Goal: Communication & Community: Participate in discussion

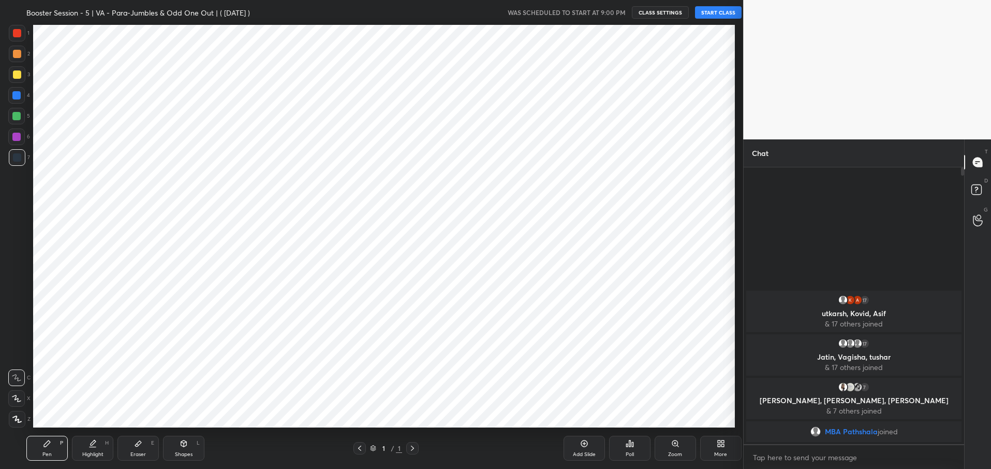
scroll to position [51370, 51070]
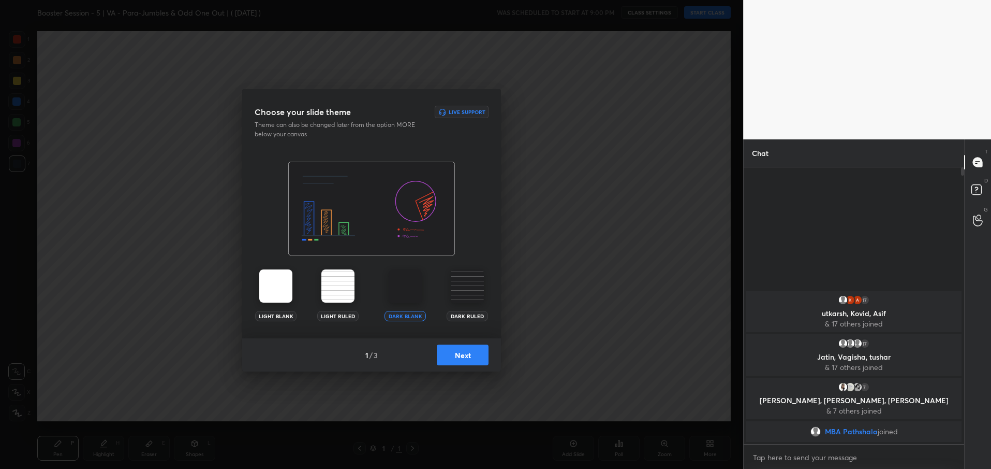
click at [457, 358] on button "Next" at bounding box center [463, 354] width 52 height 21
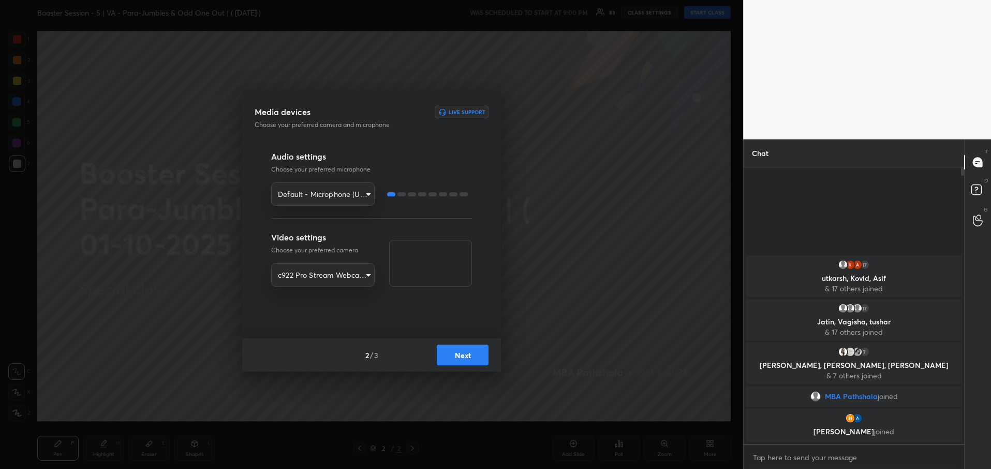
click at [459, 357] on button "Next" at bounding box center [463, 354] width 52 height 21
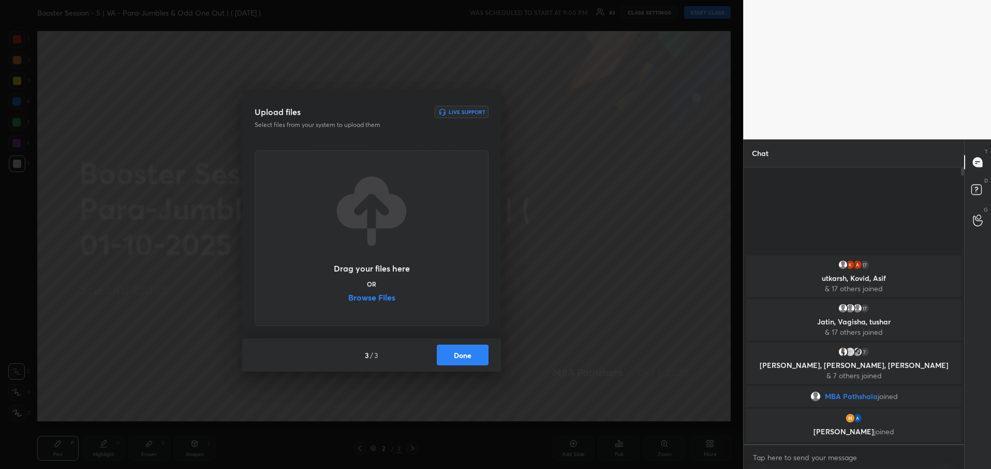
click at [459, 357] on button "Done" at bounding box center [463, 354] width 52 height 21
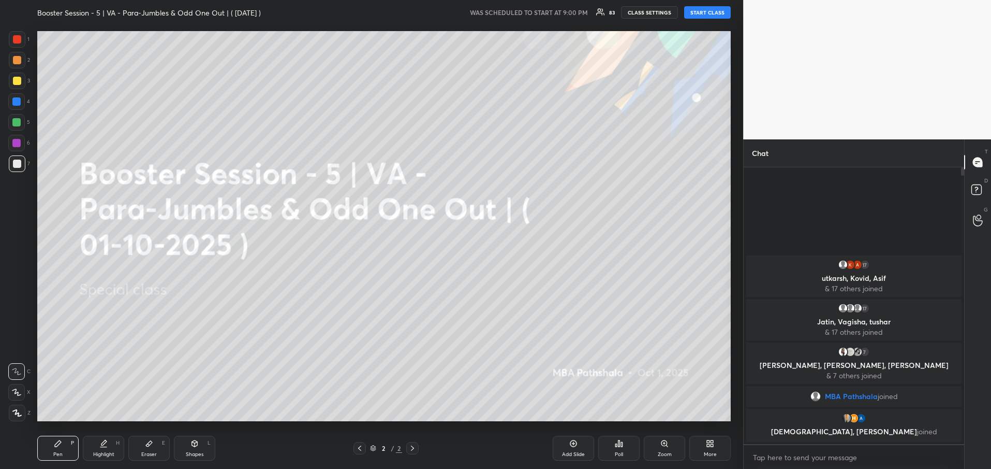
click at [698, 17] on button "START CLASS" at bounding box center [707, 12] width 47 height 12
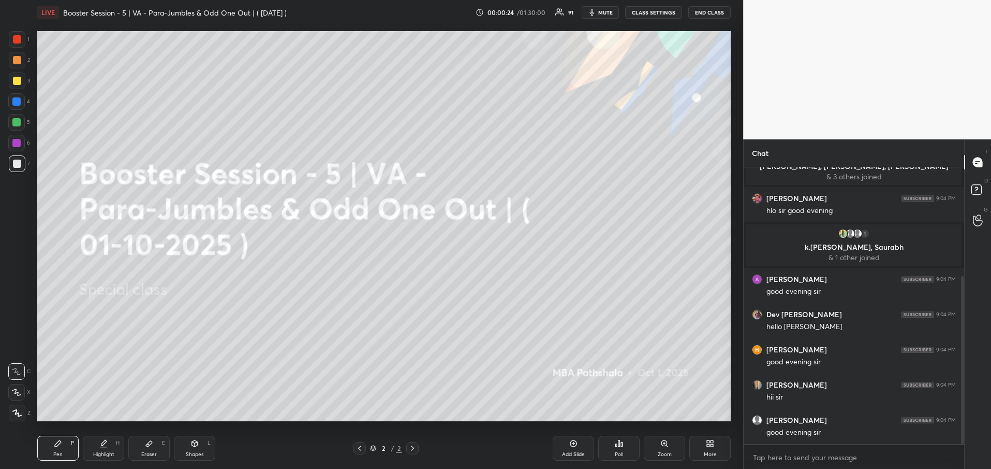
scroll to position [214, 0]
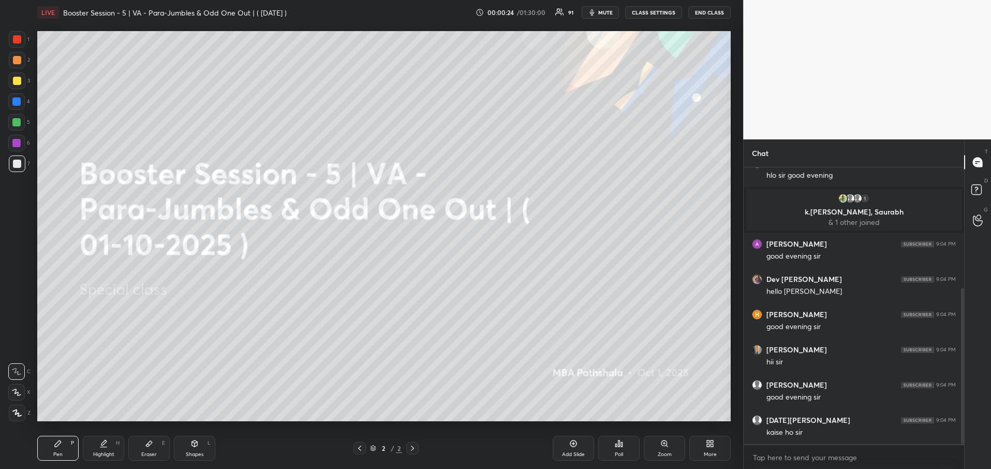
click at [706, 457] on div "More" at bounding box center [710, 447] width 41 height 25
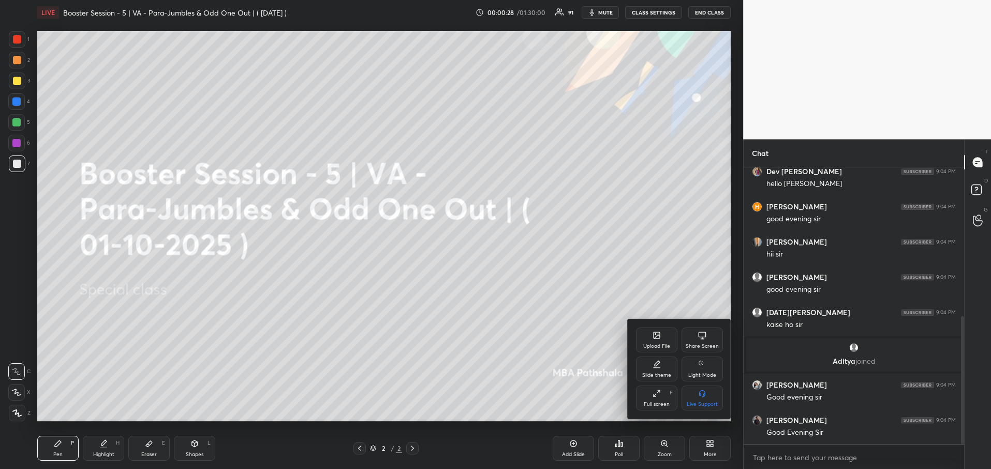
scroll to position [357, 0]
click at [656, 339] on icon at bounding box center [657, 335] width 8 height 8
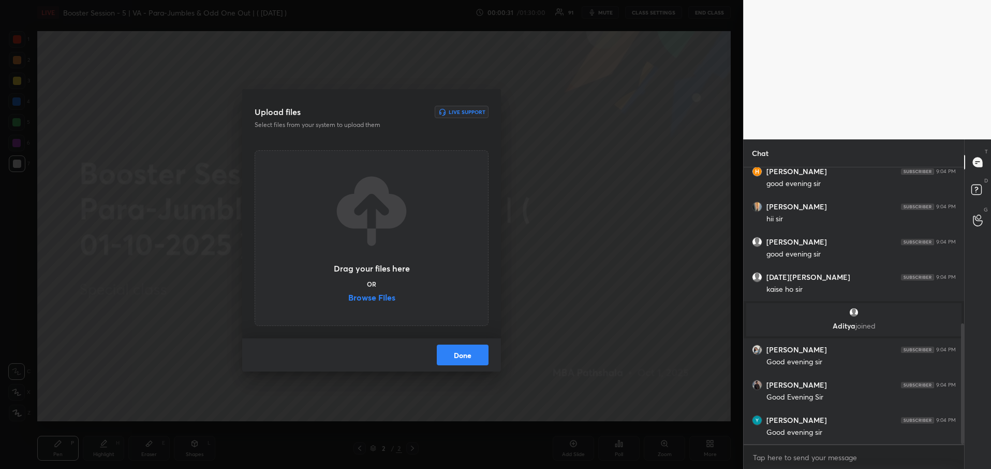
click at [371, 298] on label "Browse Files" at bounding box center [371, 298] width 47 height 11
click at [348, 298] on input "Browse Files" at bounding box center [348, 298] width 0 height 11
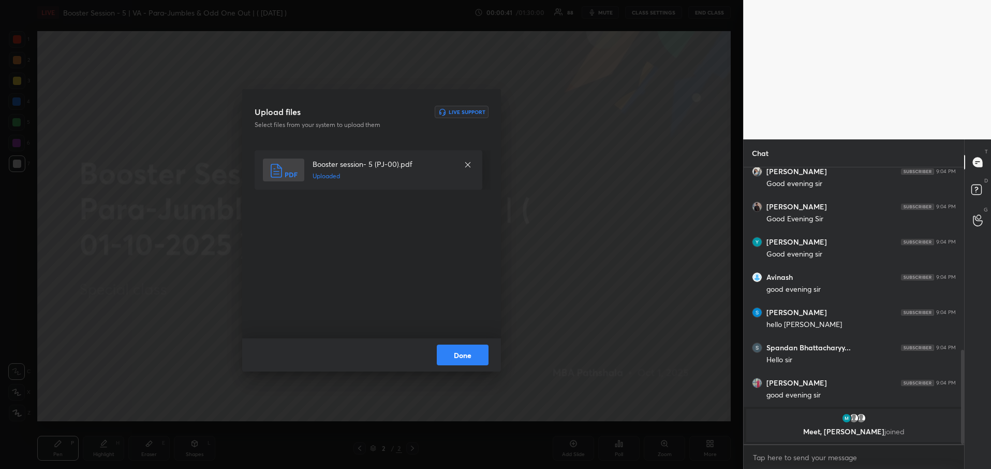
scroll to position [533, 0]
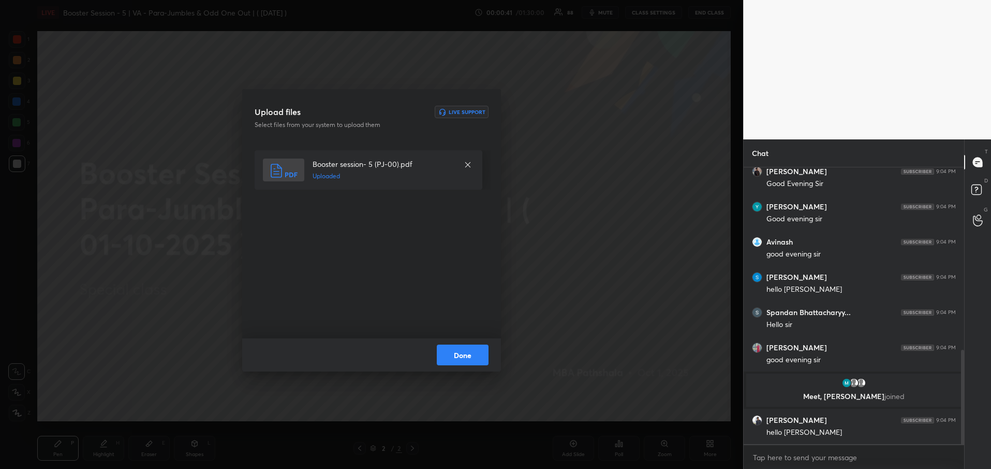
click at [456, 358] on button "Done" at bounding box center [463, 354] width 52 height 21
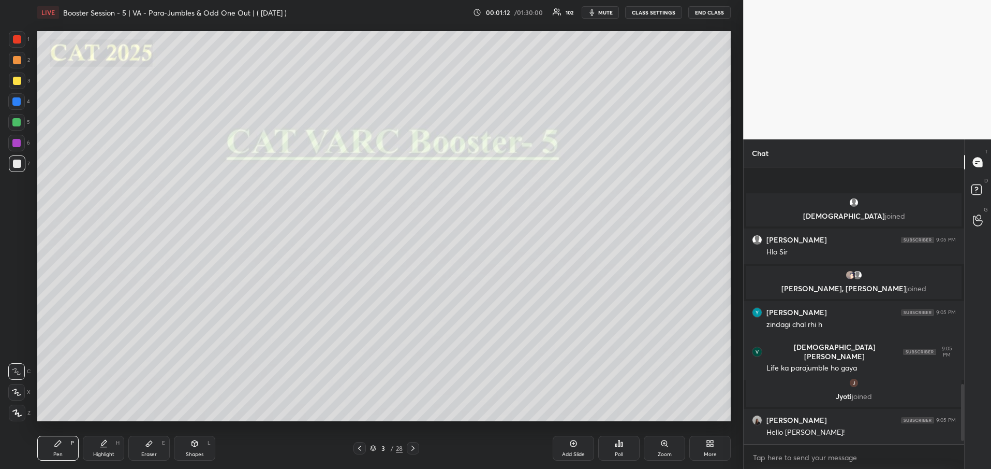
scroll to position [1070, 0]
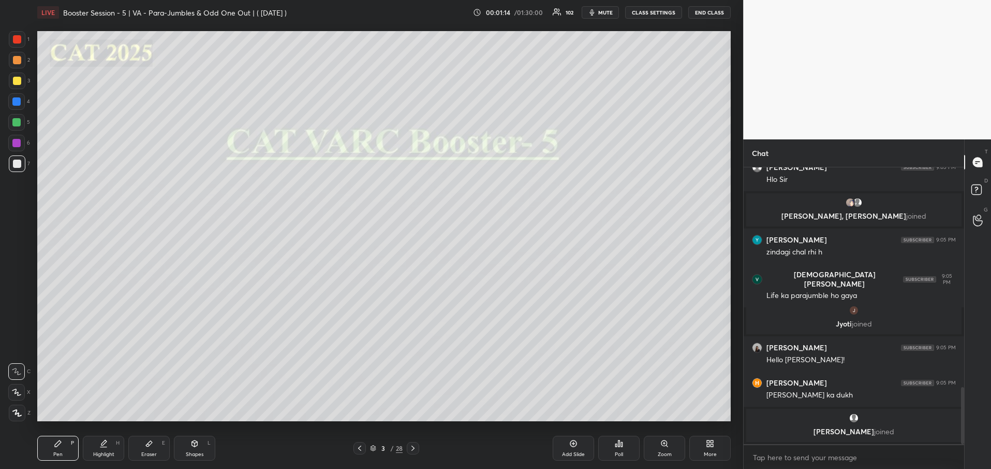
click at [17, 81] on div at bounding box center [17, 81] width 8 height 8
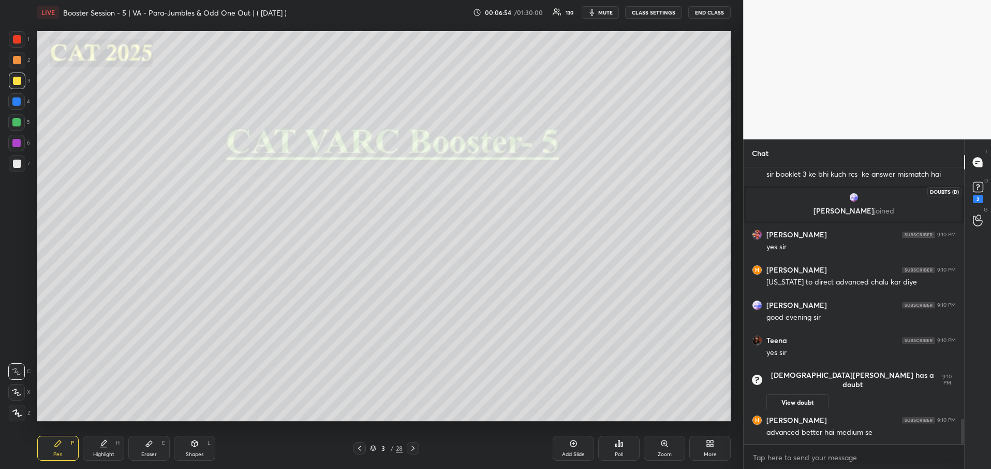
scroll to position [2737, 0]
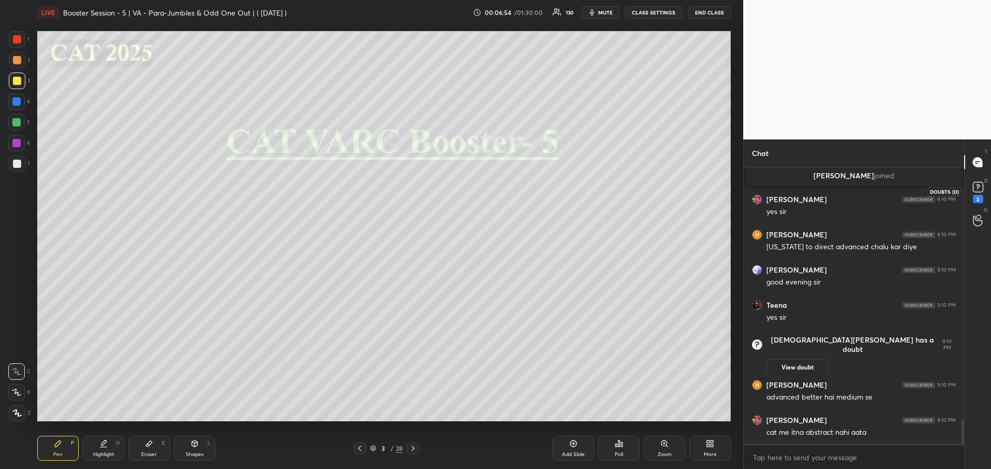
click at [982, 198] on div "2" at bounding box center [978, 199] width 10 height 8
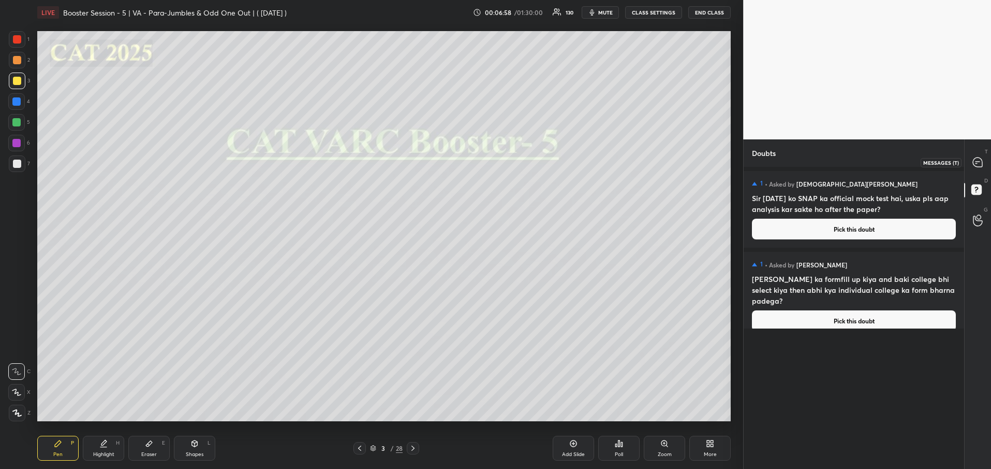
click at [975, 165] on icon at bounding box center [977, 161] width 9 height 9
type textarea "x"
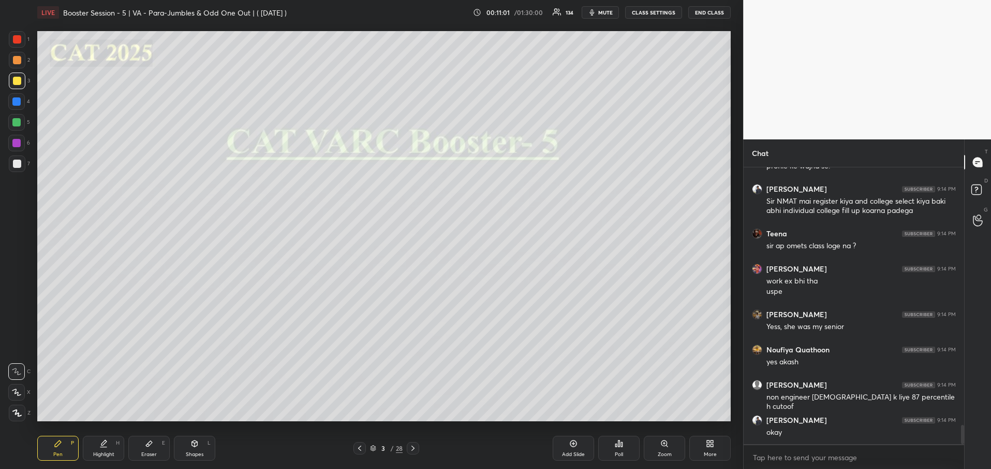
scroll to position [3715, 0]
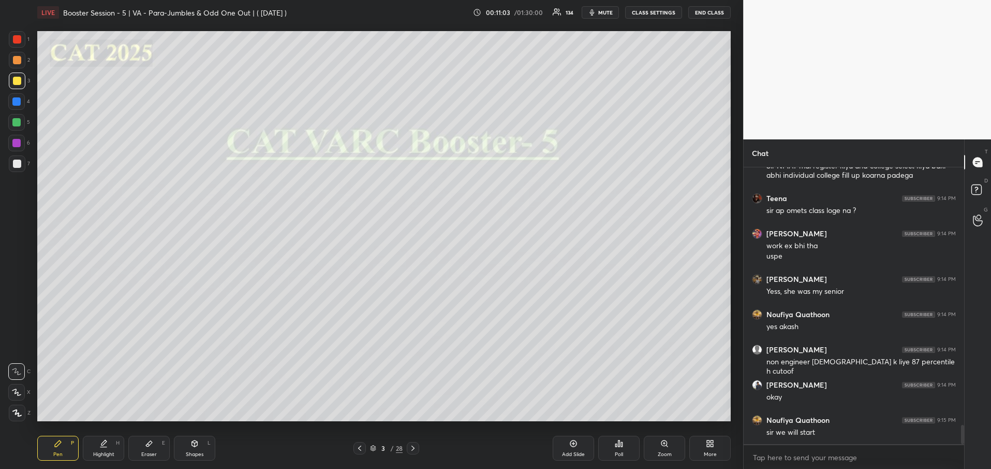
click at [410, 448] on icon at bounding box center [413, 448] width 8 height 8
click at [618, 448] on div "Poll" at bounding box center [618, 447] width 41 height 25
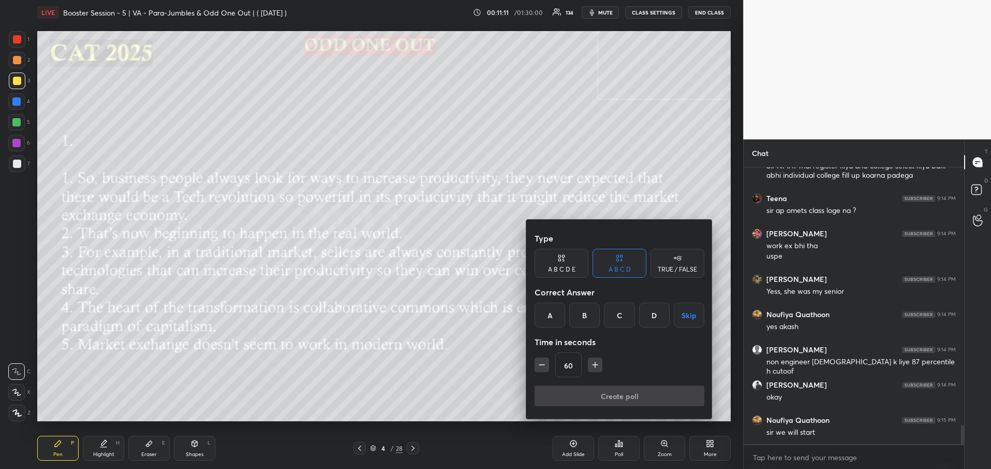
scroll to position [3760, 0]
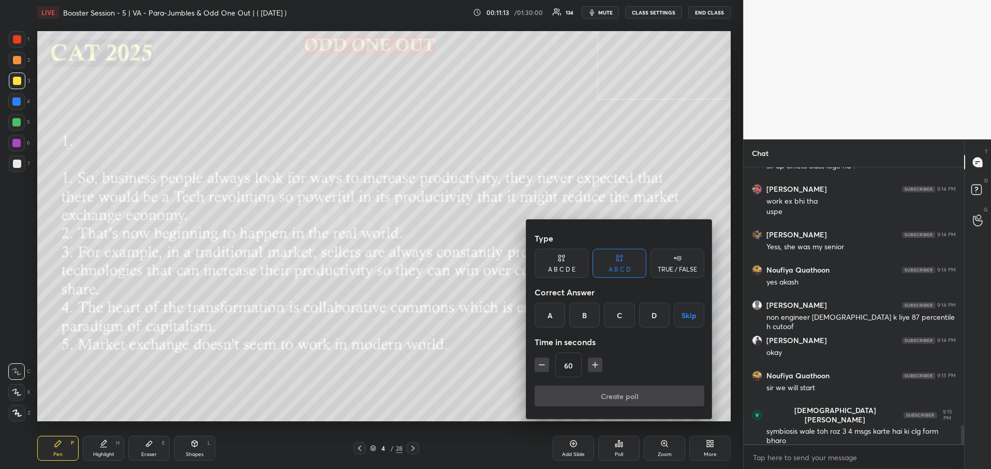
click at [565, 270] on div "A B C D E" at bounding box center [561, 269] width 27 height 6
click at [658, 314] on div "E" at bounding box center [663, 314] width 25 height 25
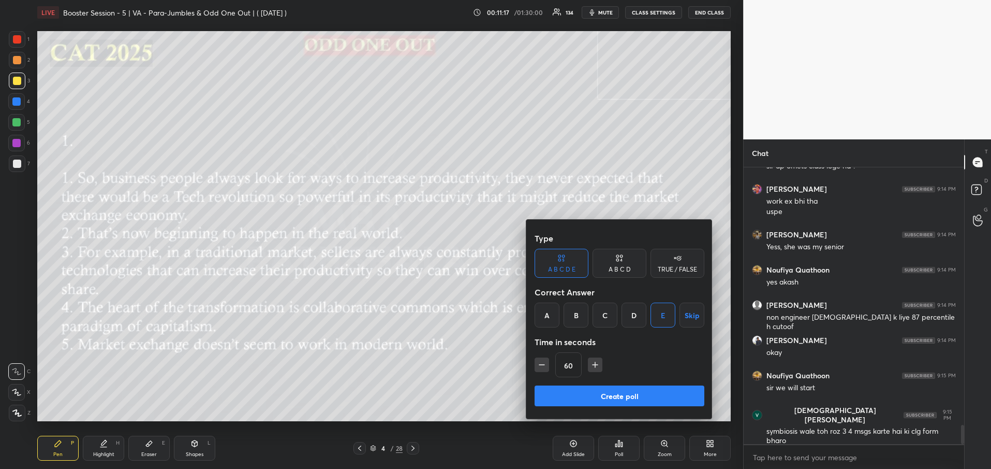
click at [594, 366] on icon "button" at bounding box center [595, 364] width 10 height 10
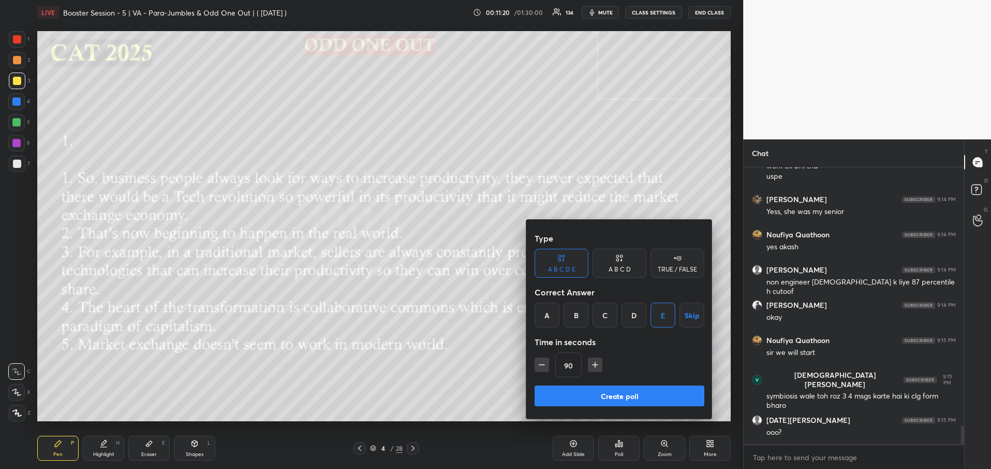
click at [594, 366] on icon "button" at bounding box center [595, 364] width 10 height 10
click at [594, 366] on button "button" at bounding box center [600, 364] width 14 height 14
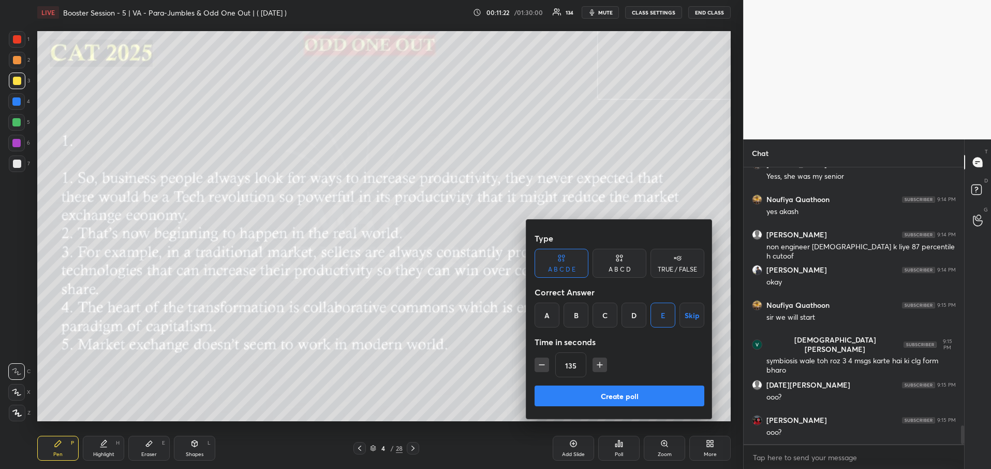
click at [594, 366] on button "button" at bounding box center [600, 364] width 14 height 14
type input "150"
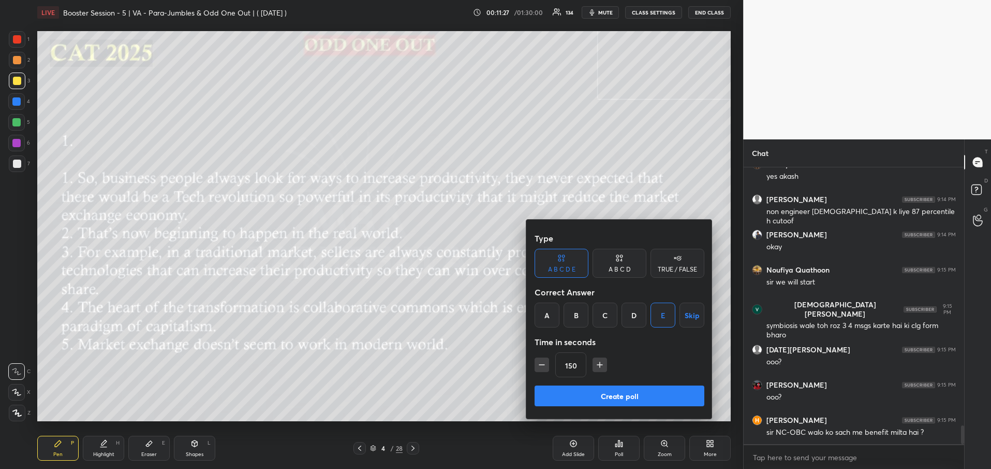
click at [598, 400] on button "Create poll" at bounding box center [620, 395] width 170 height 21
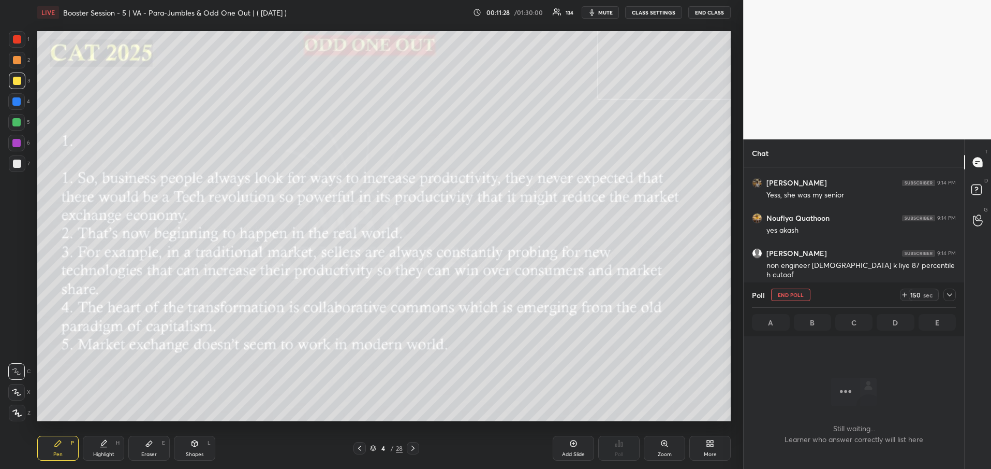
scroll to position [3498, 0]
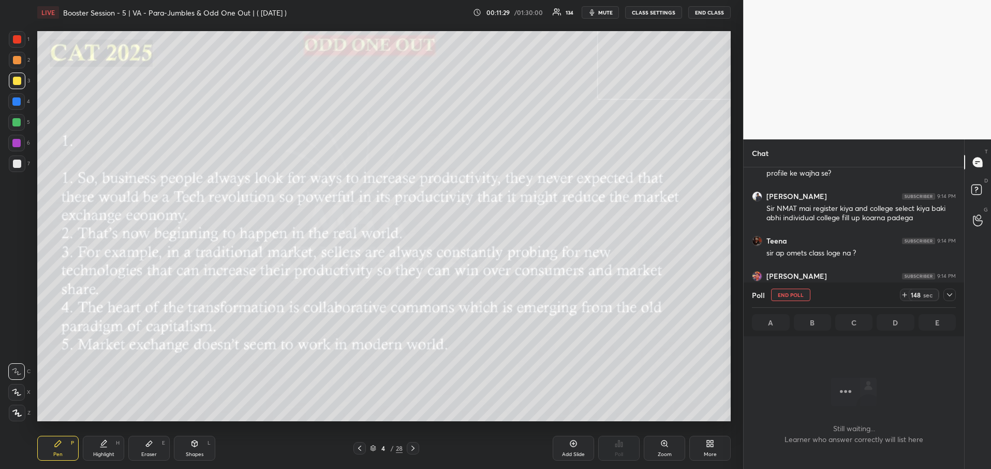
click at [949, 299] on div at bounding box center [950, 294] width 12 height 12
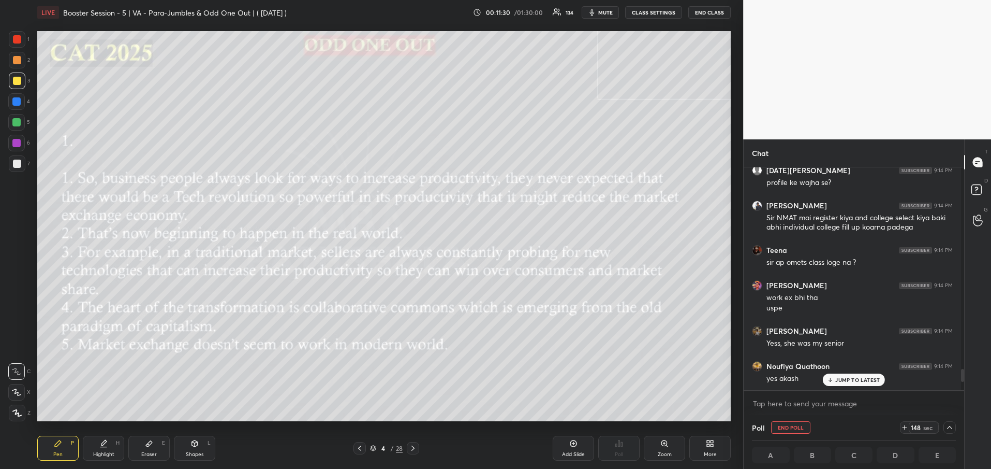
scroll to position [3479, 0]
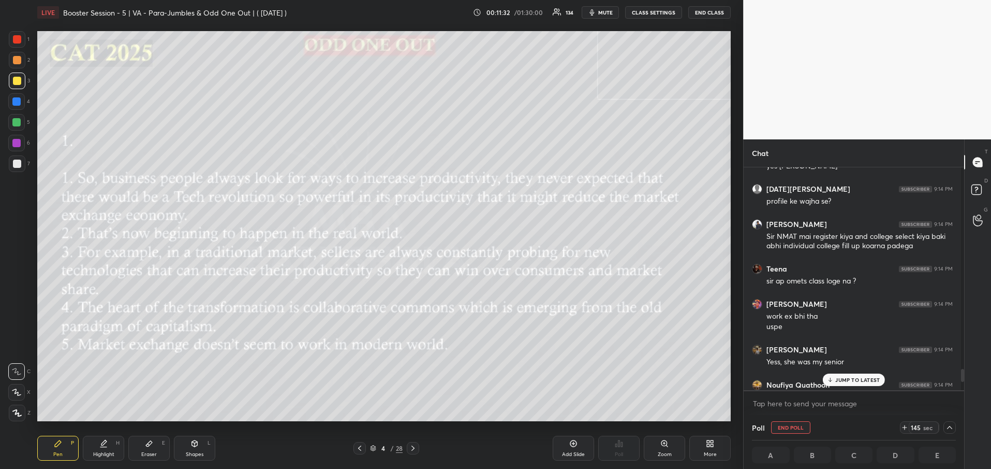
click at [853, 383] on div "JUMP TO LATEST" at bounding box center [854, 379] width 62 height 12
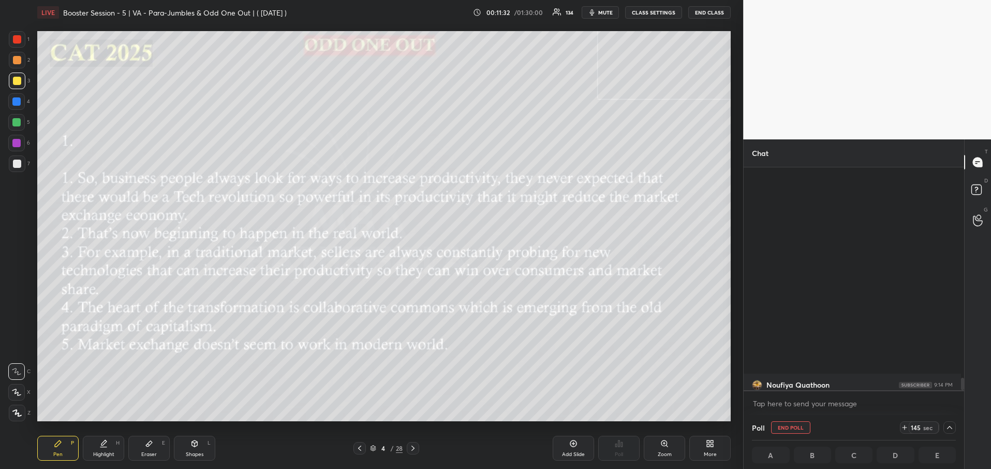
scroll to position [3753, 0]
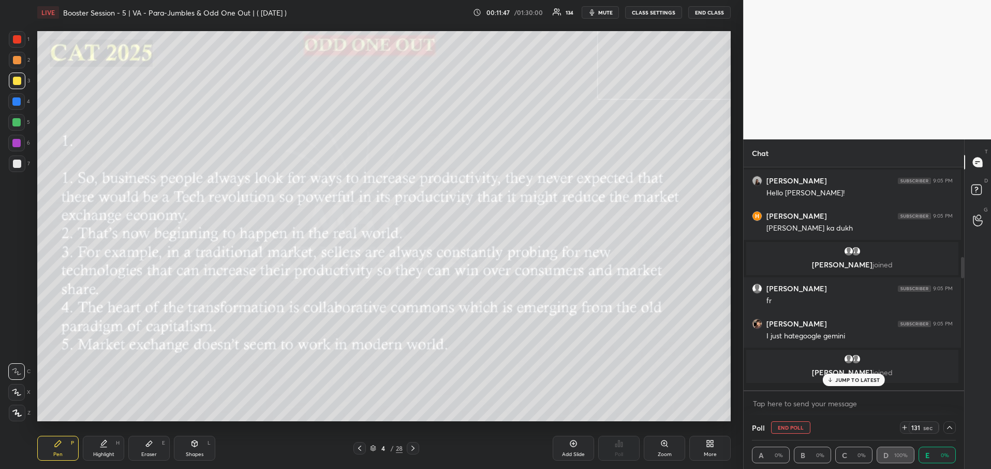
drag, startPoint x: 960, startPoint y: 385, endPoint x: 959, endPoint y: 156, distance: 229.4
click at [959, 156] on div "Chat [PERSON_NAME] joined [PERSON_NAME] 9:04 PM good evening [PERSON_NAME] [PER…" at bounding box center [853, 303] width 221 height 329
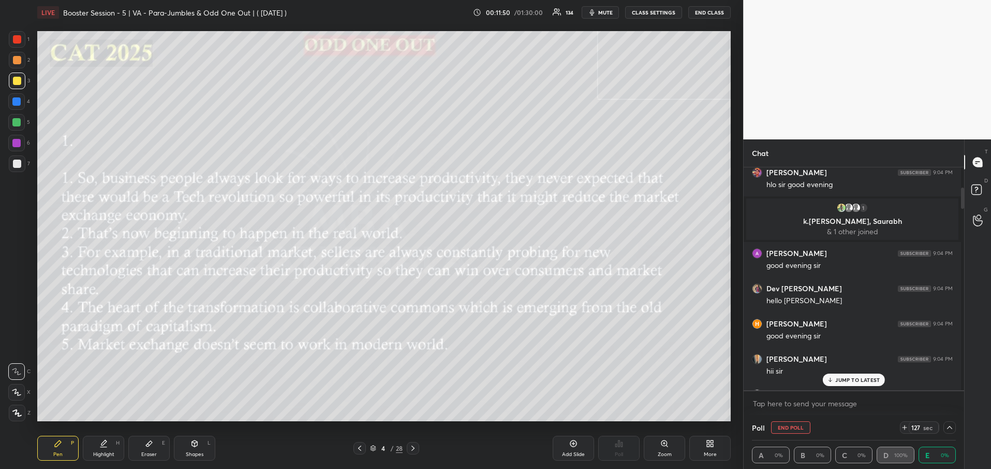
scroll to position [112, 0]
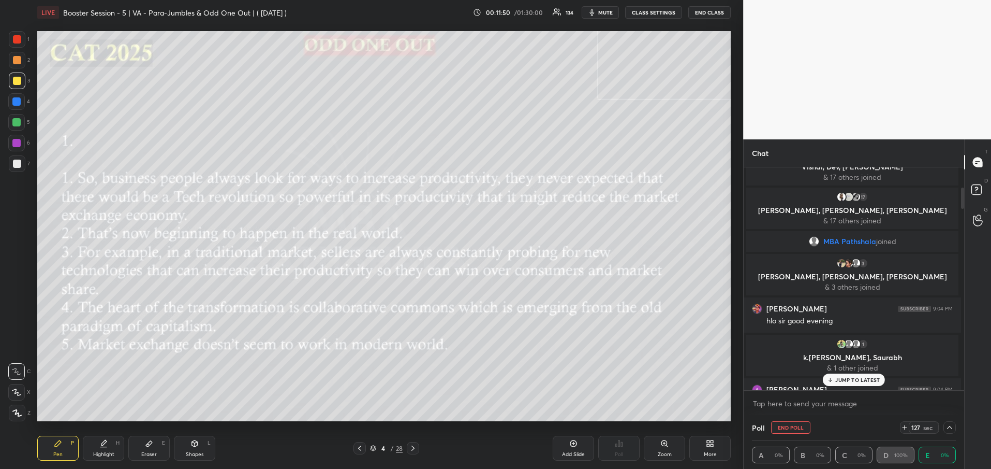
drag, startPoint x: 960, startPoint y: 266, endPoint x: 959, endPoint y: 133, distance: 133.1
click at [959, 133] on div "1 2 3 4 5 6 7 R O A L C X Z Erase all C X Z LIVE Booster Session - 5 | VA - Par…" at bounding box center [495, 234] width 991 height 469
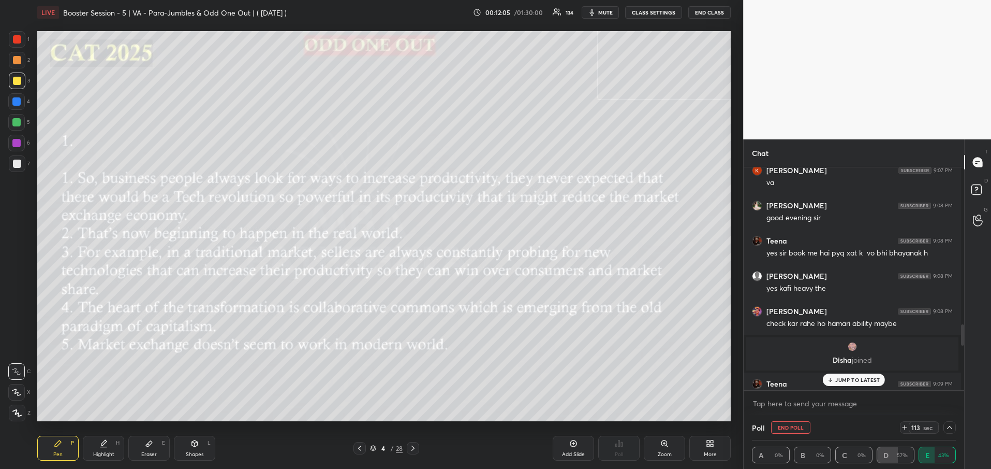
scroll to position [3399, 0]
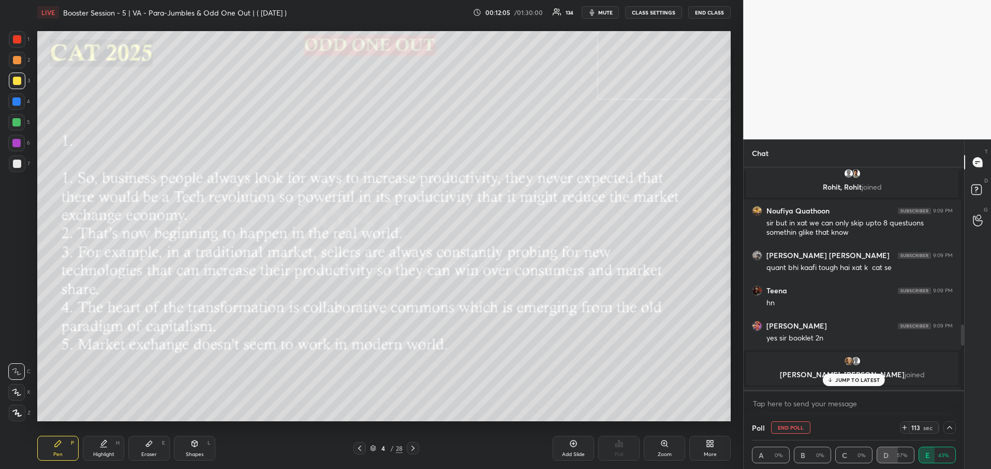
drag, startPoint x: 961, startPoint y: 180, endPoint x: 971, endPoint y: 462, distance: 281.8
click at [971, 462] on div "Chat [PERSON_NAME] 9:07 PM kitne total rc hote hai sir xat mei? Kovid Chauhan 9…" at bounding box center [867, 303] width 248 height 329
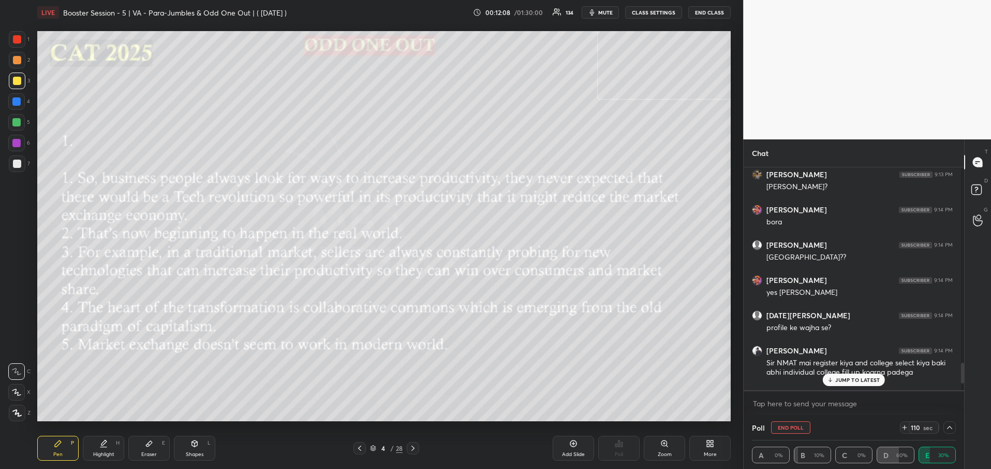
drag, startPoint x: 959, startPoint y: 346, endPoint x: 979, endPoint y: 476, distance: 130.9
click at [979, 0] on html "1 2 3 4 5 6 7 R O A L C X Z Erase all C X Z LIVE Booster Session - 5 | VA - Par…" at bounding box center [495, 0] width 991 height 0
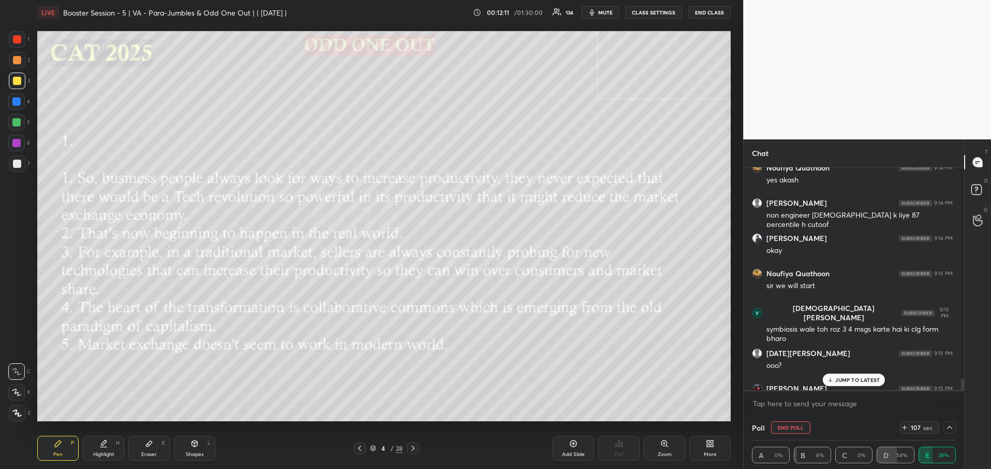
scroll to position [5122, 0]
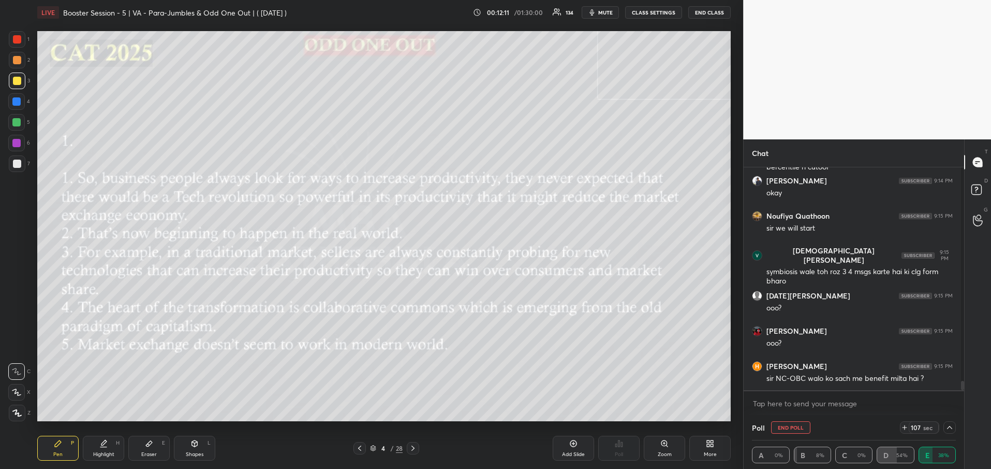
drag, startPoint x: 960, startPoint y: 379, endPoint x: 971, endPoint y: 437, distance: 58.9
click at [971, 437] on div "Chat Noufiya Quathoon 9:14 PM yes [PERSON_NAME] 9:14 PM non engineer [DEMOGRAPH…" at bounding box center [867, 303] width 248 height 329
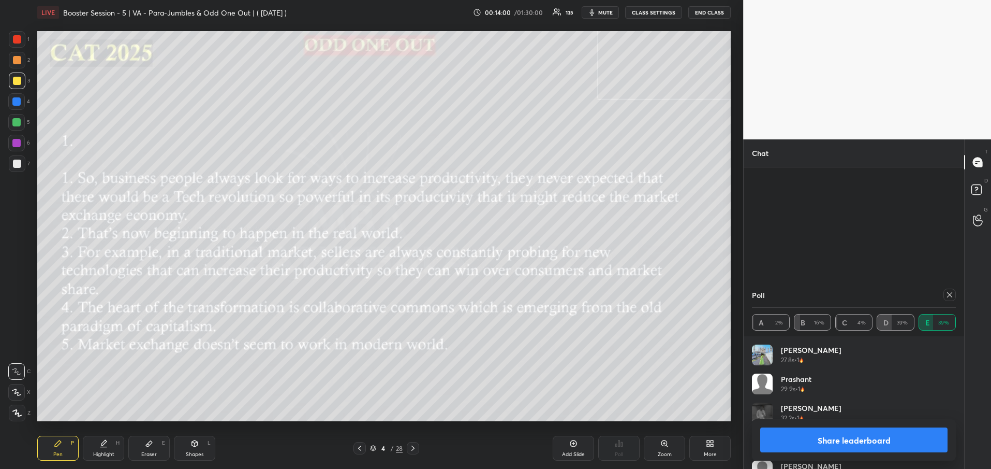
scroll to position [4021, 0]
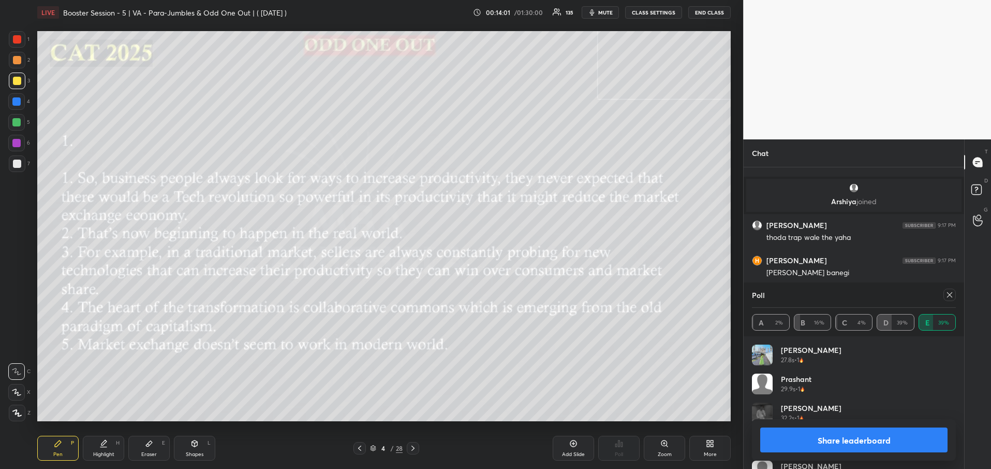
click at [913, 441] on button "Share leaderboard" at bounding box center [854, 439] width 187 height 25
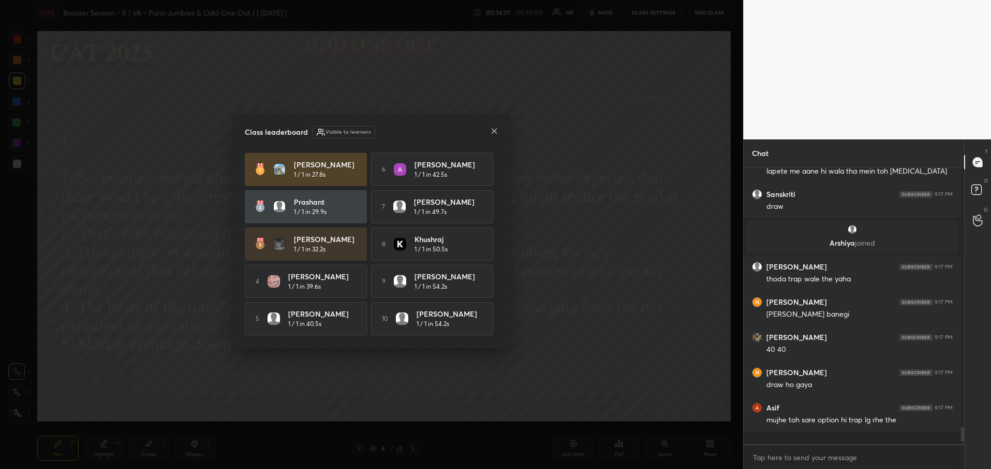
scroll to position [4, 4]
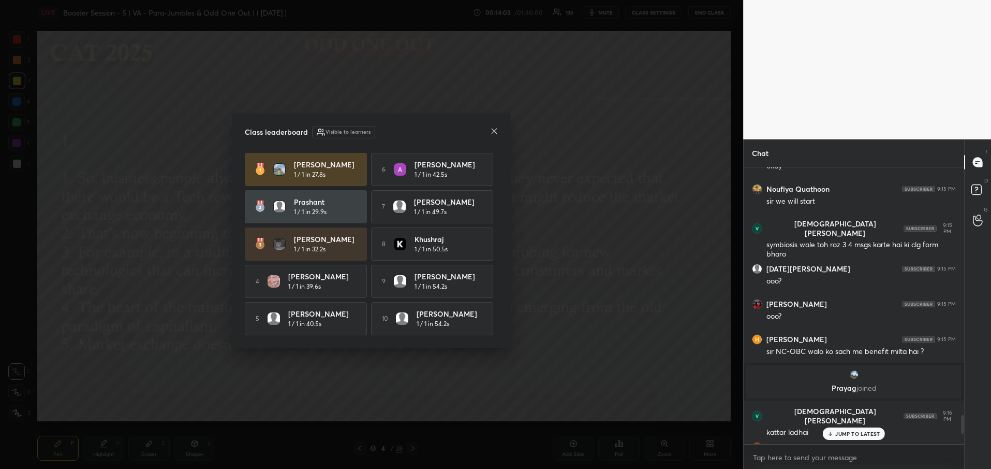
click at [494, 129] on icon at bounding box center [494, 130] width 5 height 5
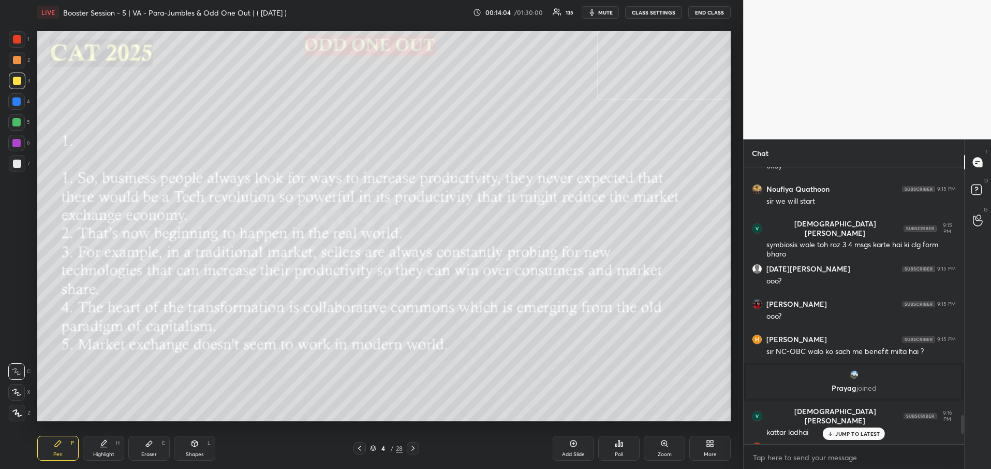
click at [841, 433] on p "JUMP TO LATEST" at bounding box center [858, 433] width 45 height 6
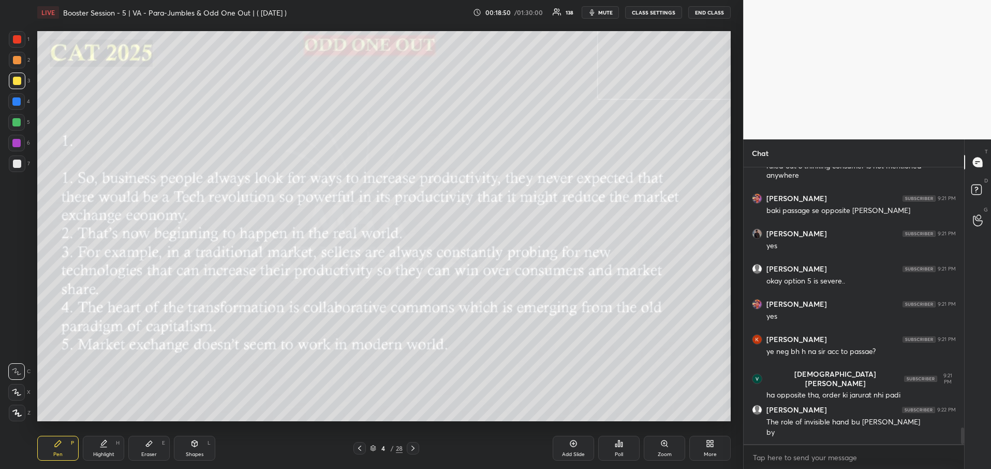
scroll to position [4356, 0]
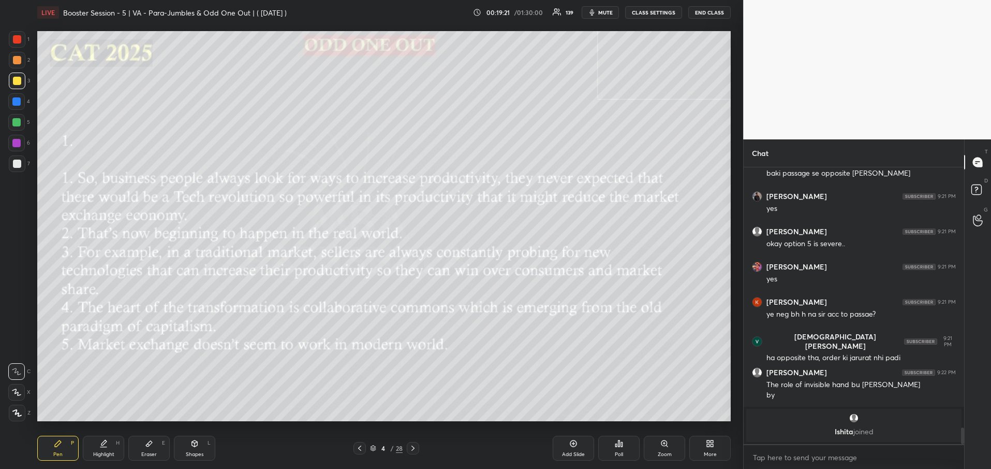
click at [411, 447] on icon at bounding box center [413, 448] width 8 height 8
click at [624, 451] on div "Poll" at bounding box center [618, 447] width 41 height 25
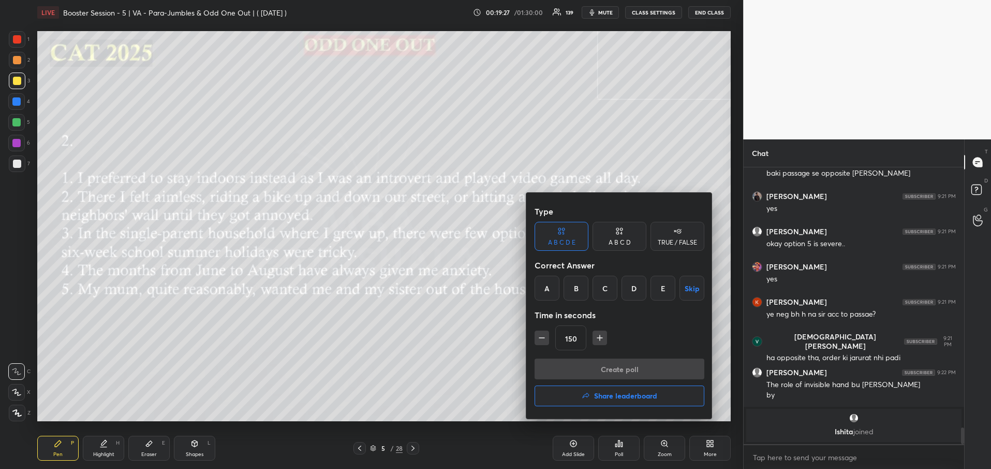
click at [544, 285] on div "A" at bounding box center [547, 287] width 25 height 25
click at [582, 368] on button "Create poll" at bounding box center [620, 368] width 170 height 21
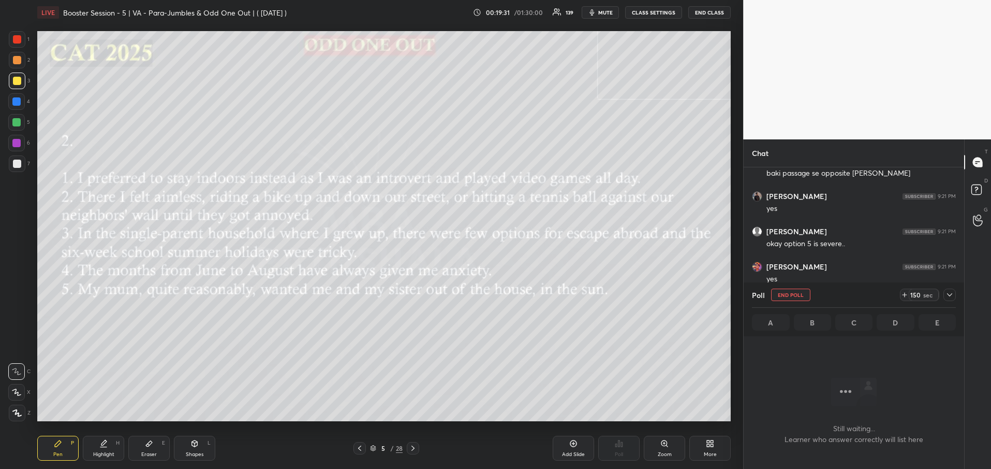
scroll to position [4131, 0]
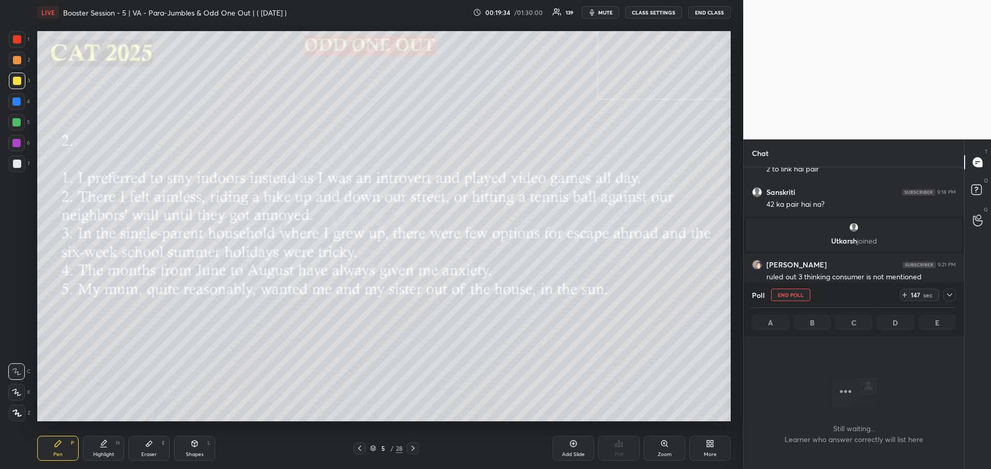
click at [951, 296] on icon at bounding box center [950, 294] width 8 height 8
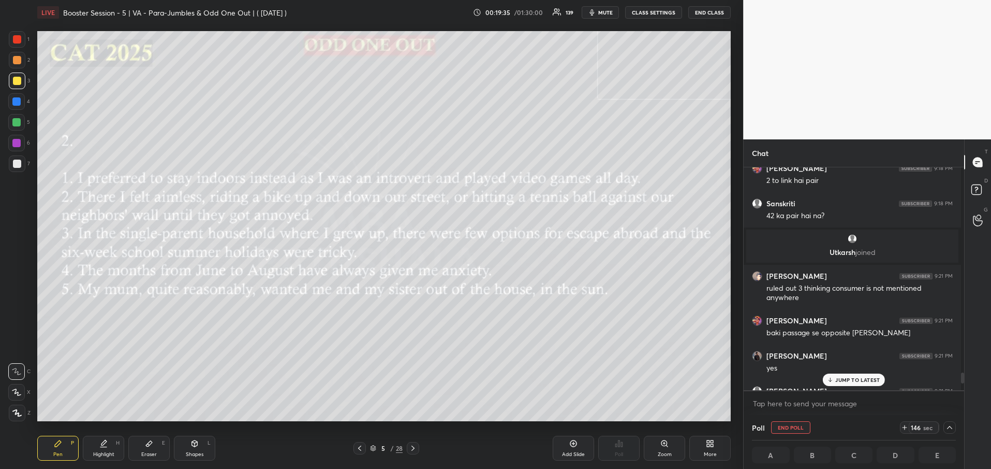
scroll to position [4100, 0]
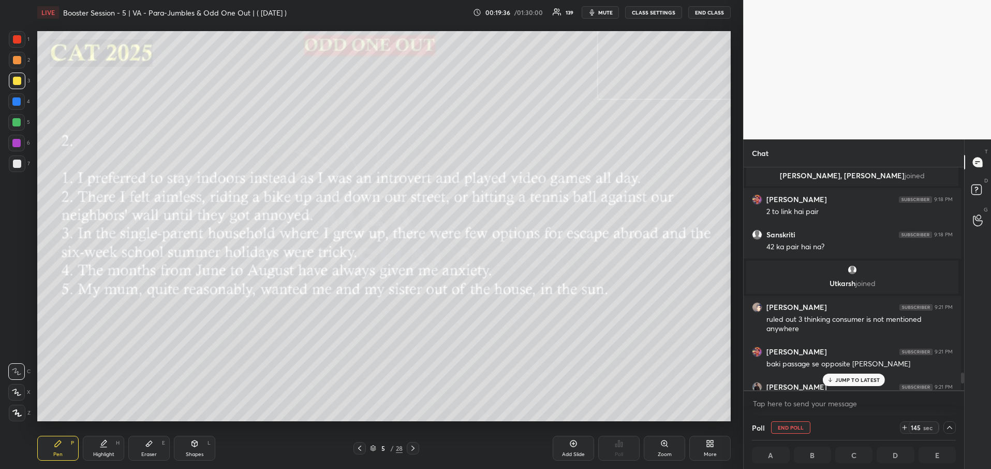
click at [861, 375] on div "JUMP TO LATEST" at bounding box center [854, 379] width 62 height 12
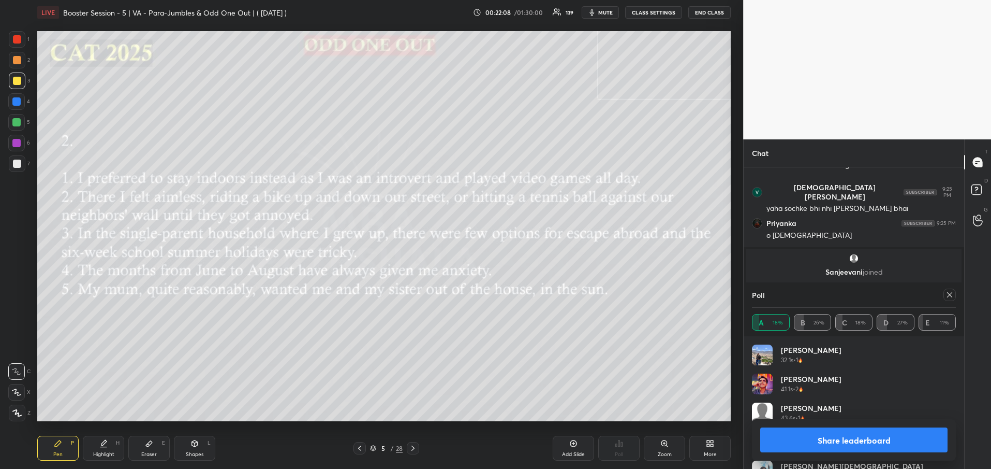
scroll to position [4788, 0]
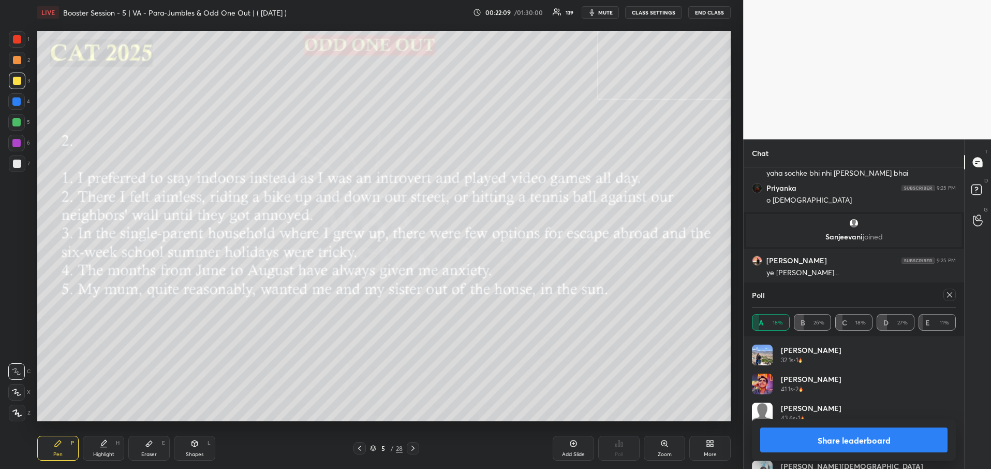
click at [949, 297] on icon at bounding box center [950, 294] width 8 height 8
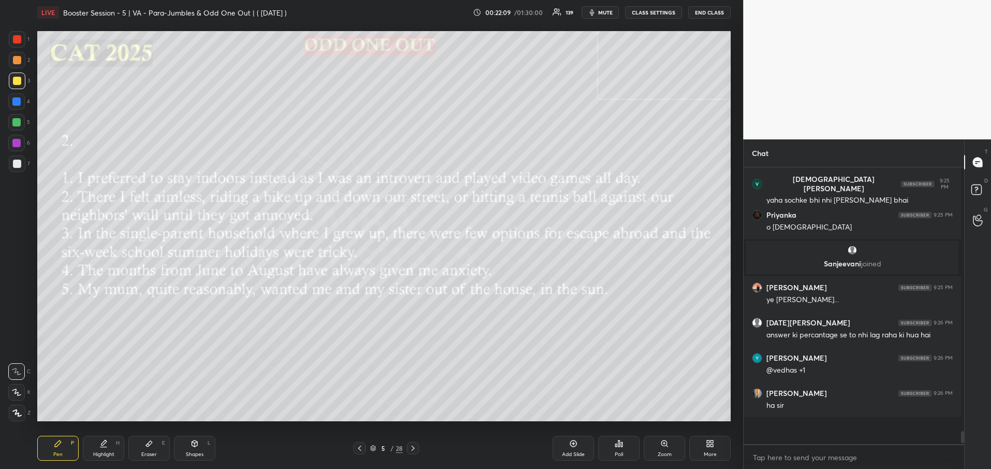
scroll to position [270, 214]
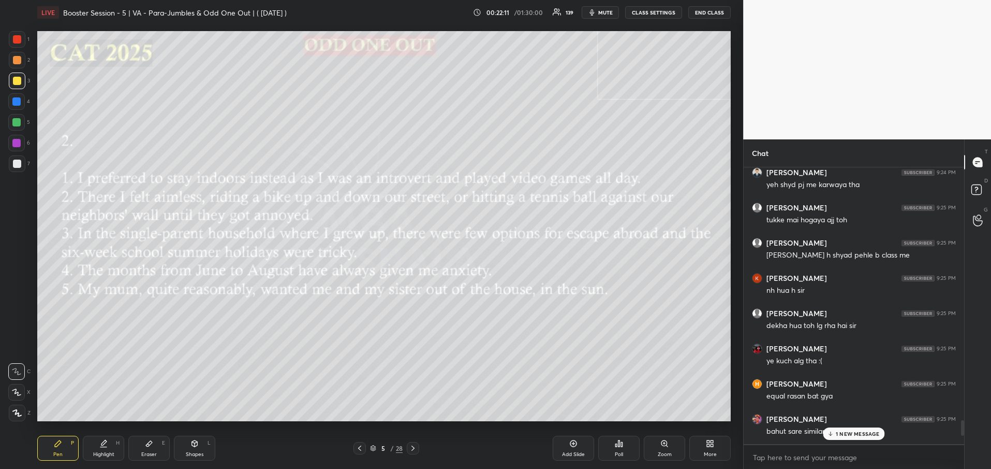
click at [855, 429] on div "1 NEW MESSAGE" at bounding box center [855, 433] width 62 height 12
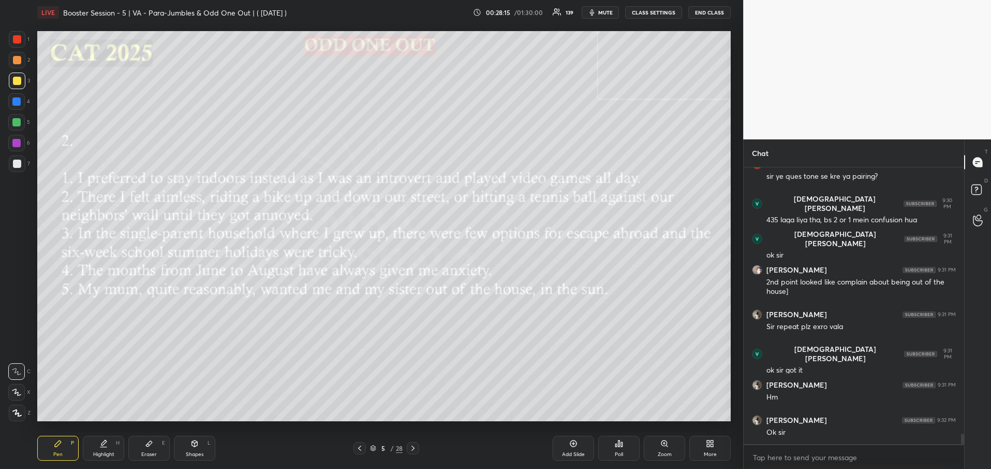
scroll to position [7184, 0]
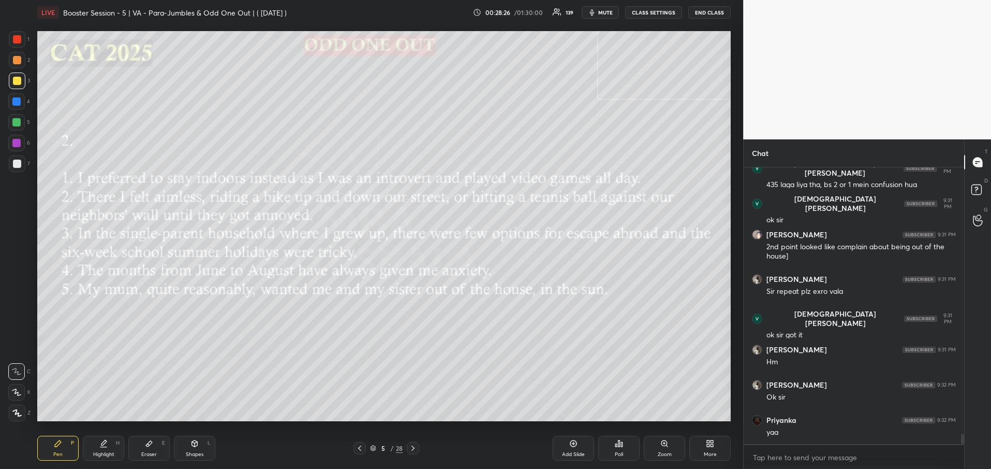
click at [411, 445] on icon at bounding box center [413, 448] width 8 height 8
click at [612, 455] on div "Poll" at bounding box center [618, 447] width 41 height 25
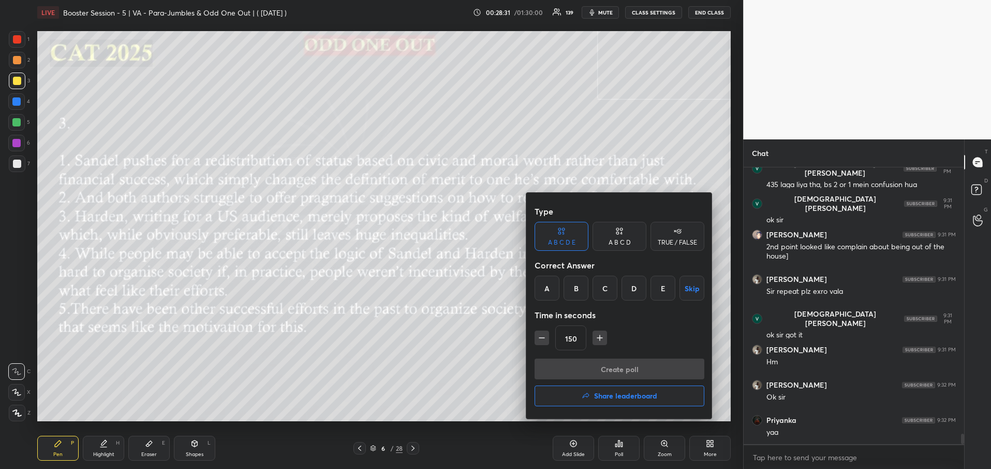
click at [665, 286] on div "E" at bounding box center [663, 287] width 25 height 25
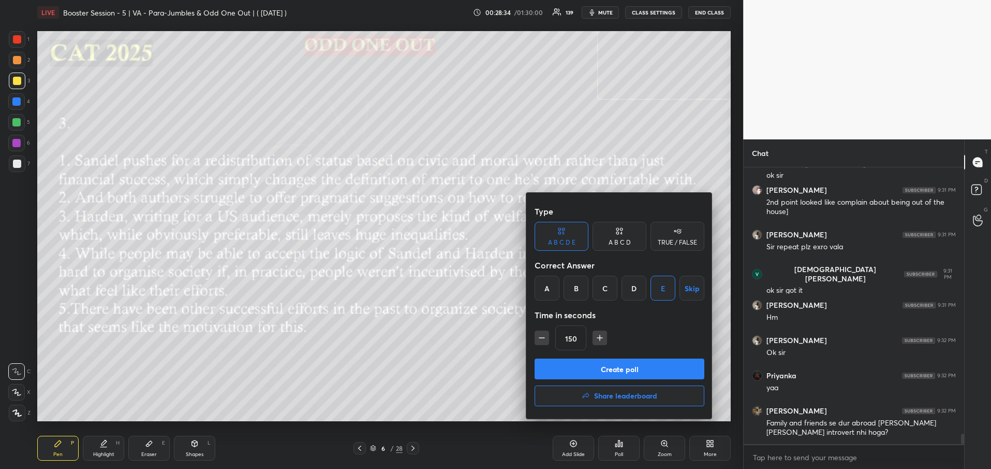
click at [606, 371] on button "Create poll" at bounding box center [620, 368] width 170 height 21
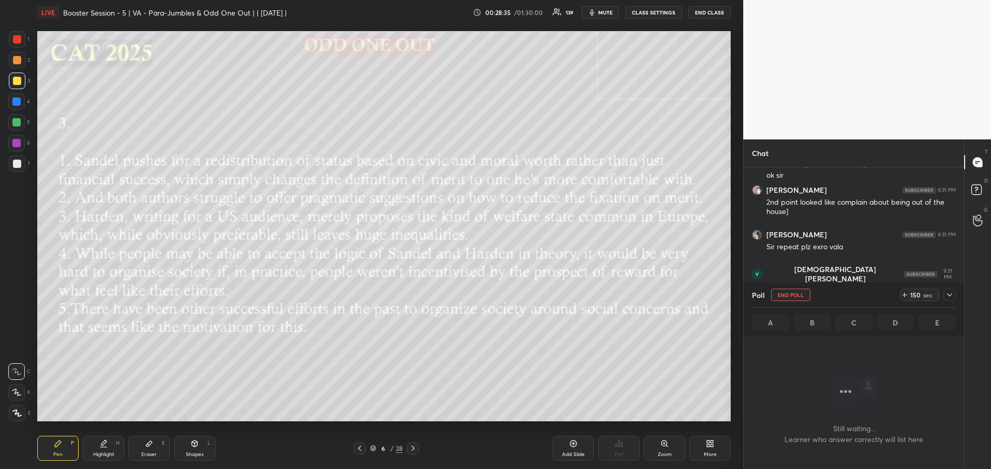
scroll to position [6355, 0]
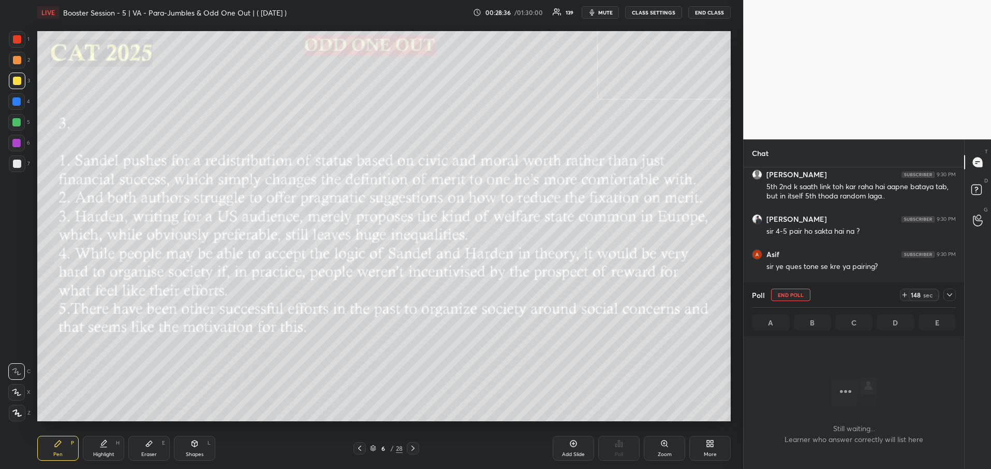
click at [949, 296] on icon at bounding box center [949, 294] width 5 height 3
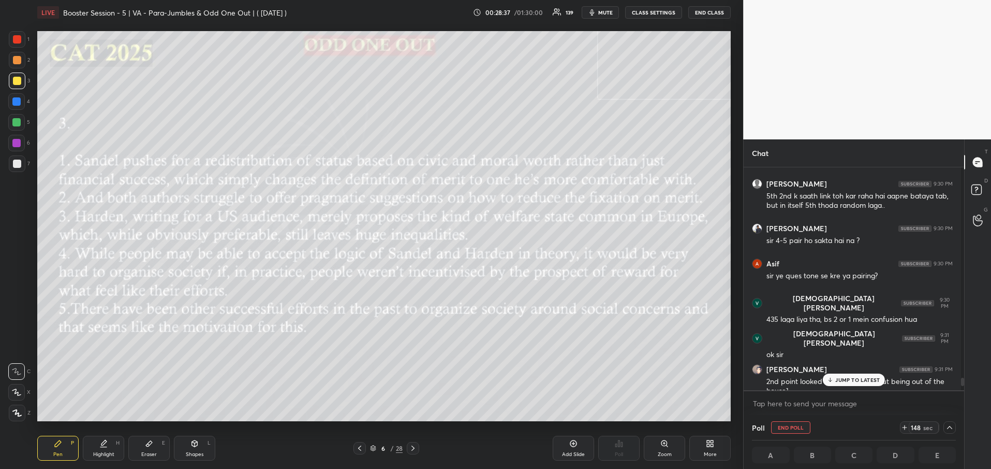
scroll to position [6327, 0]
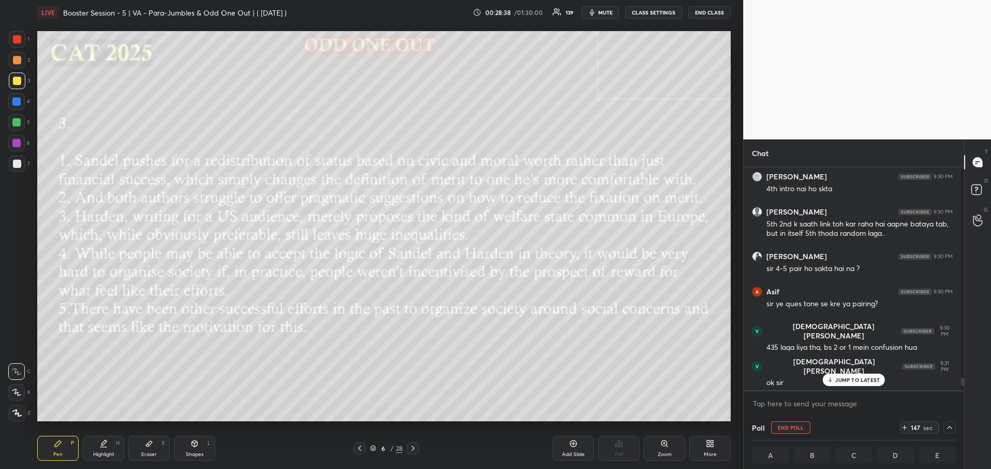
click at [866, 380] on p "JUMP TO LATEST" at bounding box center [858, 379] width 45 height 6
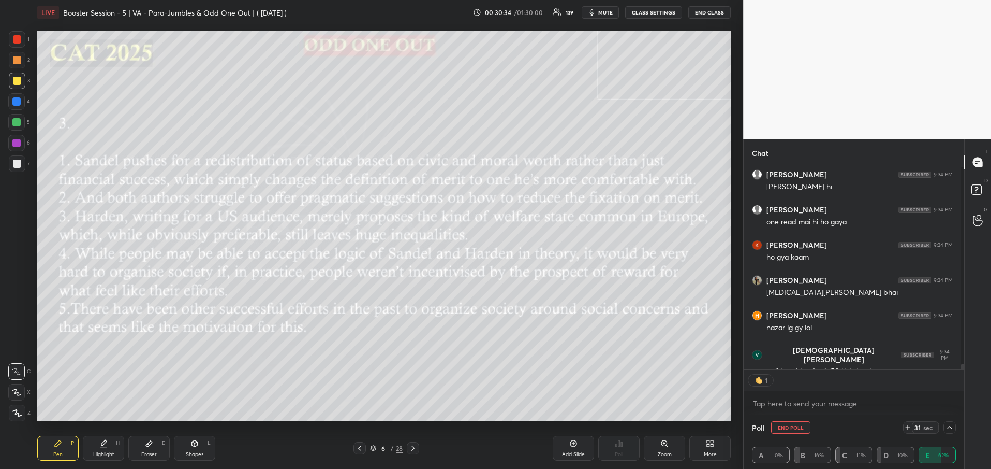
scroll to position [6960, 0]
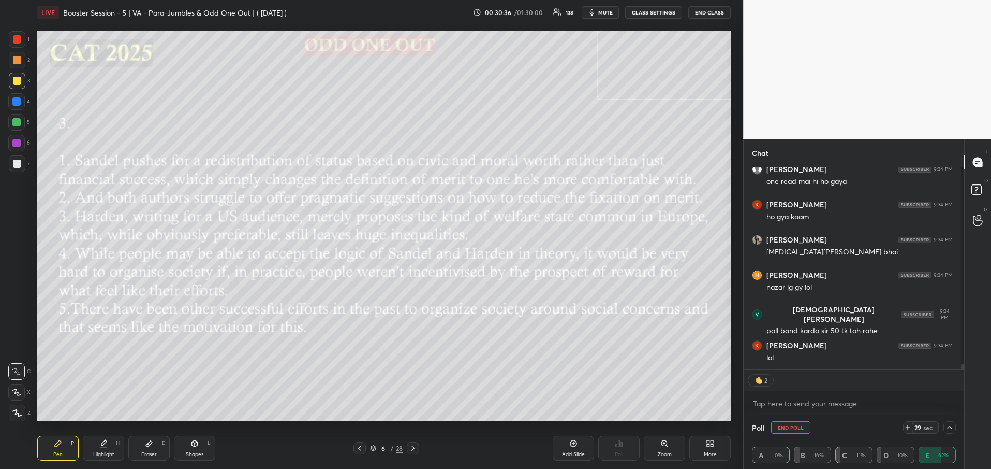
drag, startPoint x: 959, startPoint y: 364, endPoint x: 962, endPoint y: 375, distance: 11.7
click at [962, 375] on div "Chat [PERSON_NAME] 9:34 PM [PERSON_NAME] hi [PERSON_NAME] 9:34 PM one read mai …" at bounding box center [853, 303] width 221 height 329
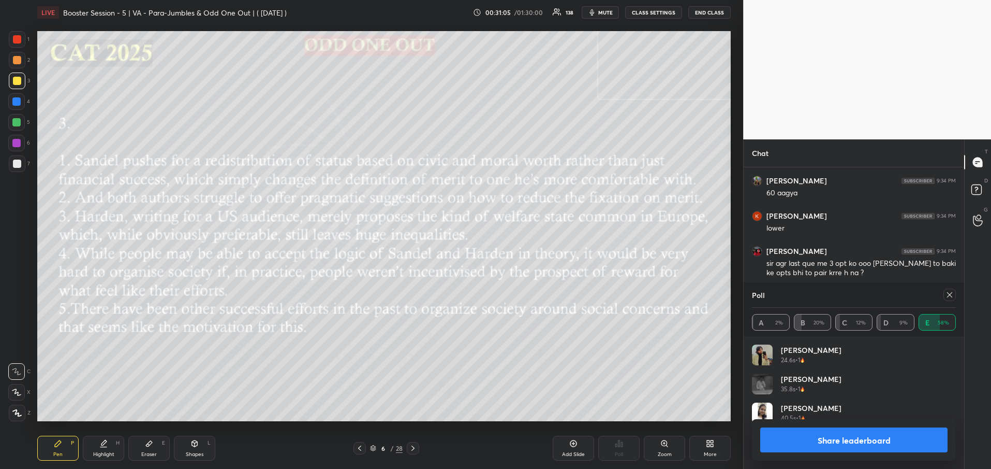
scroll to position [121, 201]
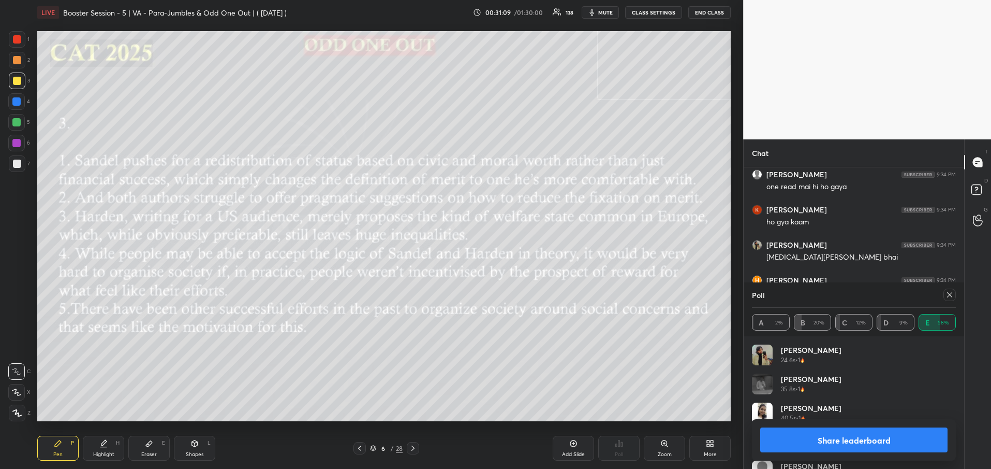
click at [829, 443] on button "Share leaderboard" at bounding box center [854, 439] width 187 height 25
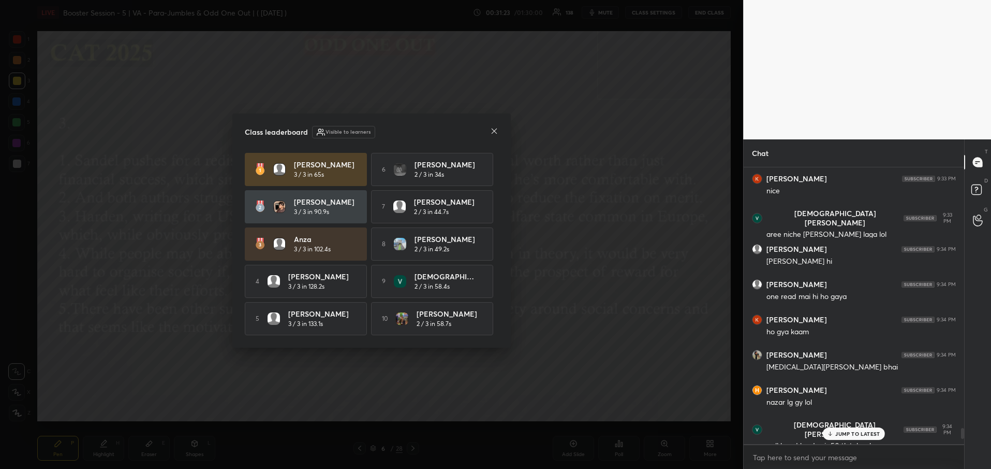
click at [493, 134] on div at bounding box center [494, 131] width 8 height 11
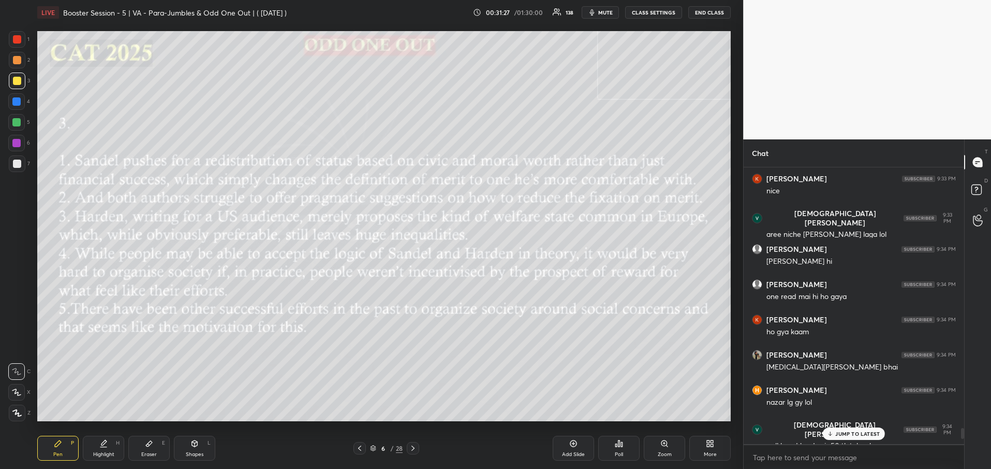
click at [865, 432] on p "JUMP TO LATEST" at bounding box center [858, 433] width 45 height 6
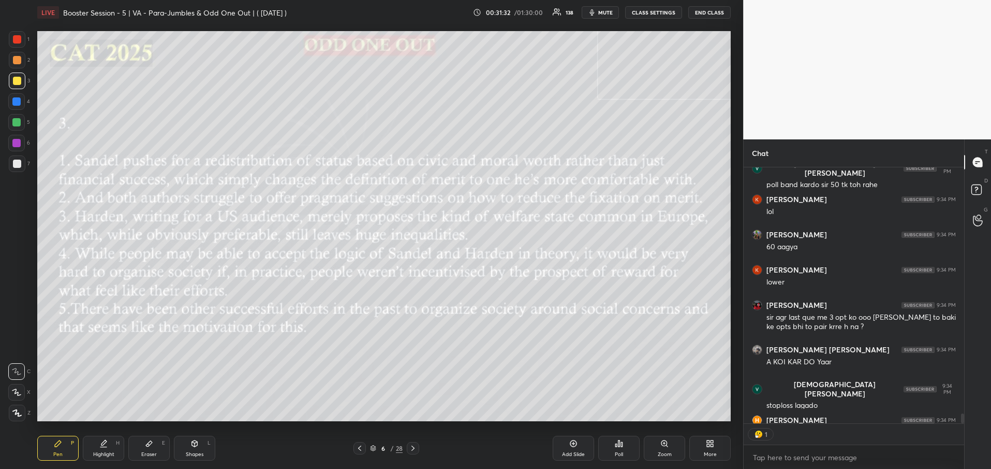
click at [20, 79] on div at bounding box center [17, 81] width 8 height 8
click at [21, 82] on div at bounding box center [17, 81] width 8 height 8
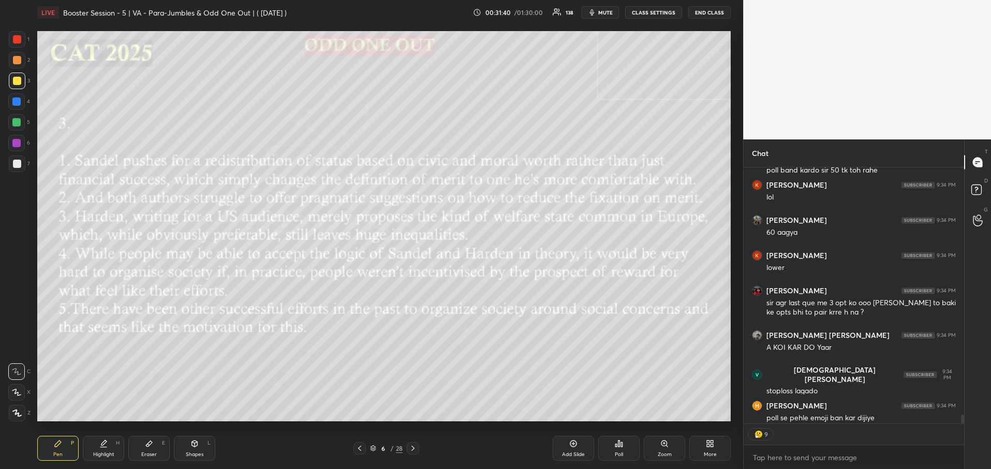
drag, startPoint x: 962, startPoint y: 416, endPoint x: 962, endPoint y: 422, distance: 6.2
click at [962, 422] on div at bounding box center [962, 418] width 3 height 9
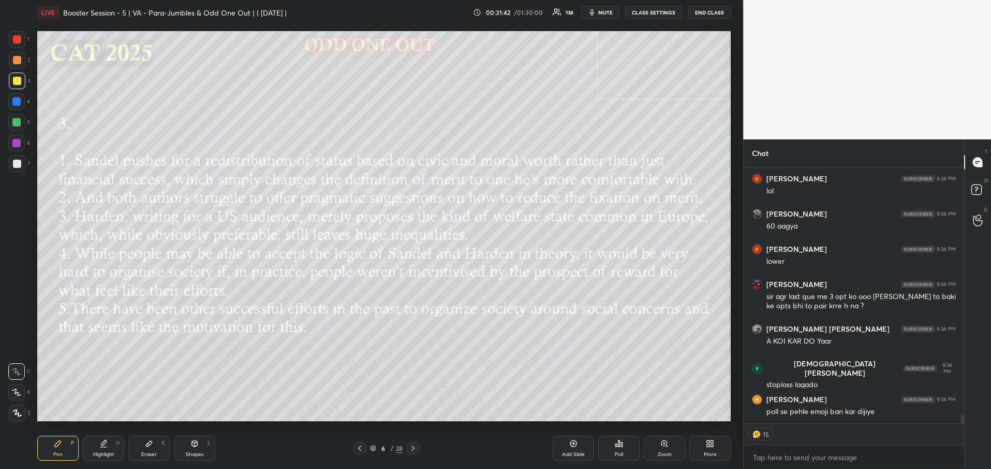
drag, startPoint x: 962, startPoint y: 422, endPoint x: 961, endPoint y: 443, distance: 20.2
click at [961, 443] on div "[PERSON_NAME] 9:34 PM poll band kardo sir 50 tk toh rahe Kovid Chauhan 9:34 PM …" at bounding box center [854, 318] width 221 height 302
click at [647, 8] on button "CLASS SETTINGS" at bounding box center [653, 12] width 57 height 12
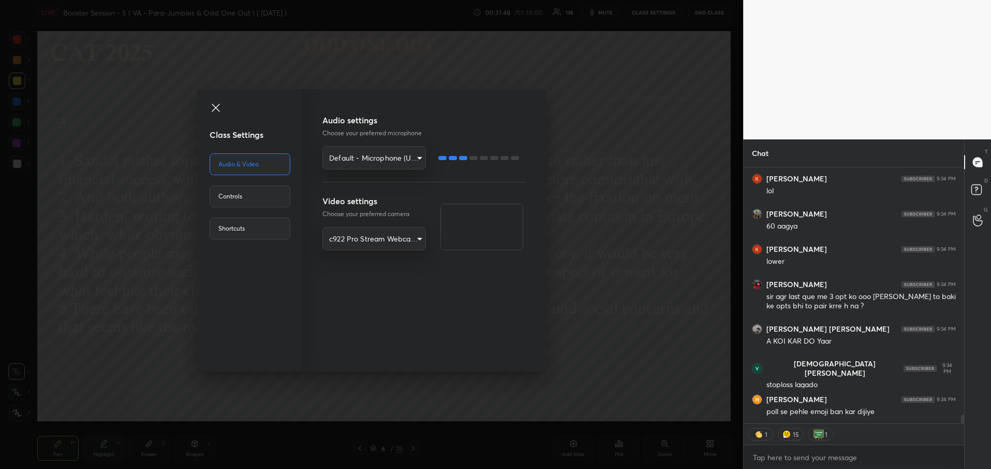
click at [253, 201] on div "Controls" at bounding box center [250, 196] width 81 height 22
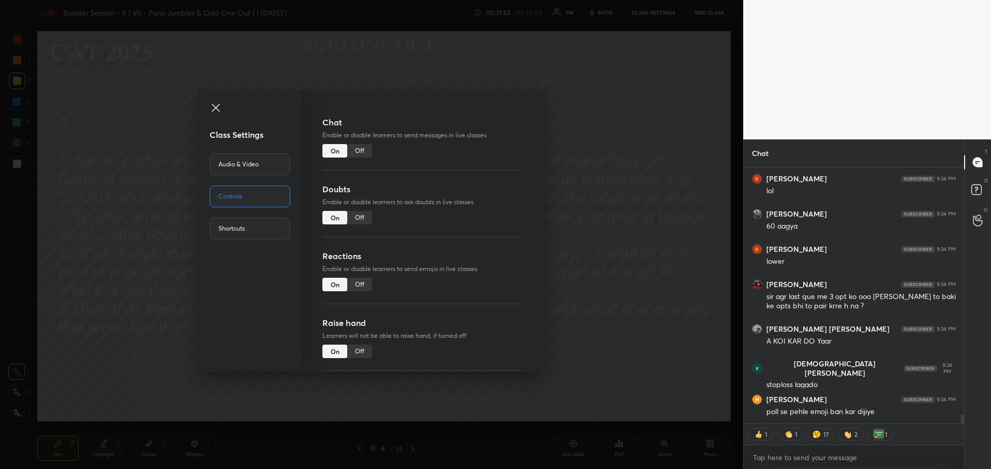
click at [357, 288] on div "Off" at bounding box center [359, 283] width 25 height 13
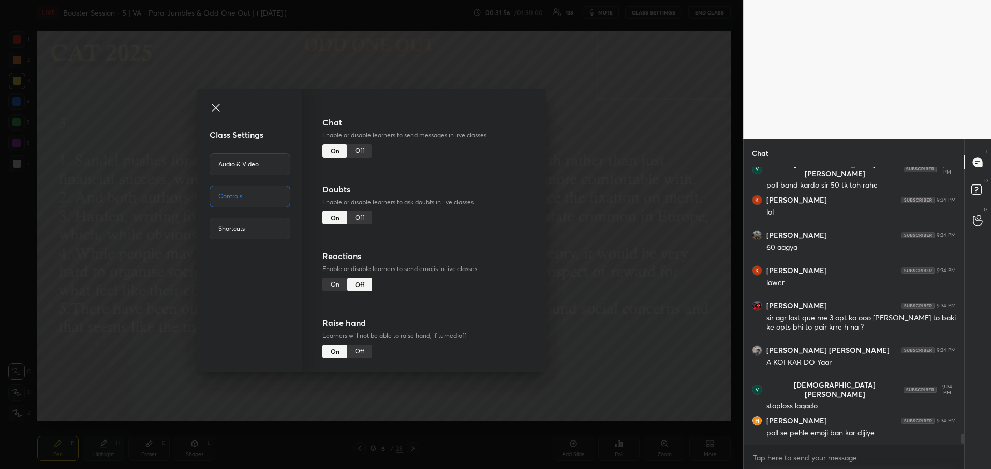
click at [217, 105] on icon at bounding box center [216, 107] width 12 height 12
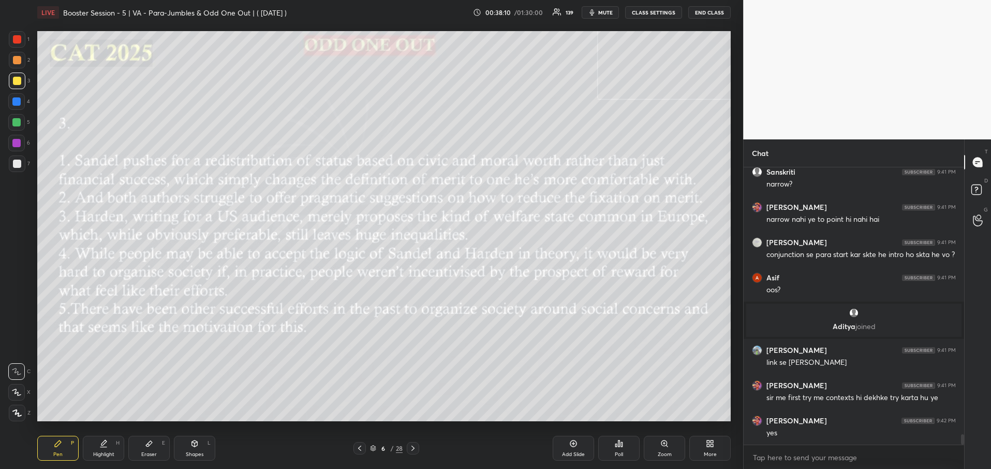
scroll to position [7269, 0]
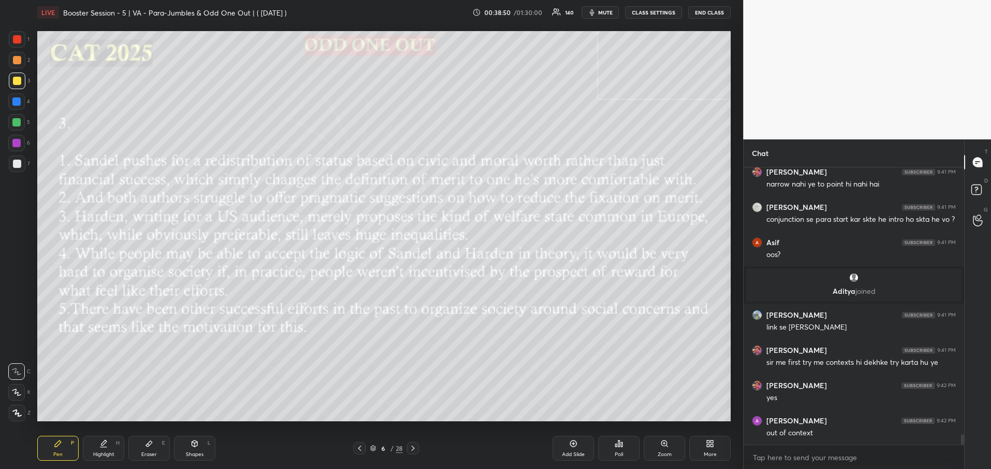
click at [416, 447] on icon at bounding box center [413, 448] width 8 height 8
click at [628, 454] on div "Poll" at bounding box center [618, 447] width 41 height 25
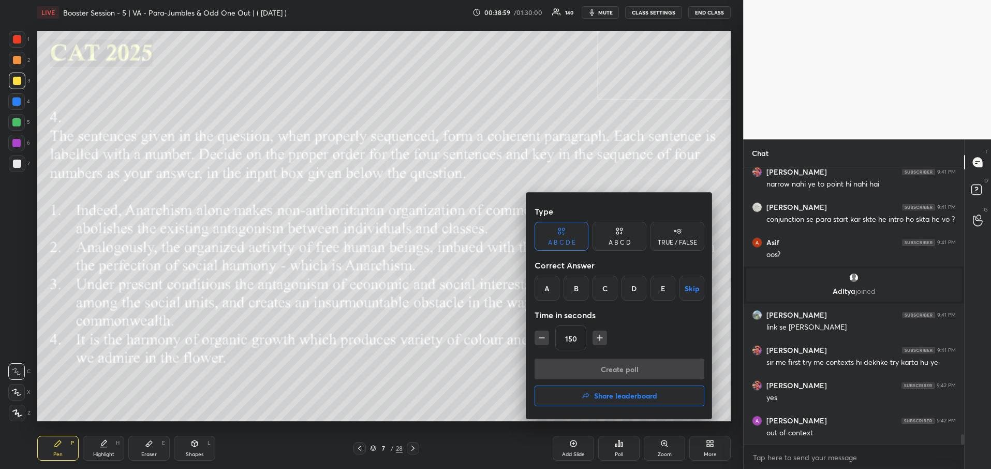
click at [408, 358] on div at bounding box center [495, 234] width 991 height 469
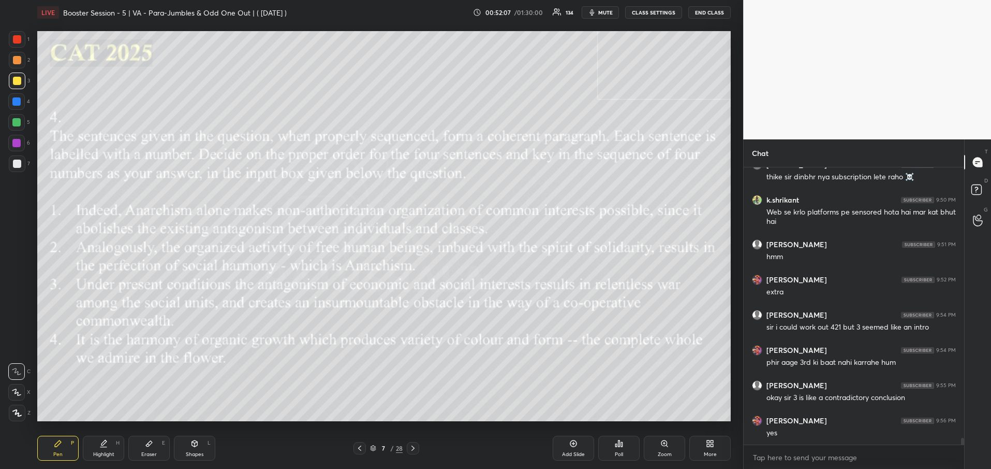
scroll to position [11157, 0]
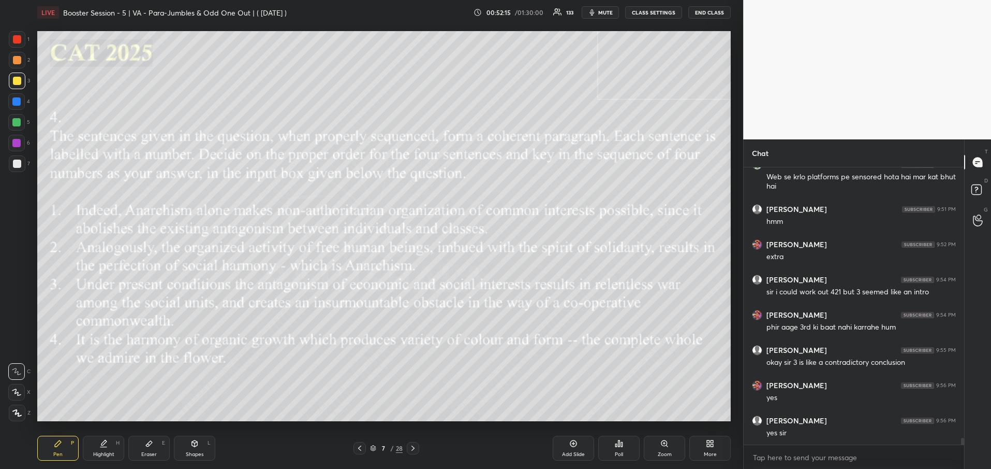
click at [412, 450] on icon at bounding box center [413, 447] width 3 height 5
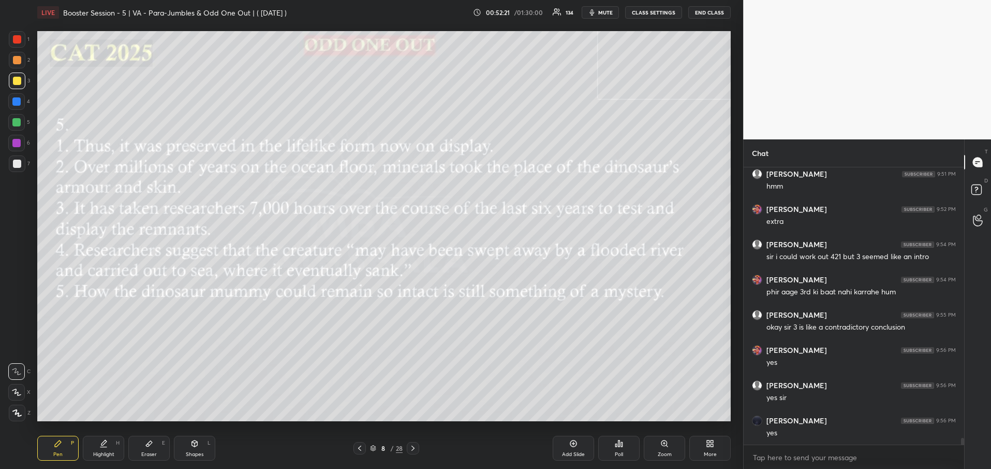
click at [625, 445] on div "Poll" at bounding box center [618, 447] width 41 height 25
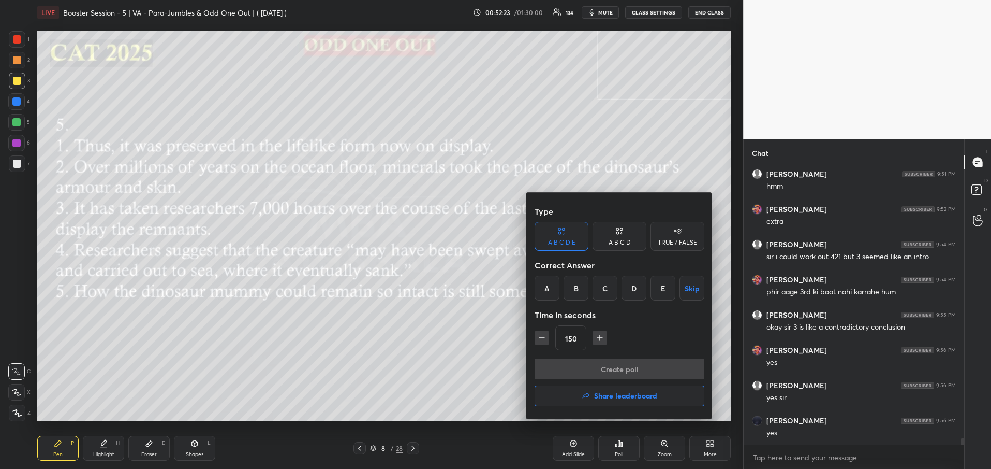
click at [608, 288] on div "C" at bounding box center [605, 287] width 25 height 25
click at [623, 368] on button "Create poll" at bounding box center [620, 368] width 170 height 21
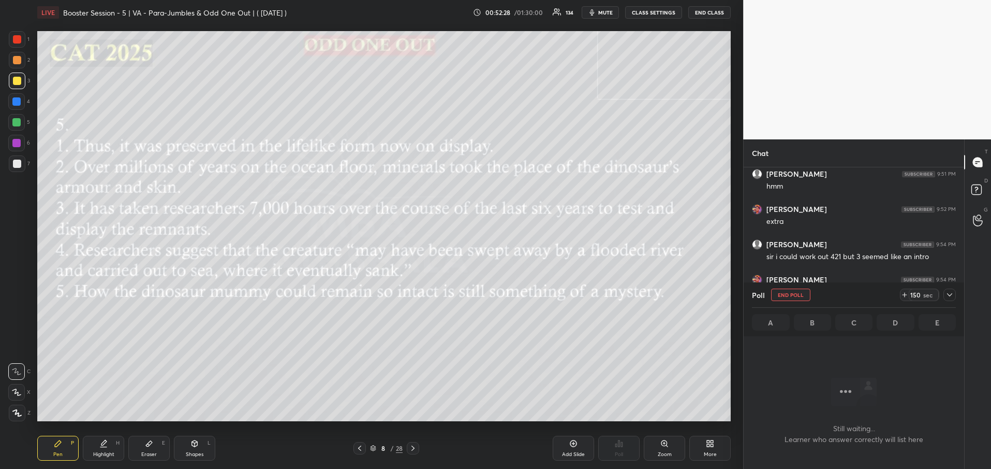
scroll to position [4, 4]
click at [952, 296] on icon at bounding box center [950, 294] width 8 height 8
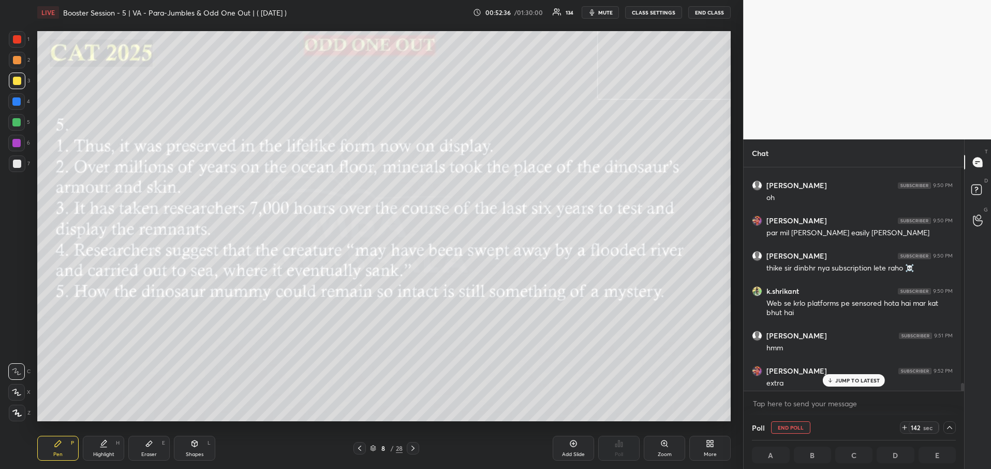
scroll to position [9924, 0]
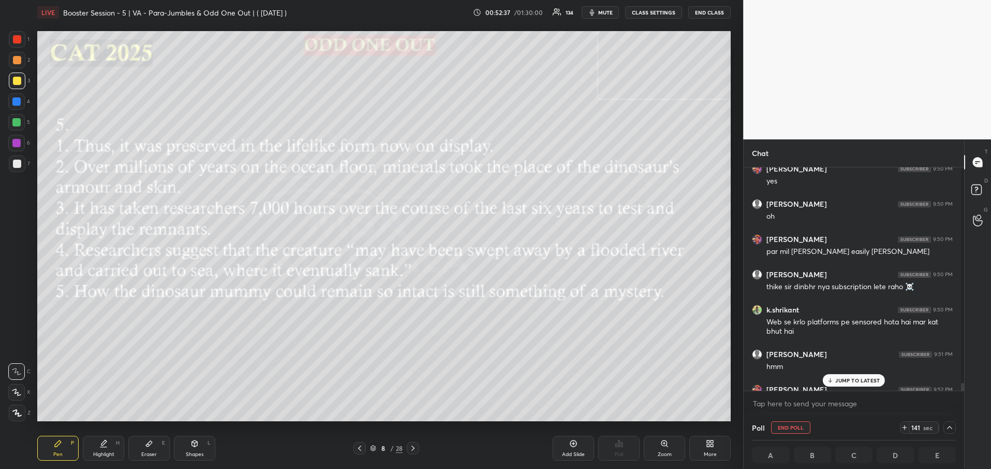
click at [863, 381] on p "JUMP TO LATEST" at bounding box center [858, 380] width 45 height 6
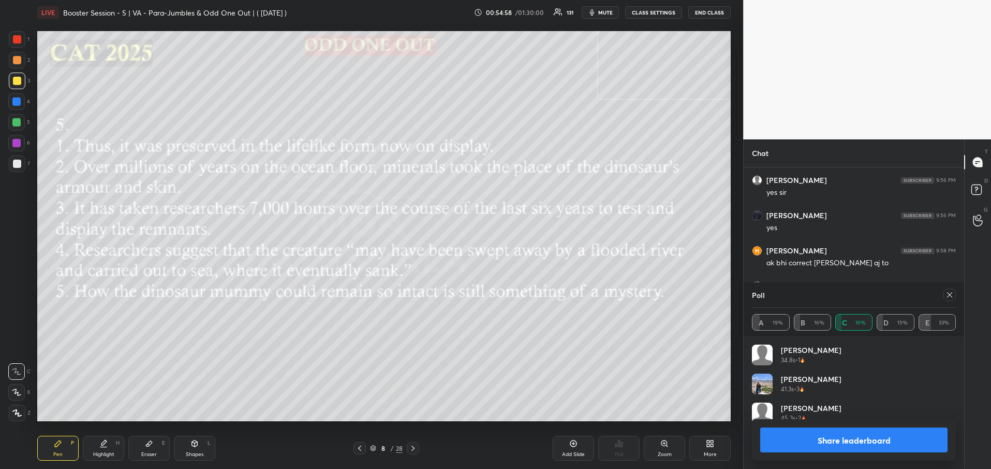
scroll to position [4, 4]
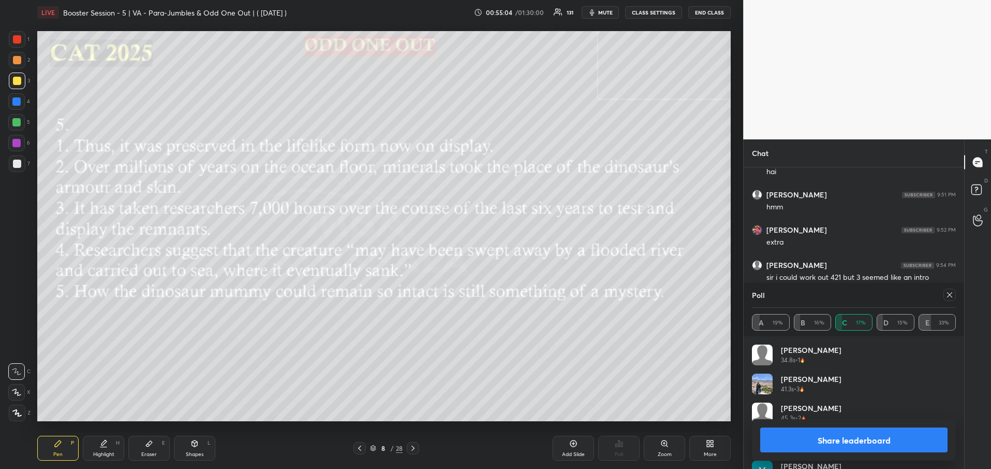
click at [847, 433] on button "Share leaderboard" at bounding box center [854, 439] width 187 height 25
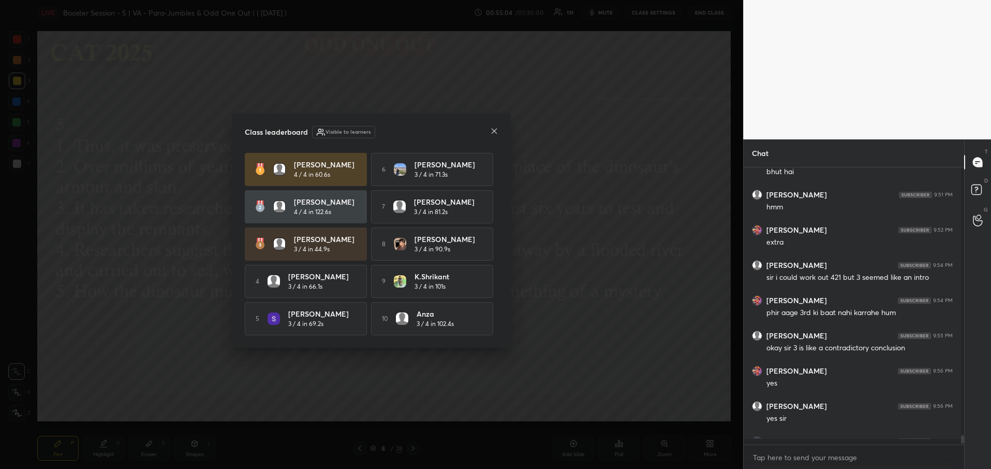
scroll to position [298, 214]
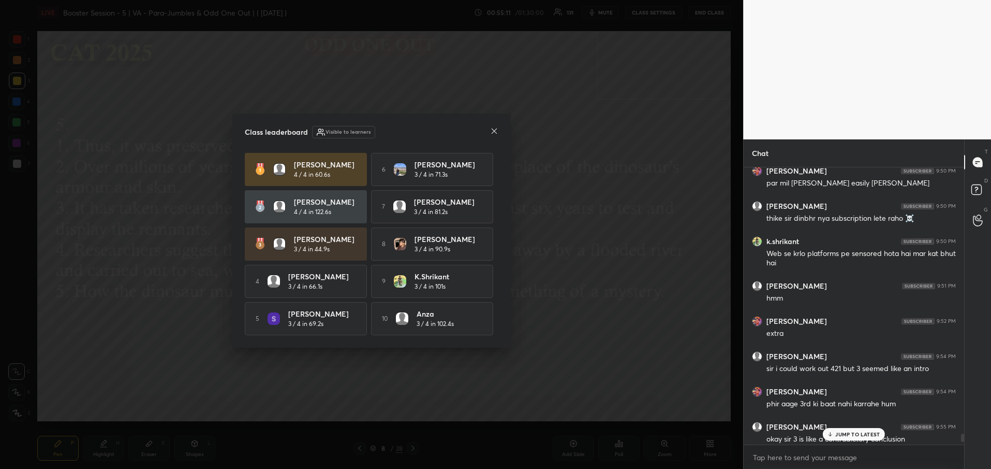
click at [494, 129] on icon at bounding box center [494, 130] width 5 height 5
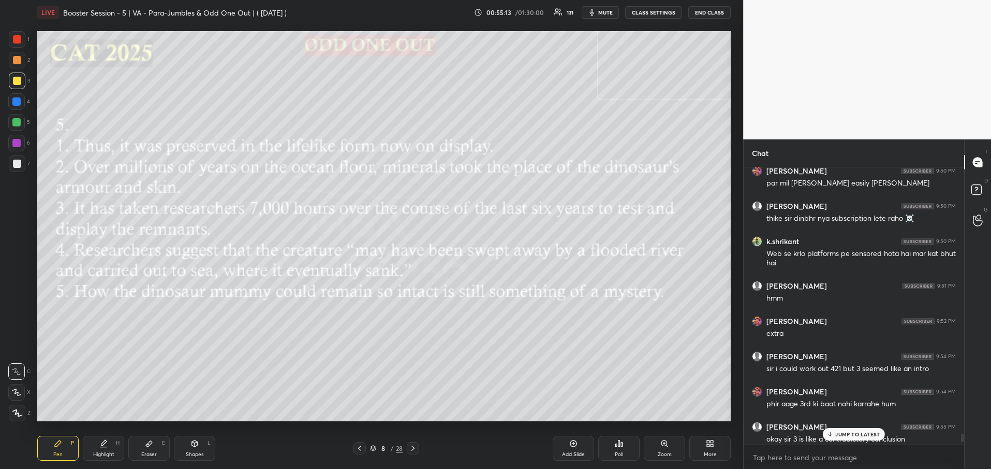
click at [835, 437] on div "JUMP TO LATEST" at bounding box center [854, 434] width 62 height 12
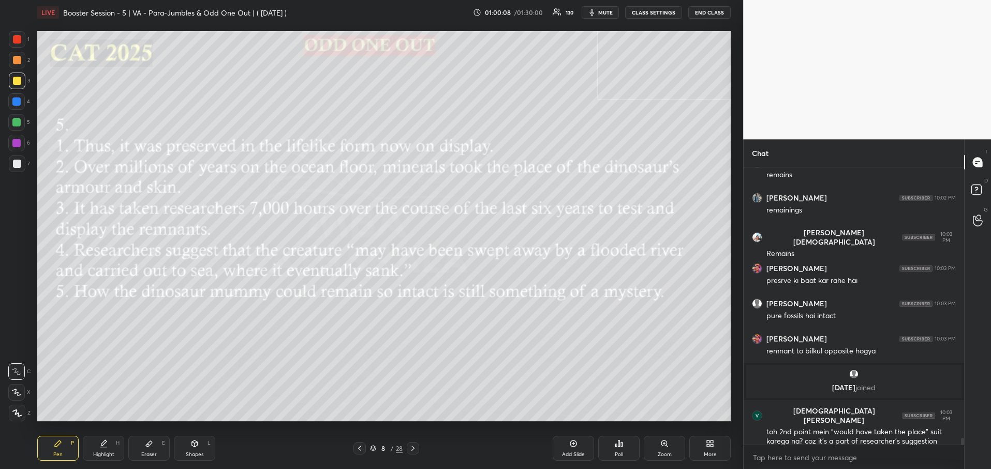
scroll to position [11449, 0]
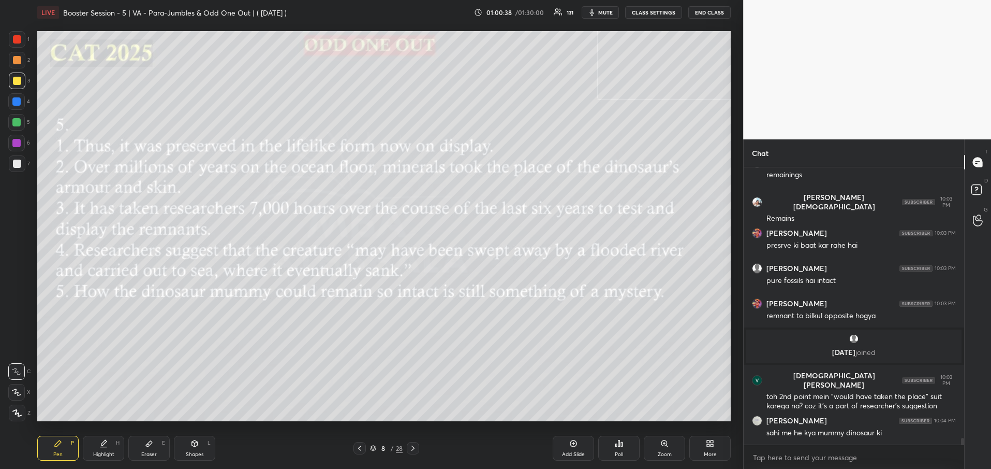
click at [408, 445] on div at bounding box center [413, 448] width 12 height 12
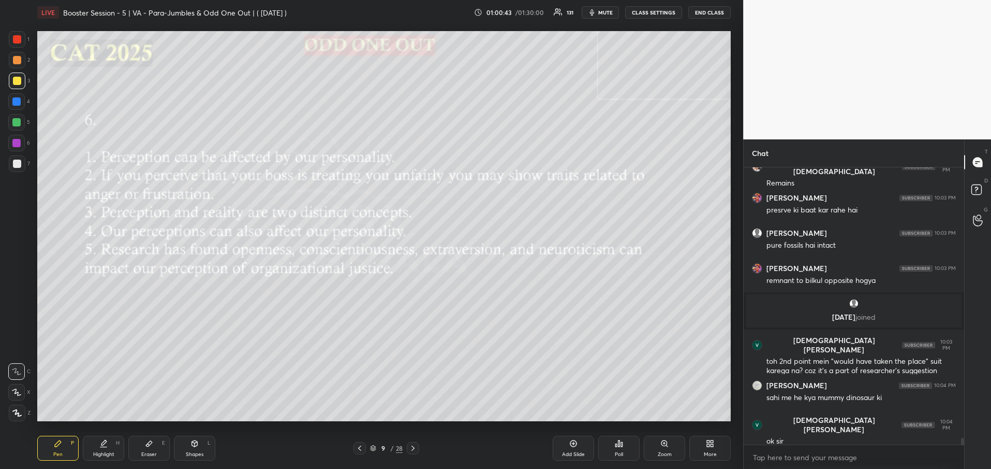
click at [627, 450] on div "Poll" at bounding box center [618, 447] width 41 height 25
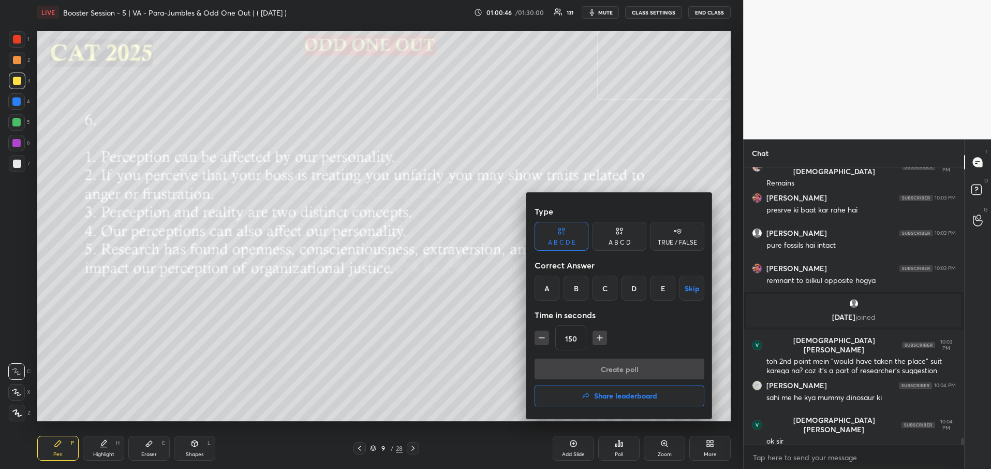
click at [613, 294] on div "C" at bounding box center [605, 287] width 25 height 25
click at [620, 372] on button "Create poll" at bounding box center [620, 368] width 170 height 21
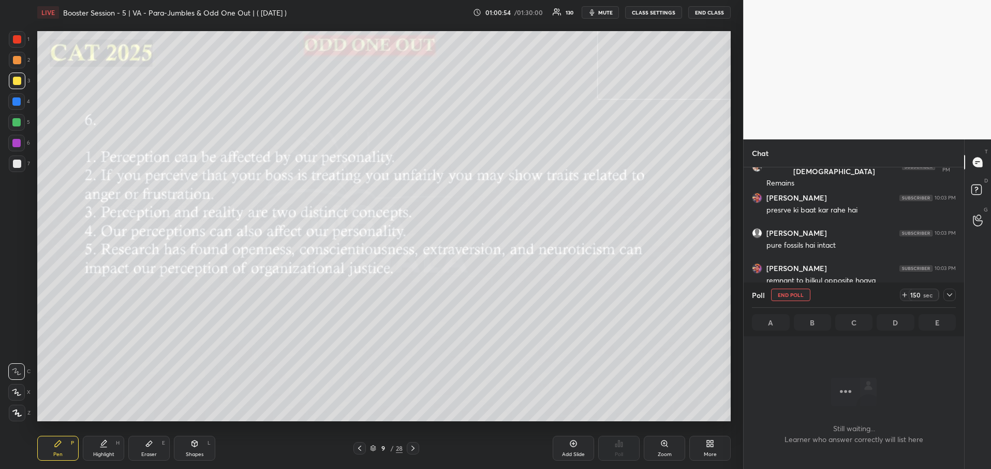
scroll to position [220, 217]
click at [953, 298] on icon at bounding box center [950, 294] width 8 height 8
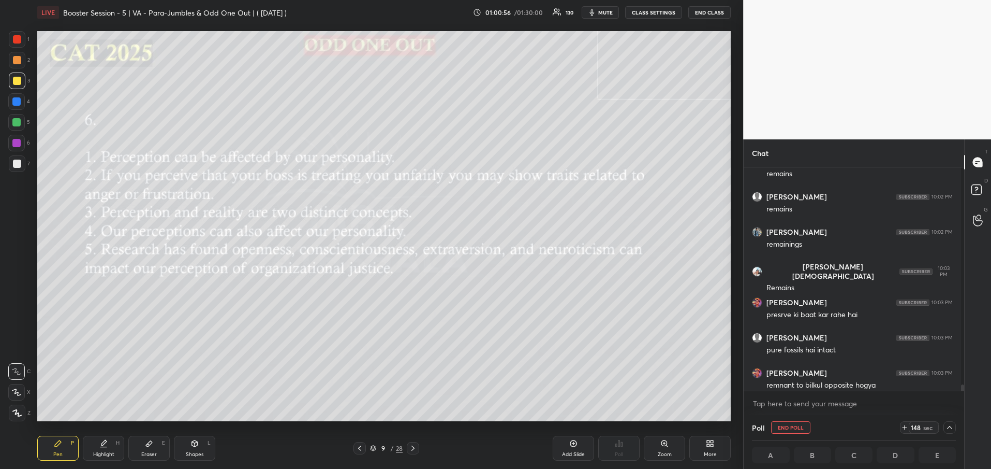
scroll to position [11322, 0]
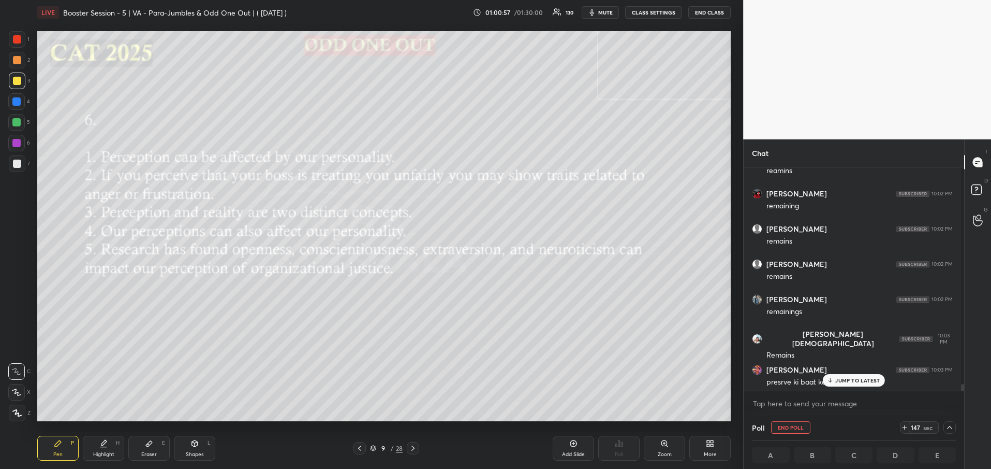
click at [854, 383] on p "JUMP TO LATEST" at bounding box center [858, 380] width 45 height 6
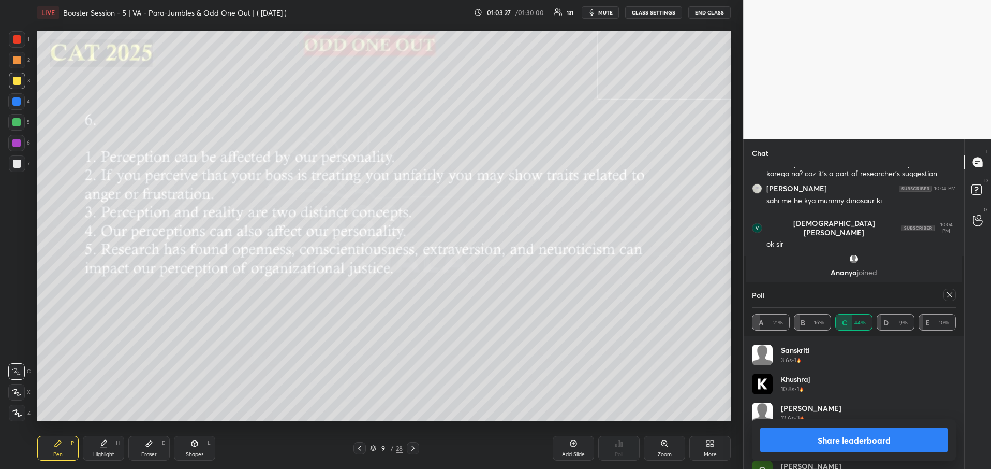
scroll to position [11689, 0]
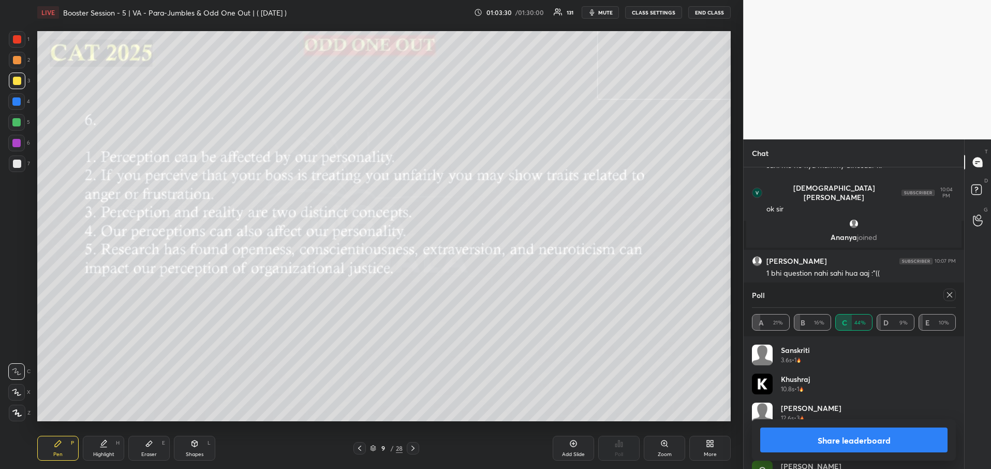
click at [954, 297] on div at bounding box center [950, 294] width 12 height 12
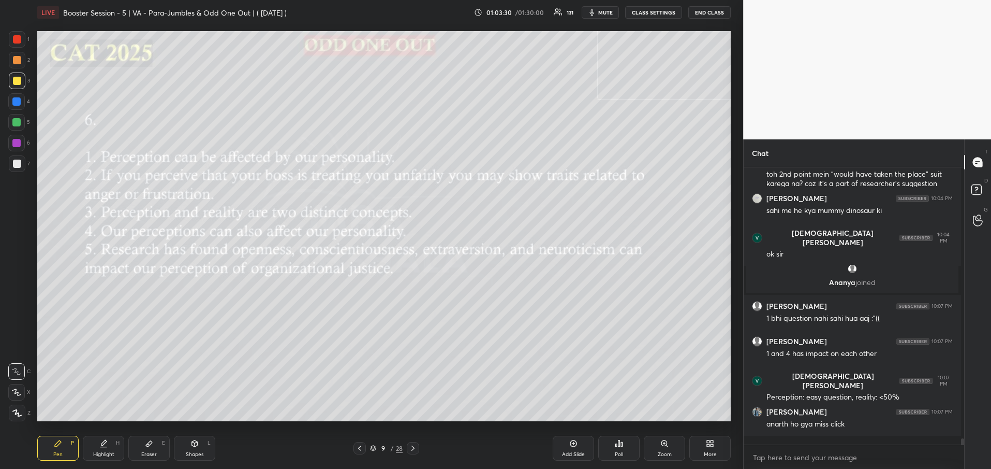
scroll to position [271, 214]
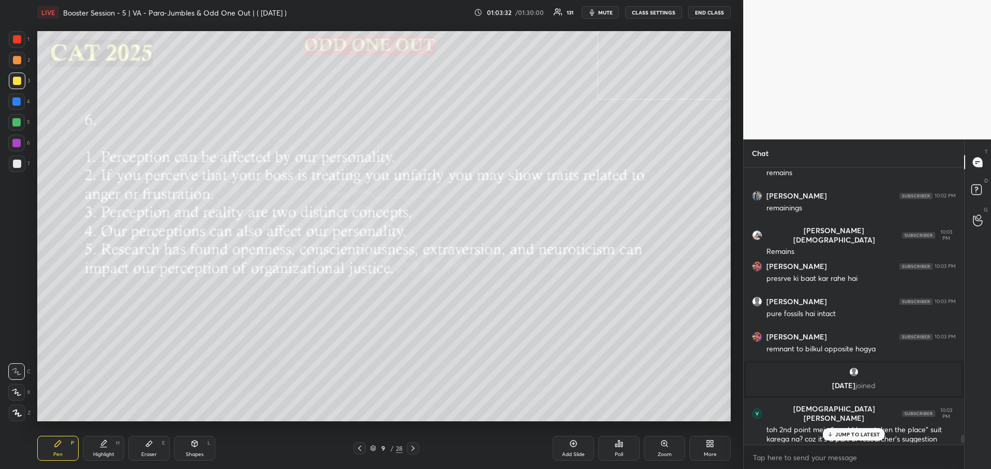
click at [869, 436] on p "JUMP TO LATEST" at bounding box center [858, 434] width 45 height 6
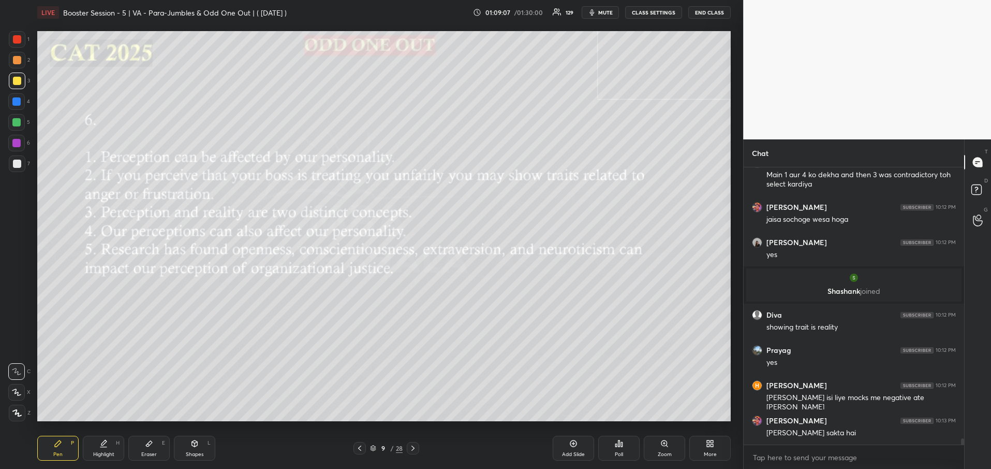
scroll to position [12541, 0]
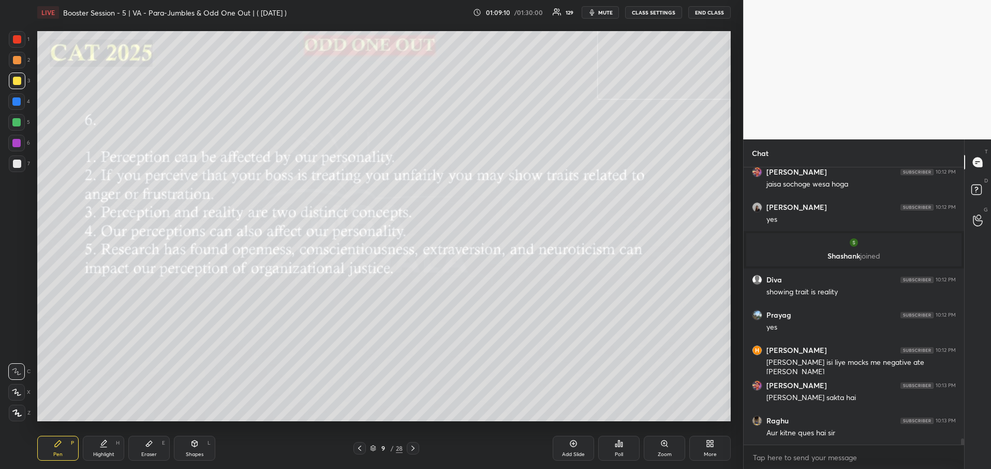
click at [415, 451] on icon at bounding box center [413, 448] width 8 height 8
click at [624, 456] on div "Poll" at bounding box center [618, 447] width 41 height 25
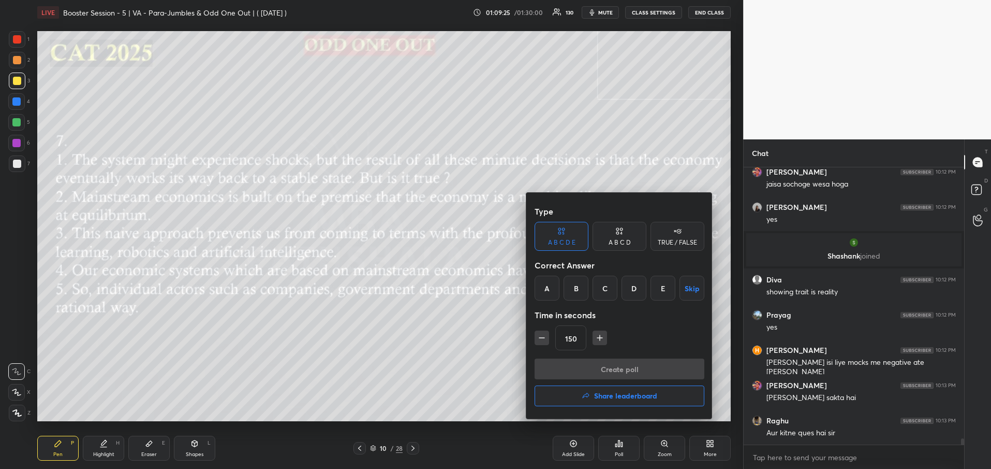
click at [441, 352] on div at bounding box center [495, 234] width 991 height 469
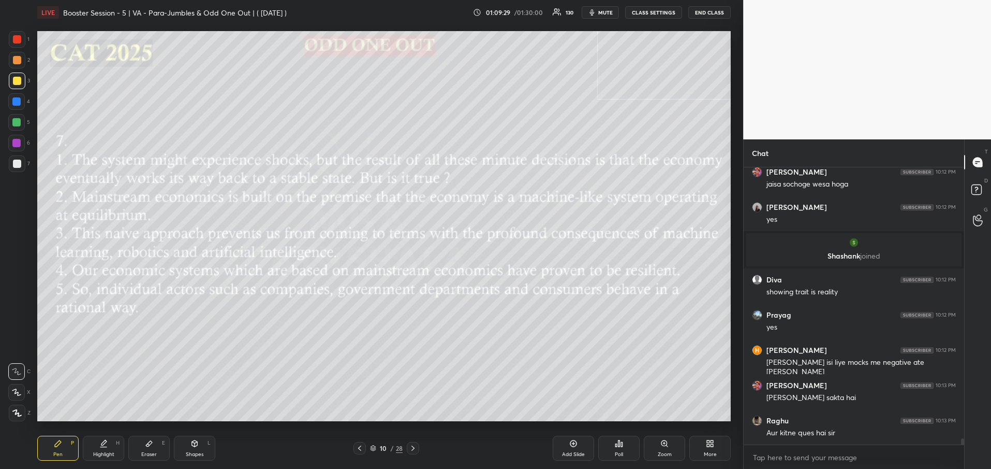
click at [615, 450] on div "Poll" at bounding box center [618, 447] width 41 height 25
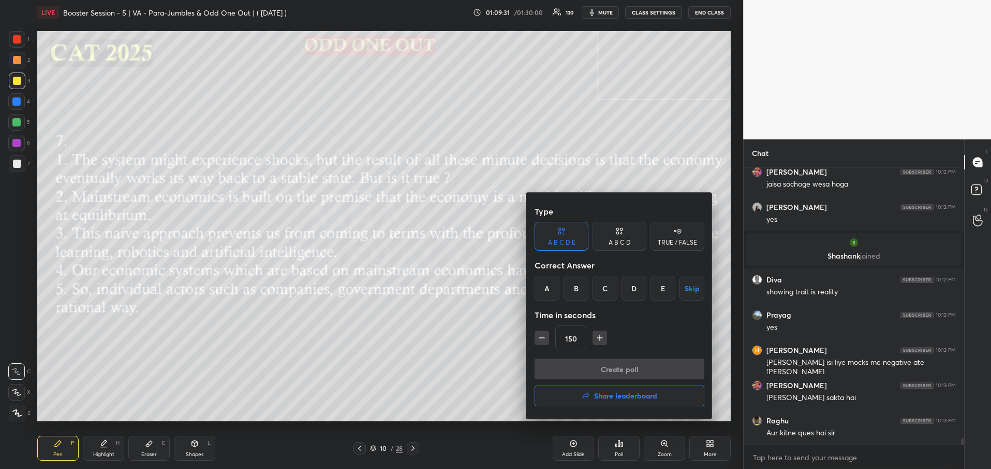
click at [578, 284] on div "B" at bounding box center [576, 287] width 25 height 25
click at [468, 307] on div at bounding box center [495, 234] width 991 height 469
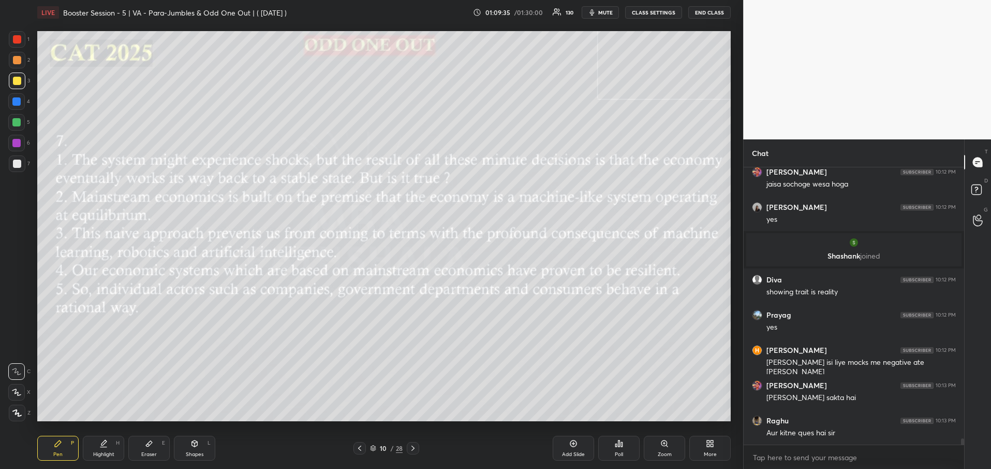
click at [628, 444] on div "Poll" at bounding box center [618, 447] width 41 height 25
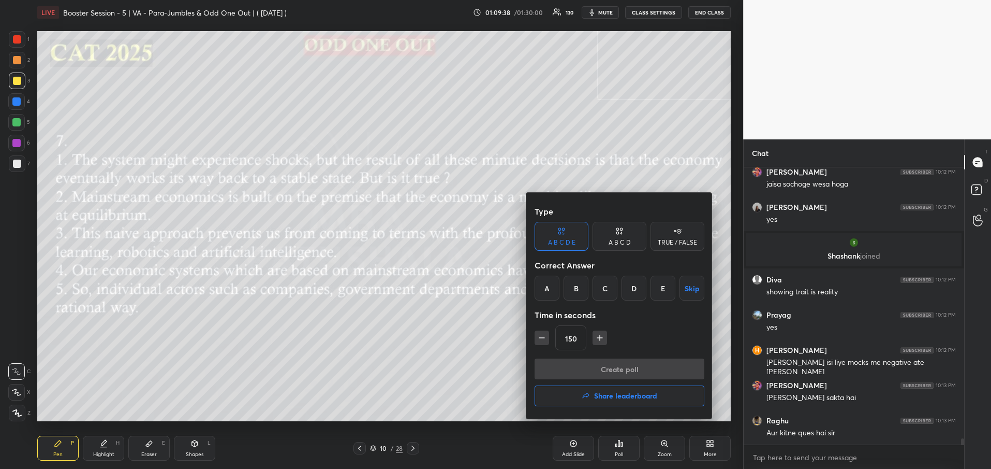
click at [501, 382] on div at bounding box center [495, 234] width 991 height 469
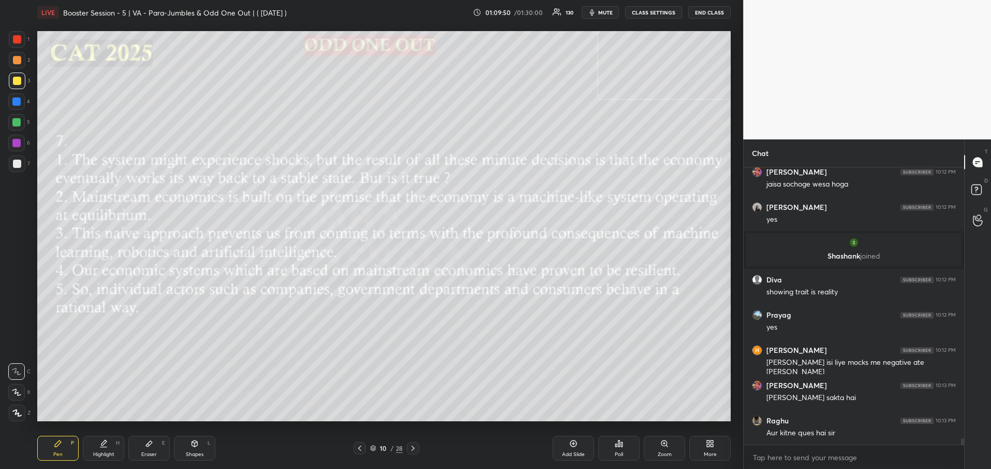
click at [610, 448] on div "Poll" at bounding box center [618, 447] width 41 height 25
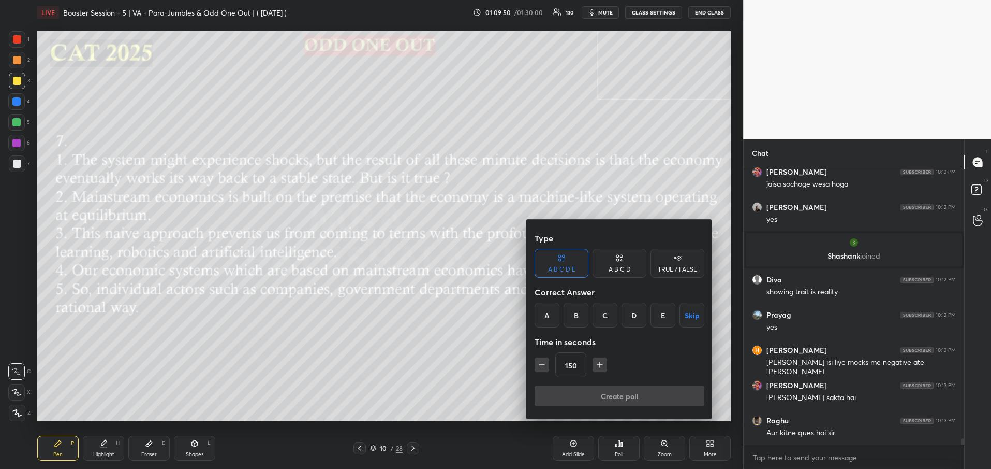
scroll to position [12578, 0]
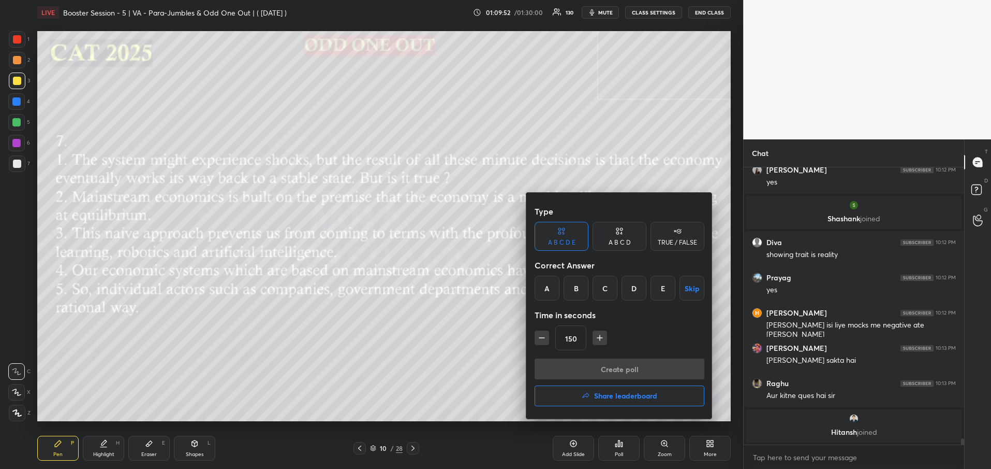
click at [638, 290] on div "D" at bounding box center [634, 287] width 25 height 25
click at [604, 370] on button "Create poll" at bounding box center [620, 368] width 170 height 21
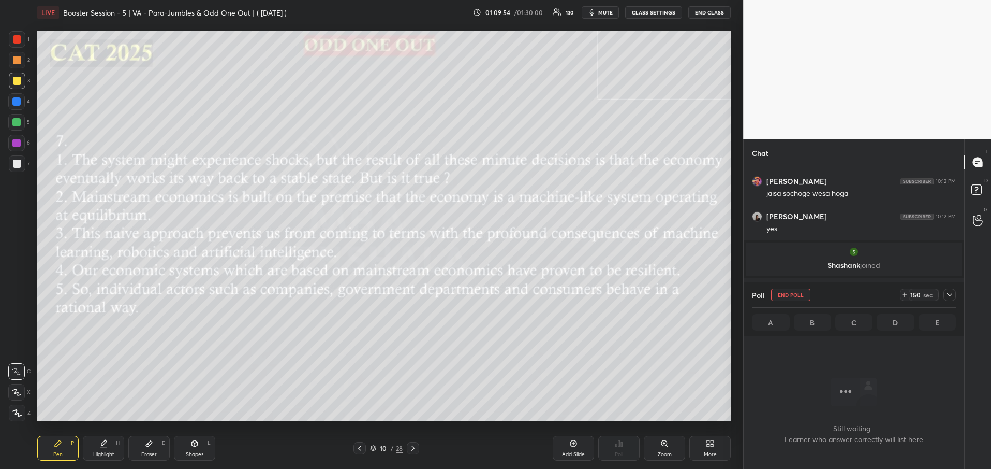
scroll to position [12378, 0]
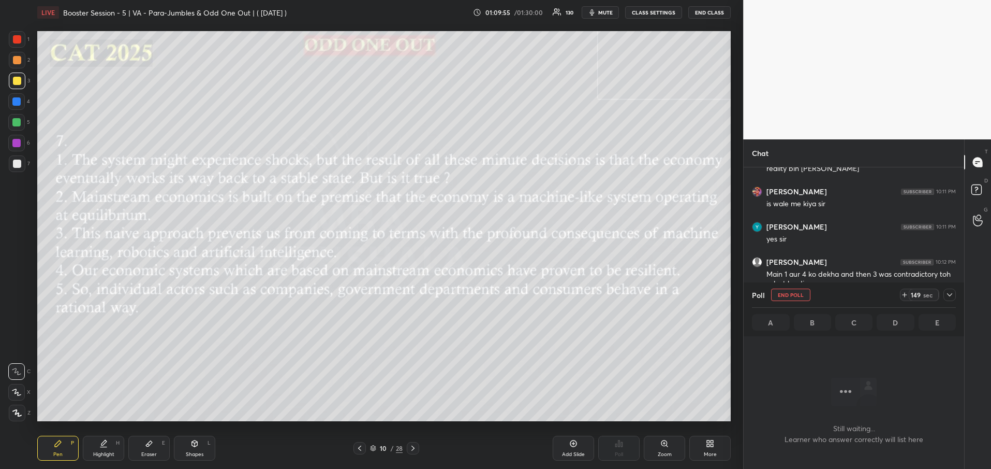
click at [951, 291] on icon at bounding box center [950, 294] width 8 height 8
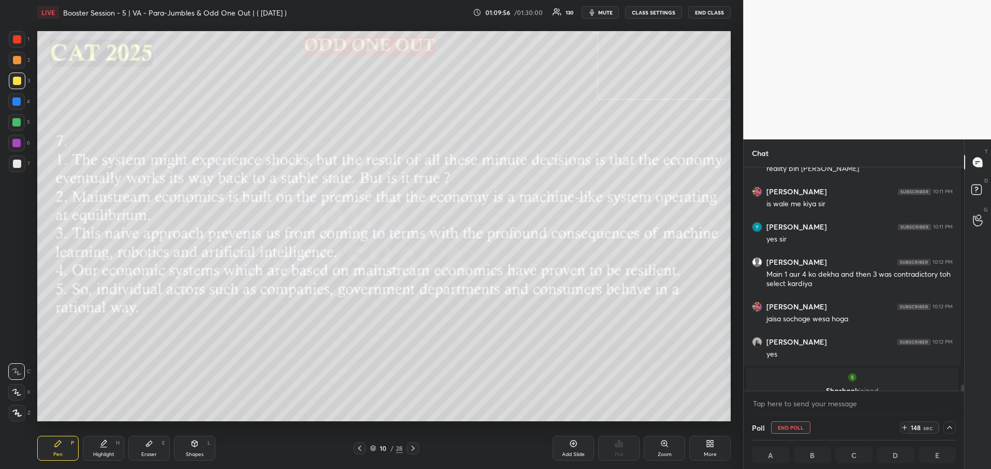
scroll to position [12357, 0]
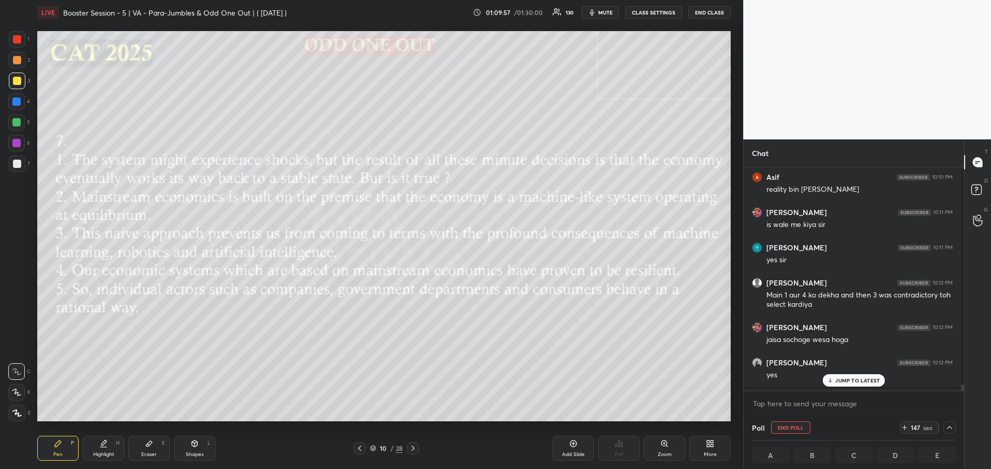
click at [851, 383] on p "JUMP TO LATEST" at bounding box center [858, 380] width 45 height 6
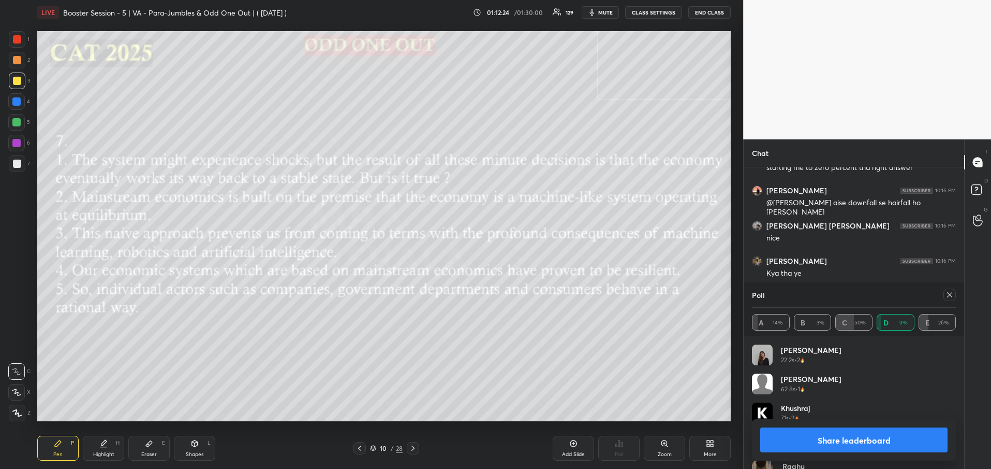
scroll to position [4, 4]
click at [823, 435] on button "Share leaderboard" at bounding box center [854, 439] width 187 height 25
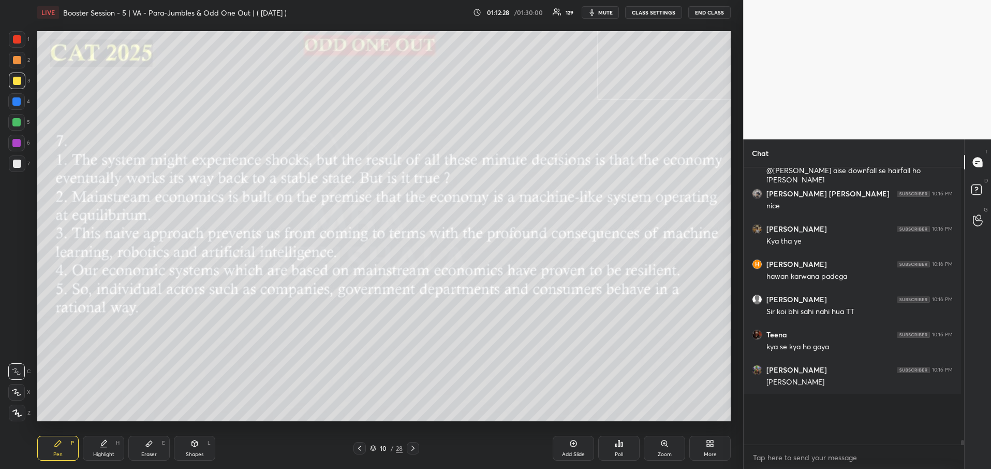
scroll to position [13280, 0]
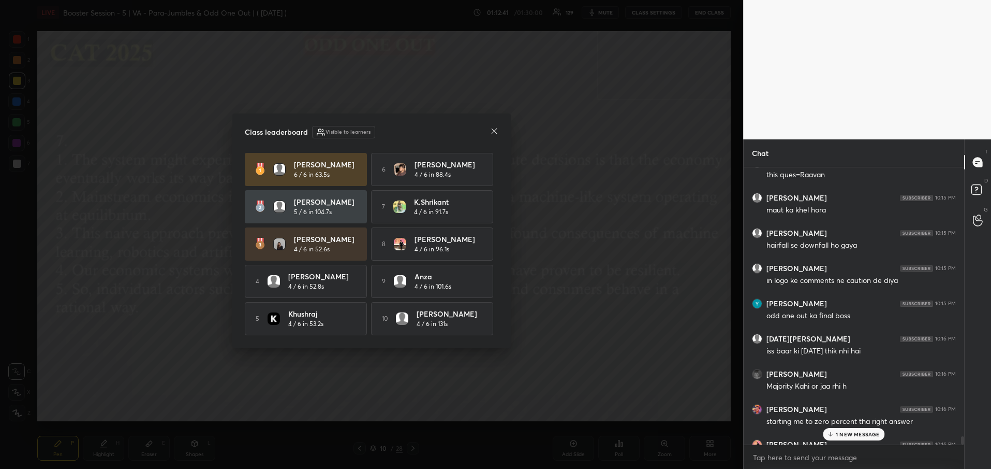
click at [492, 130] on icon at bounding box center [494, 131] width 8 height 8
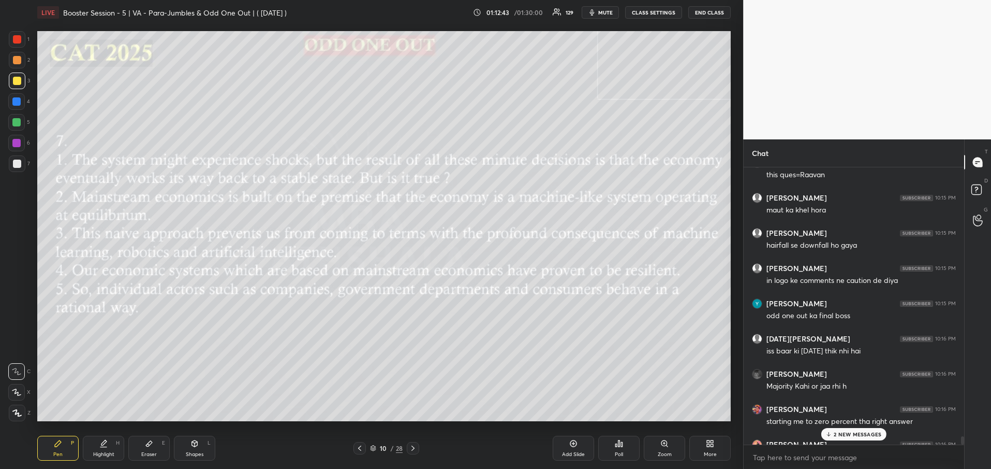
click at [843, 436] on p "2 NEW MESSAGES" at bounding box center [858, 434] width 48 height 6
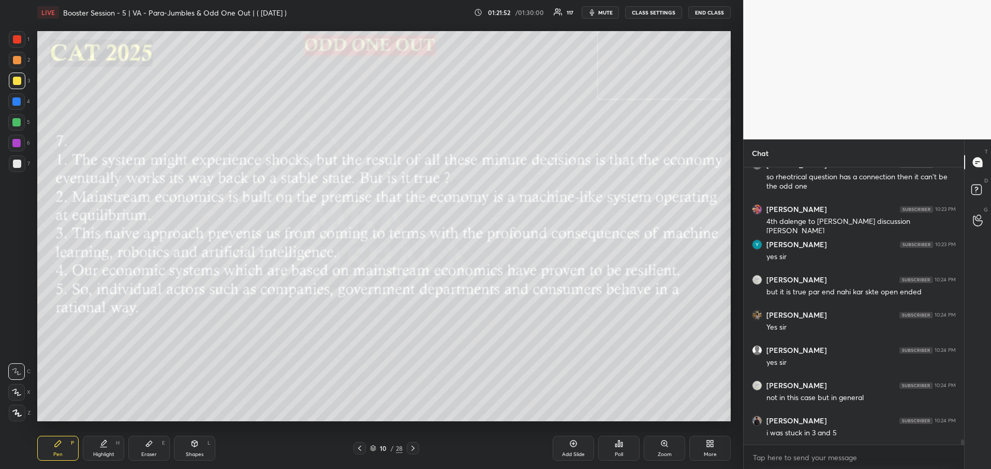
scroll to position [14165, 0]
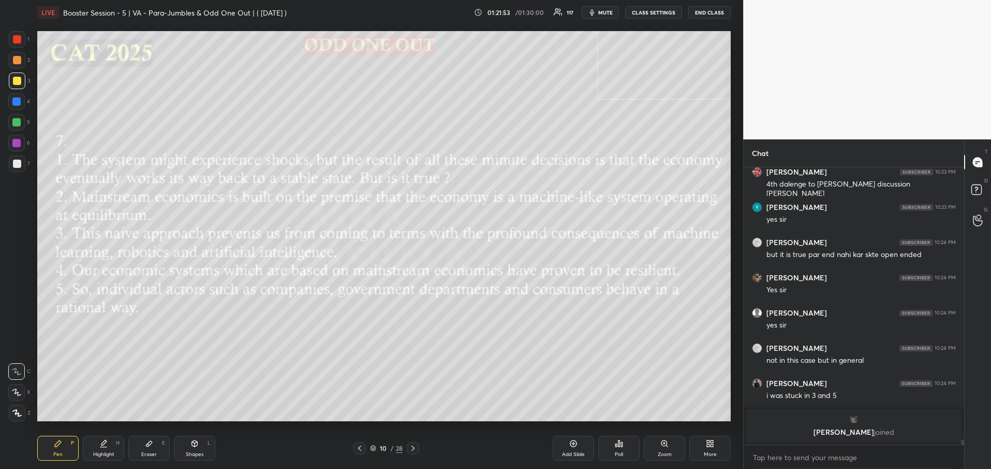
click at [415, 449] on icon at bounding box center [413, 448] width 8 height 8
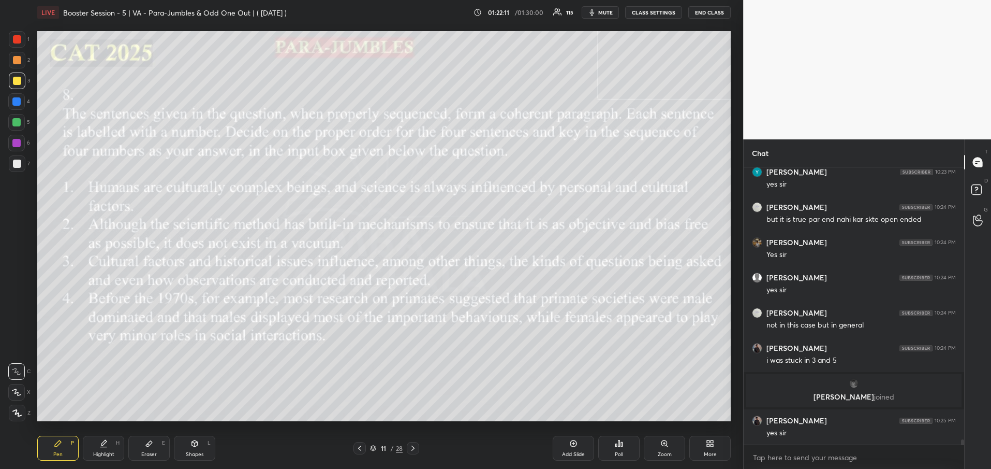
scroll to position [14059, 0]
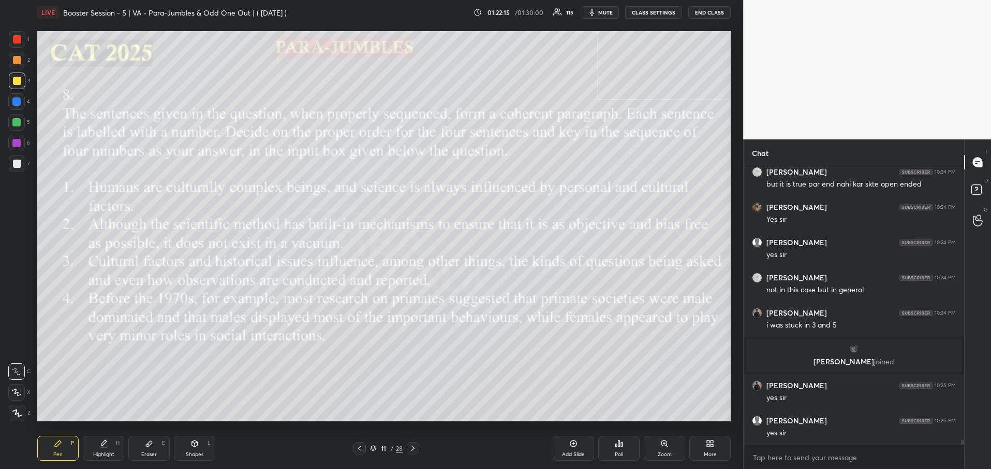
drag, startPoint x: 962, startPoint y: 442, endPoint x: 958, endPoint y: 452, distance: 11.4
click at [958, 452] on div "[PERSON_NAME] 10:23 PM yes [PERSON_NAME] 10:24 PM but it is true par end nahi k…" at bounding box center [854, 318] width 221 height 302
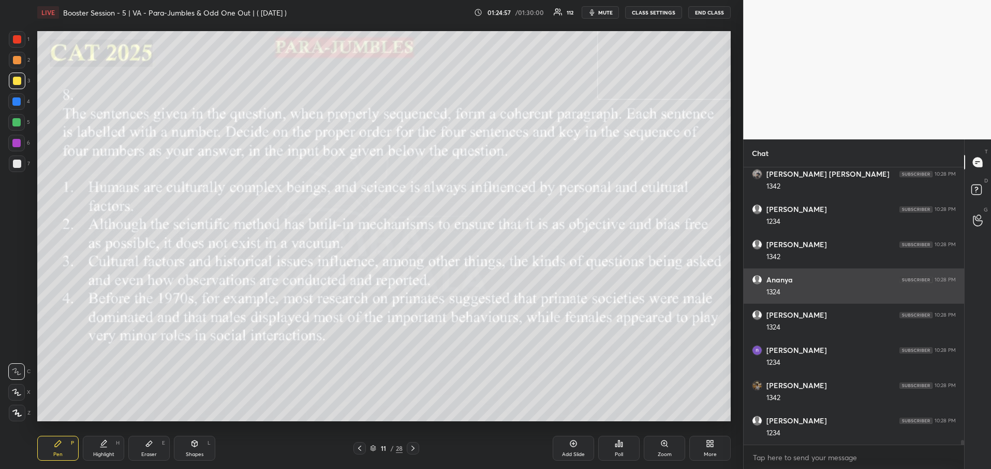
scroll to position [16101, 0]
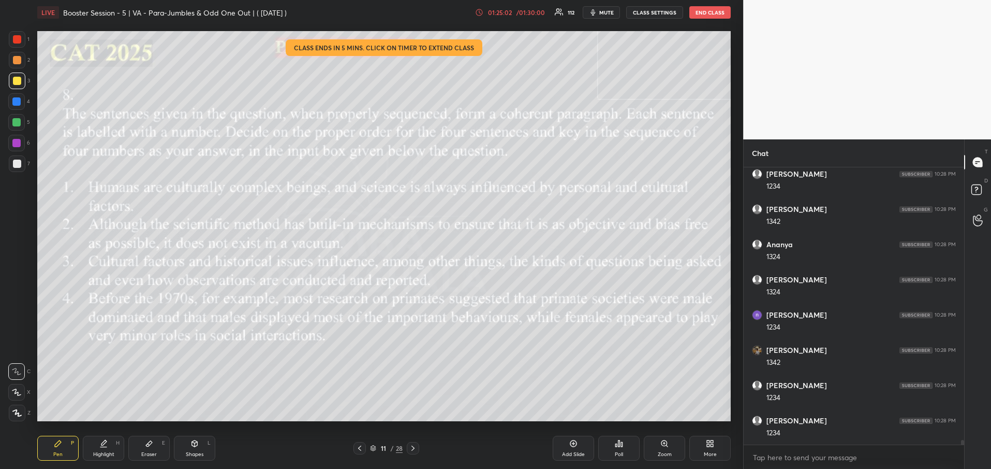
click at [511, 11] on div "01:25:02" at bounding box center [500, 12] width 29 height 6
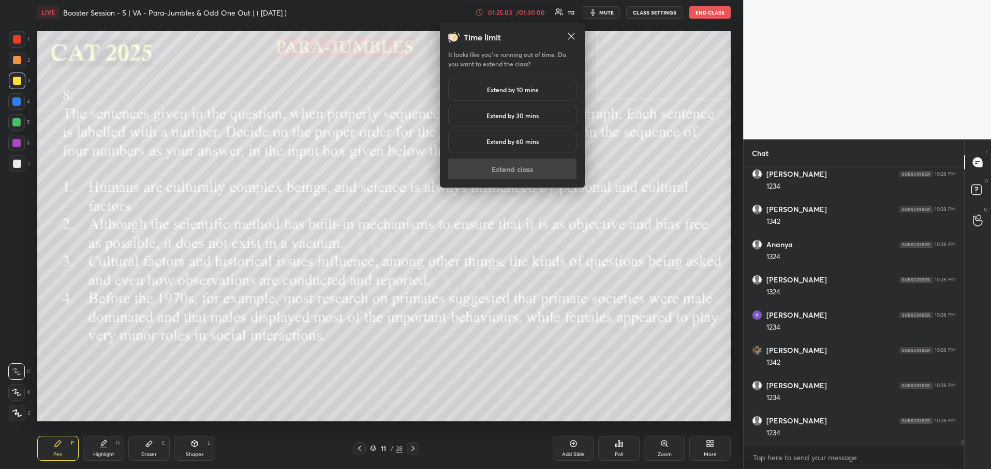
click at [496, 84] on div "Extend by 10 mins" at bounding box center [512, 90] width 128 height 22
click at [504, 168] on button "Extend class" at bounding box center [512, 168] width 128 height 21
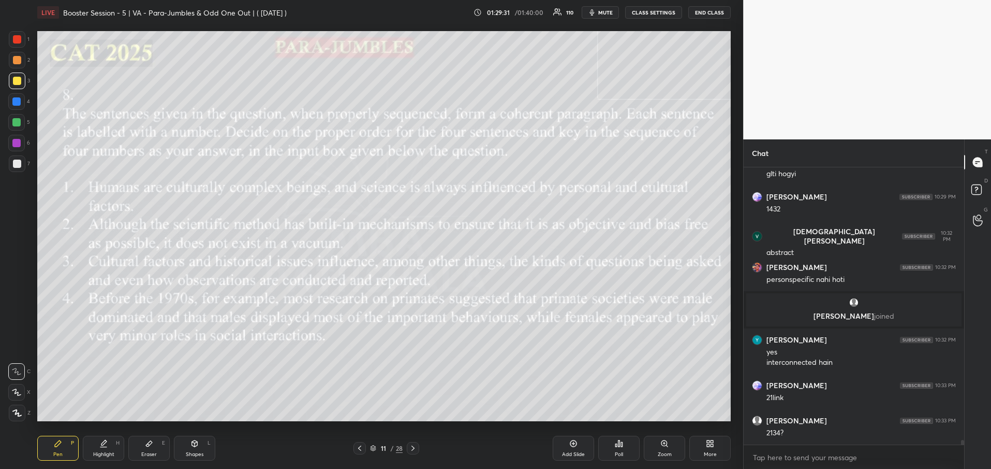
scroll to position [16112, 0]
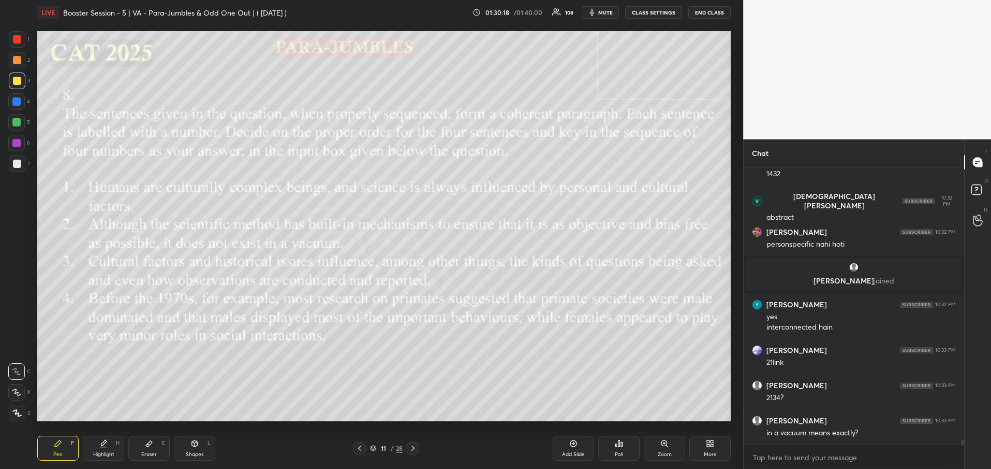
click at [572, 444] on icon at bounding box center [573, 443] width 8 height 8
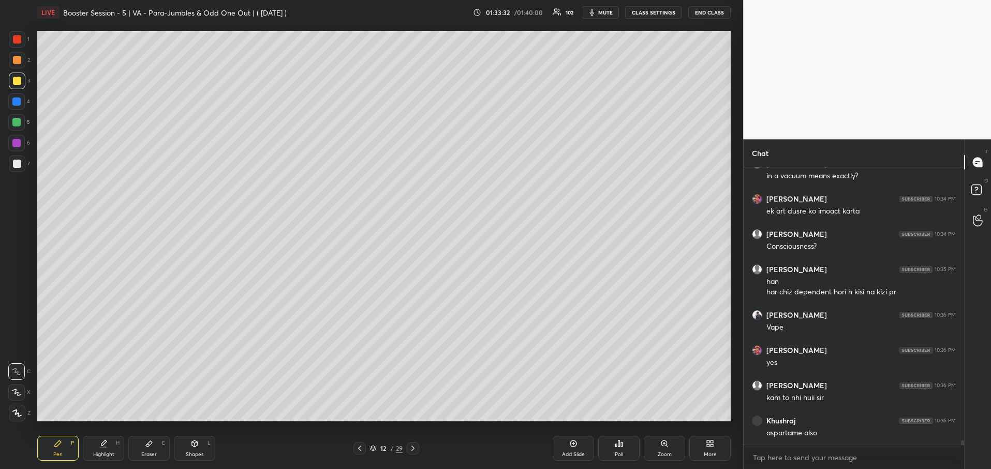
scroll to position [16404, 0]
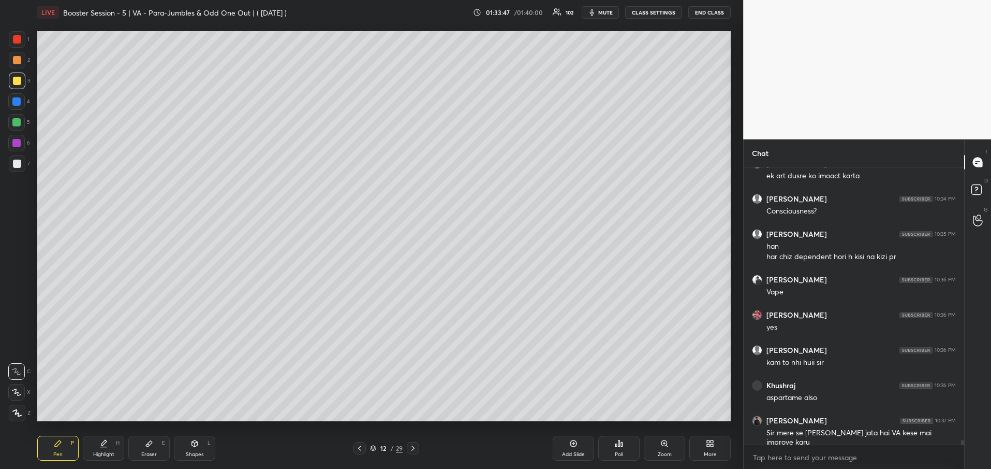
click at [360, 448] on icon at bounding box center [360, 448] width 8 height 8
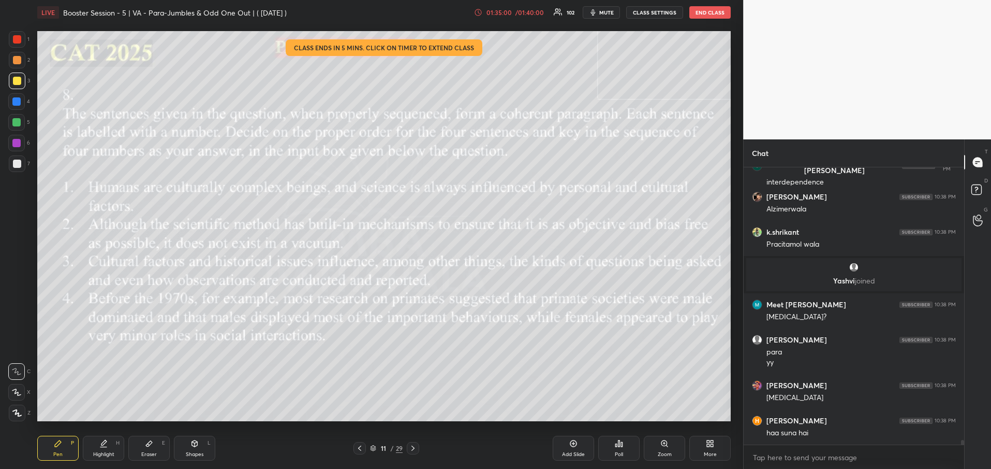
scroll to position [16584, 0]
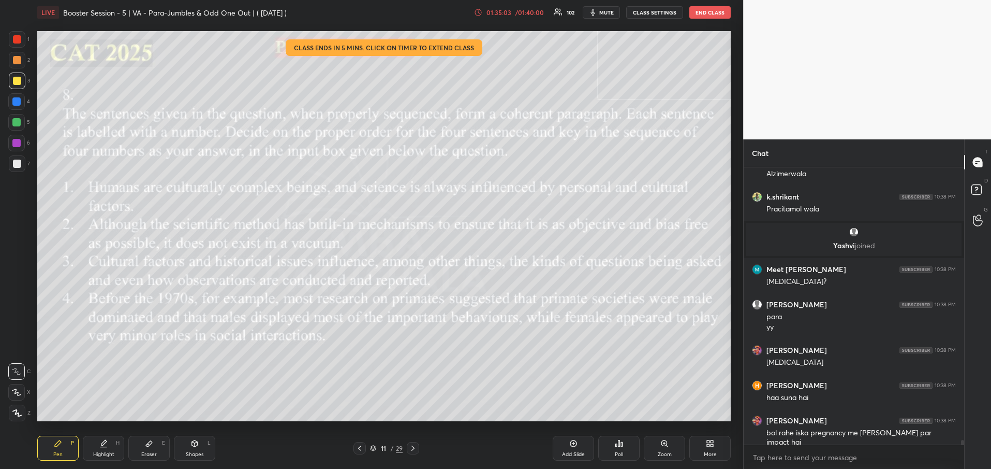
click at [524, 14] on div "/ 01:40:00" at bounding box center [530, 12] width 32 height 6
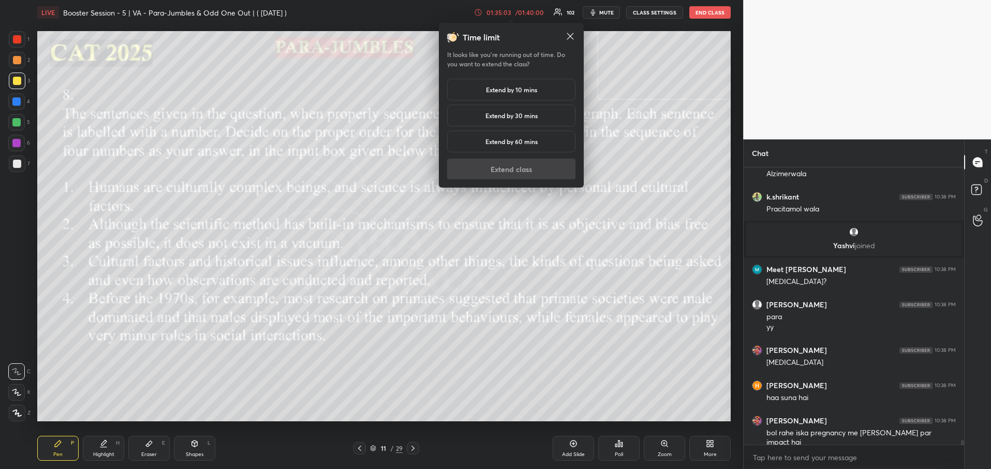
scroll to position [16619, 0]
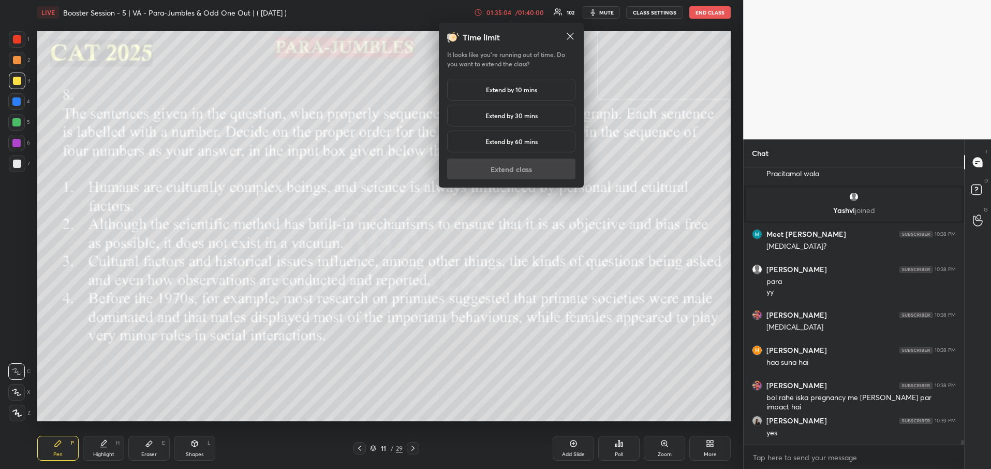
click at [497, 86] on h5 "Extend by 10 mins" at bounding box center [511, 89] width 51 height 9
click at [494, 172] on button "Extend class" at bounding box center [511, 168] width 128 height 21
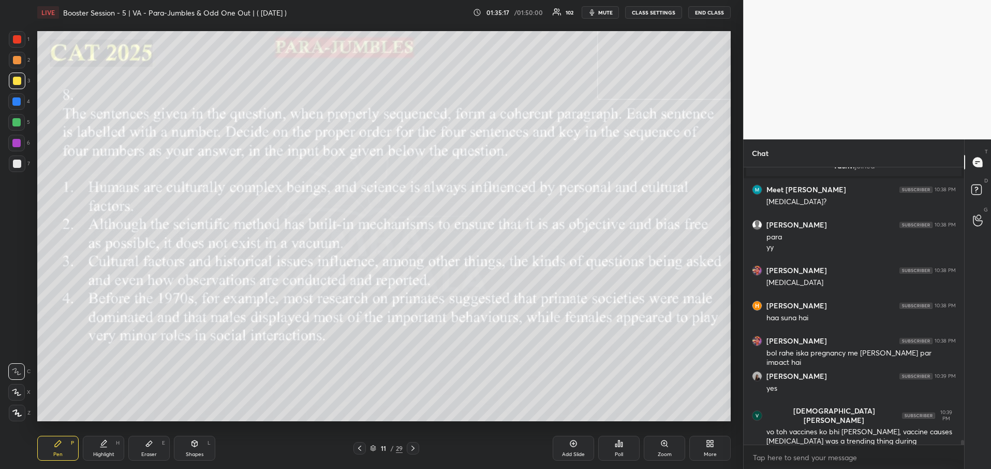
scroll to position [16699, 0]
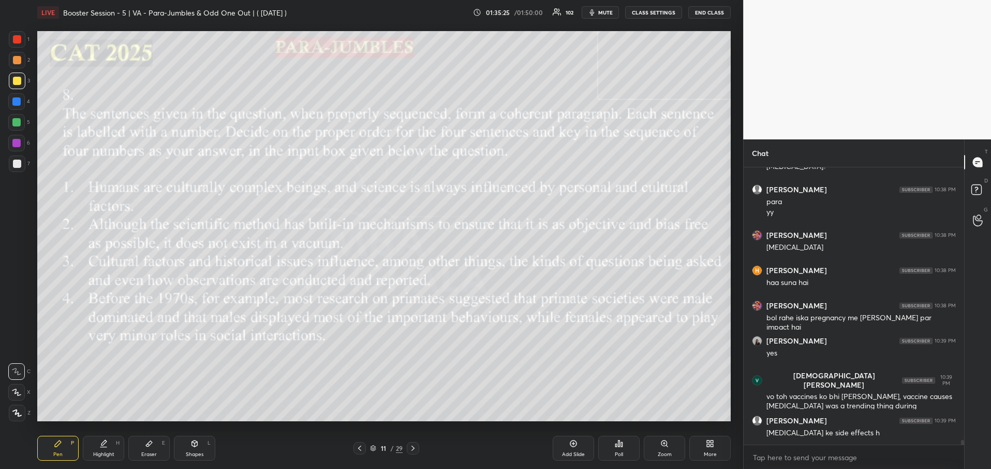
click at [163, 443] on div "E" at bounding box center [163, 442] width 3 height 5
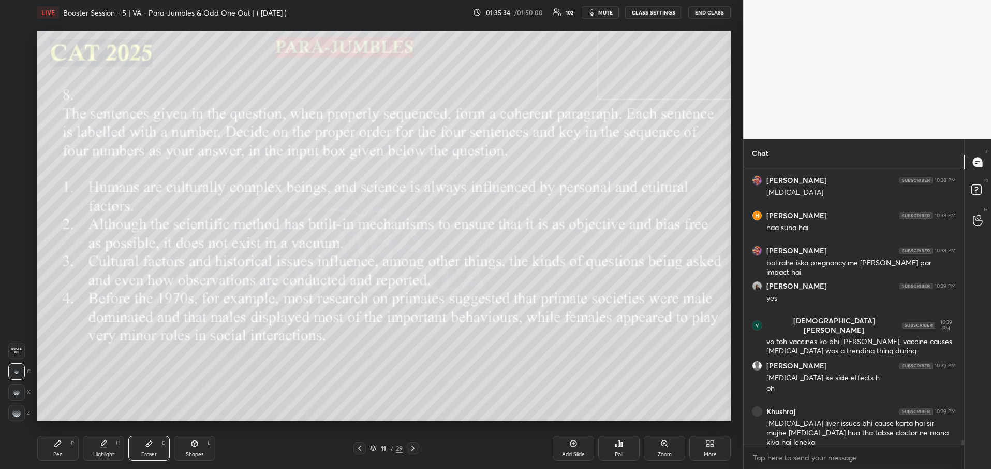
scroll to position [16789, 0]
click at [63, 449] on div "Pen P" at bounding box center [57, 447] width 41 height 25
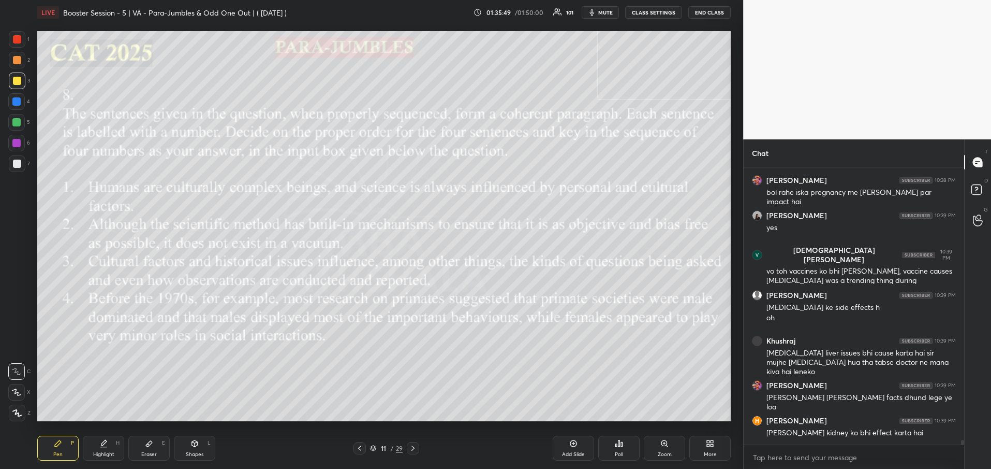
scroll to position [16860, 0]
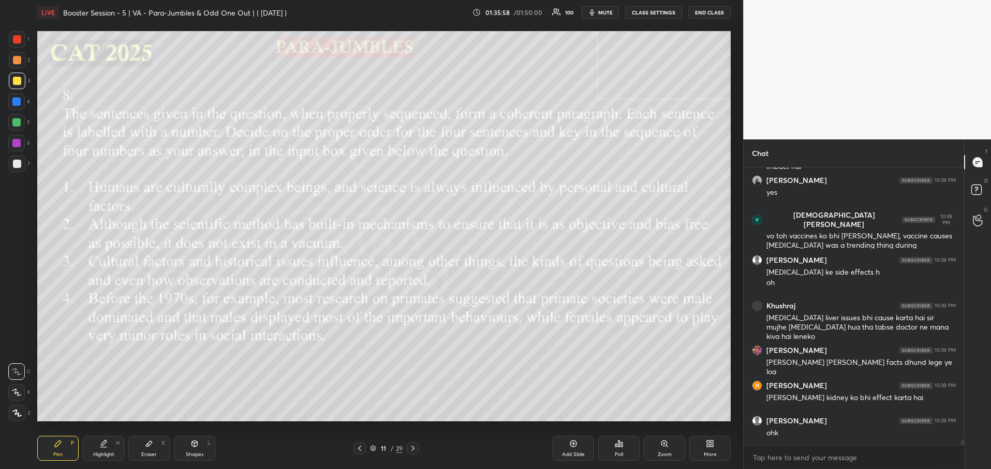
click at [414, 448] on icon at bounding box center [413, 447] width 3 height 5
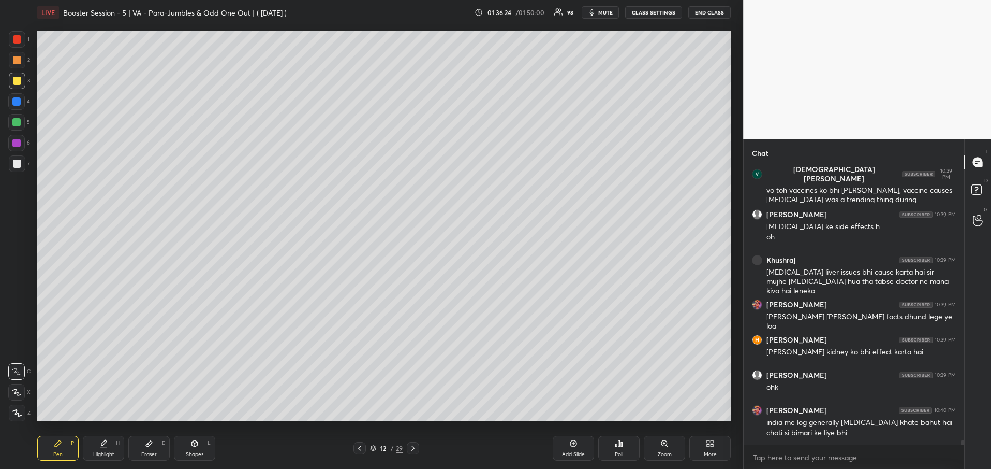
scroll to position [16950, 0]
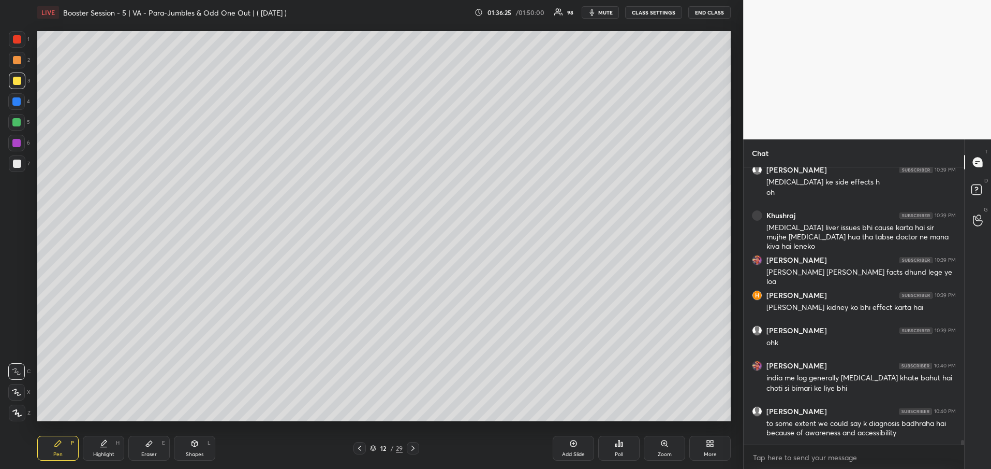
click at [362, 449] on icon at bounding box center [360, 448] width 8 height 8
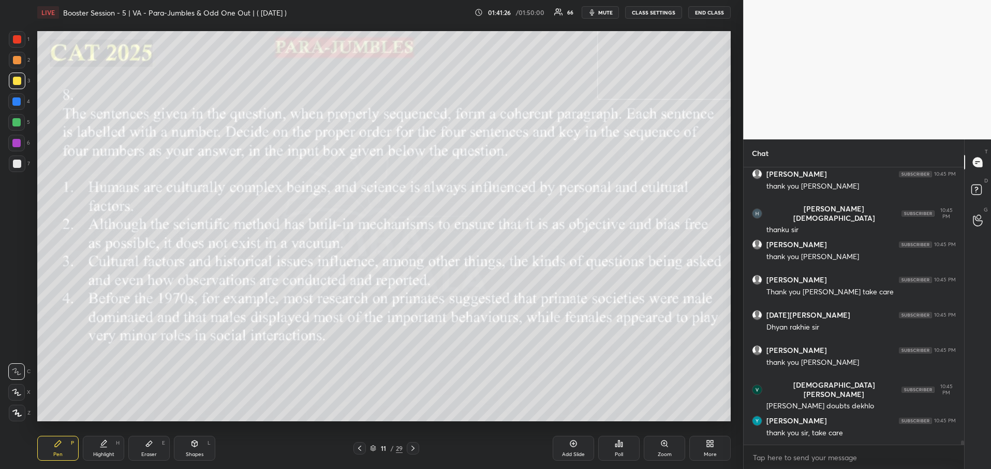
scroll to position [18388, 0]
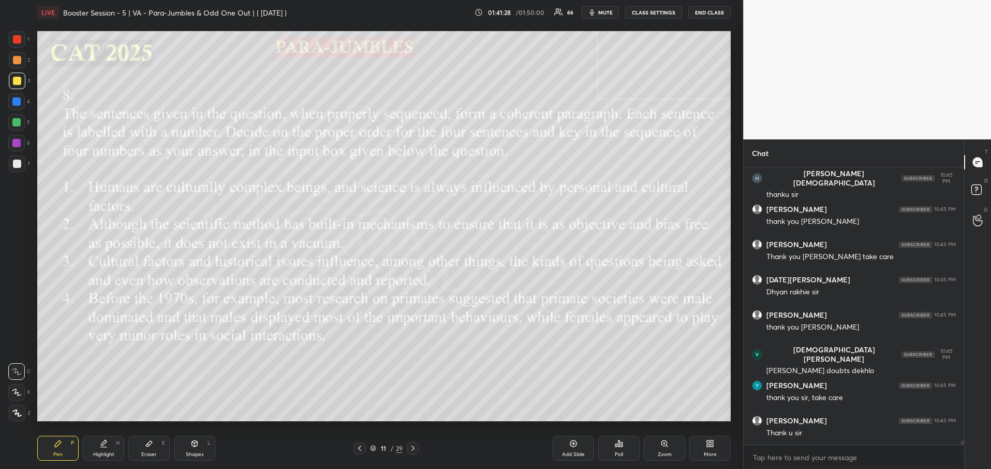
click at [709, 10] on button "END CLASS" at bounding box center [710, 12] width 42 height 12
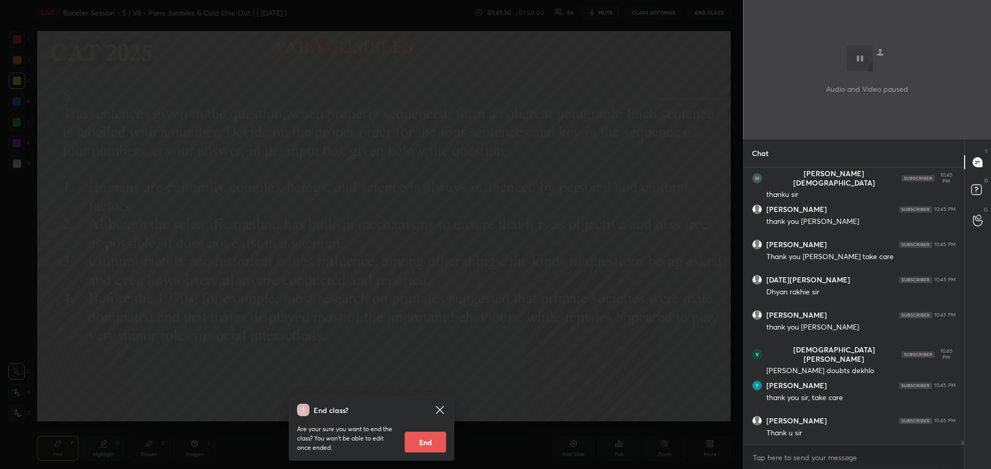
scroll to position [18423, 0]
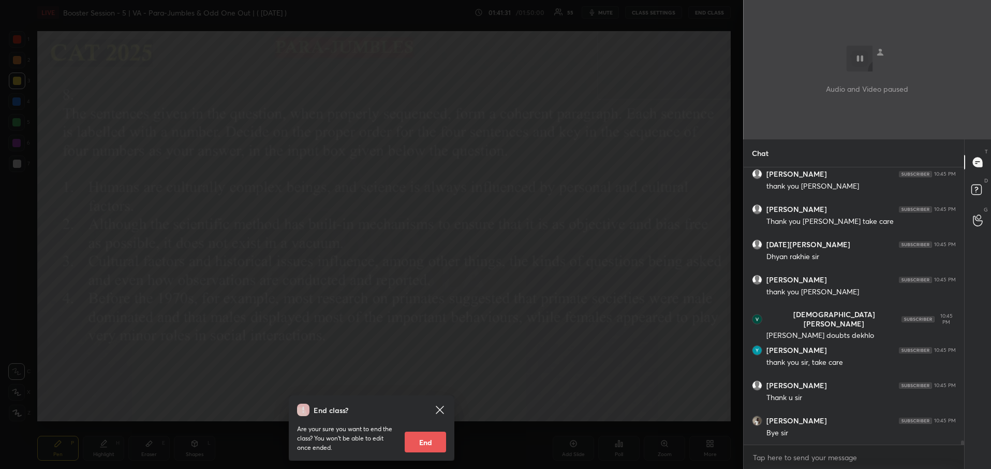
click at [423, 441] on button "End" at bounding box center [425, 441] width 41 height 21
type textarea "x"
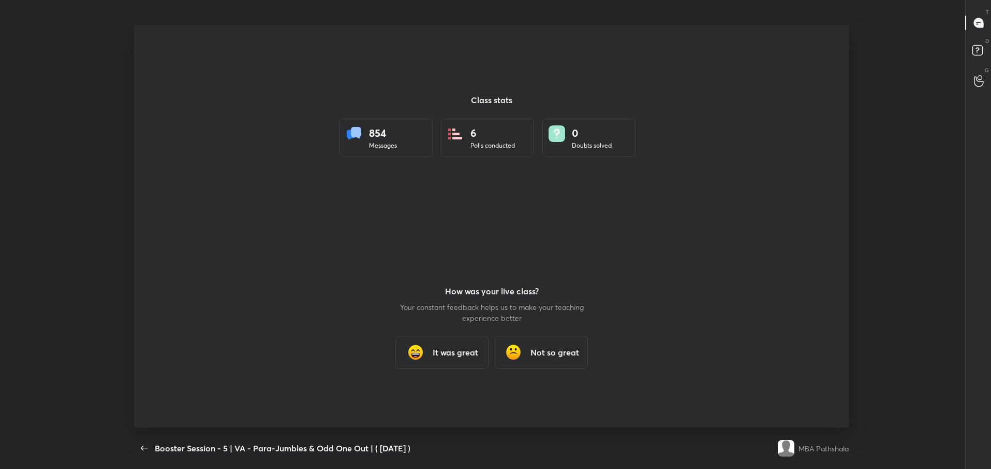
scroll to position [402, 983]
